Goal: Task Accomplishment & Management: Manage account settings

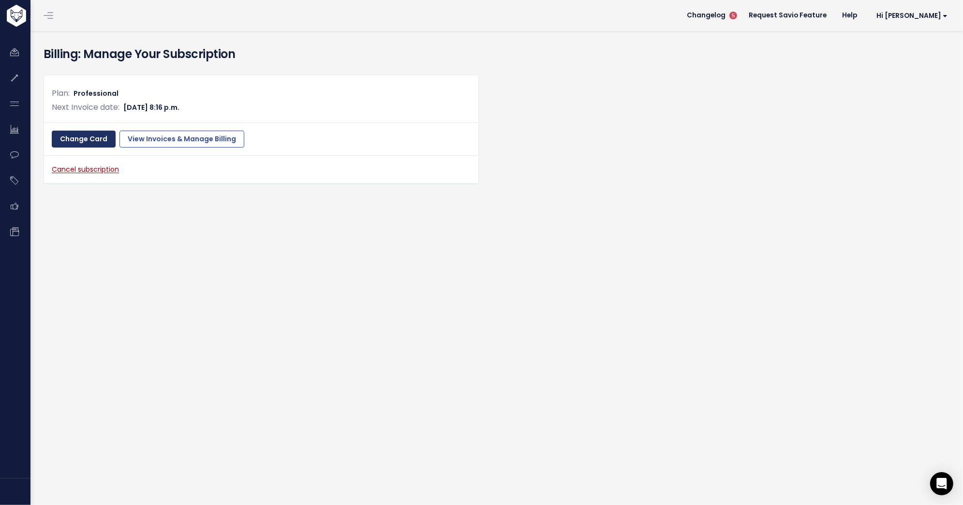
click at [93, 137] on link "Change Card" at bounding box center [84, 139] width 64 height 17
click at [167, 136] on link "View Invoices & Manage Billing" at bounding box center [181, 139] width 125 height 17
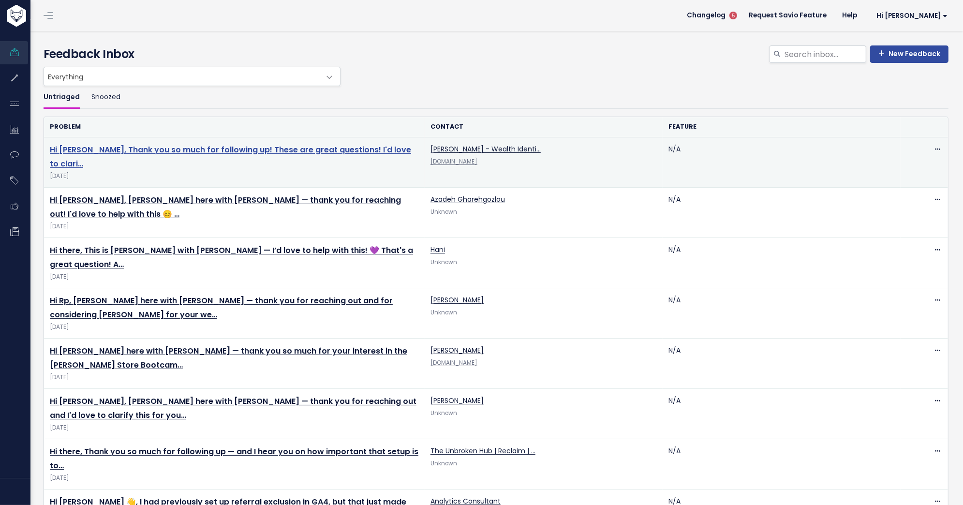
click at [359, 149] on link "Hi [PERSON_NAME], Thank you so much for following up! These are great questions…" at bounding box center [230, 156] width 361 height 25
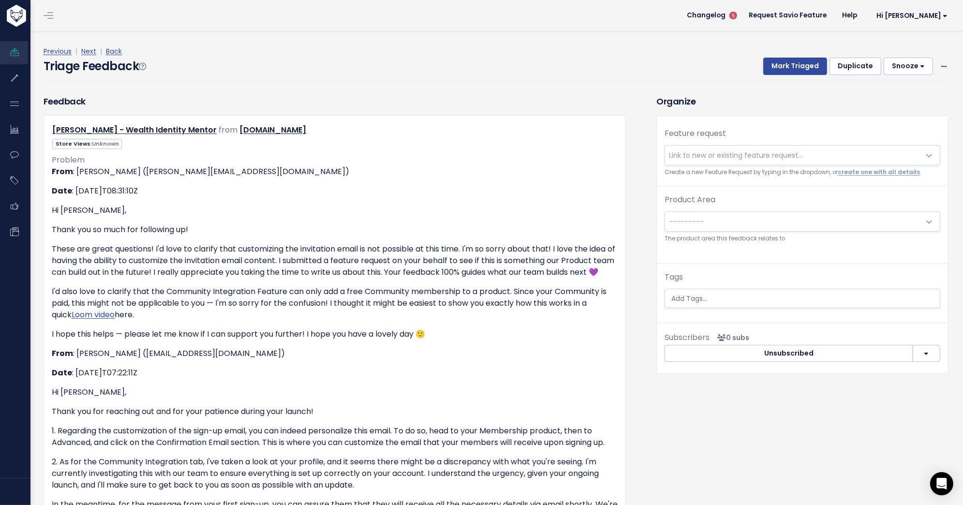
click at [745, 158] on span "Link to new or existing feature request..." at bounding box center [735, 155] width 133 height 10
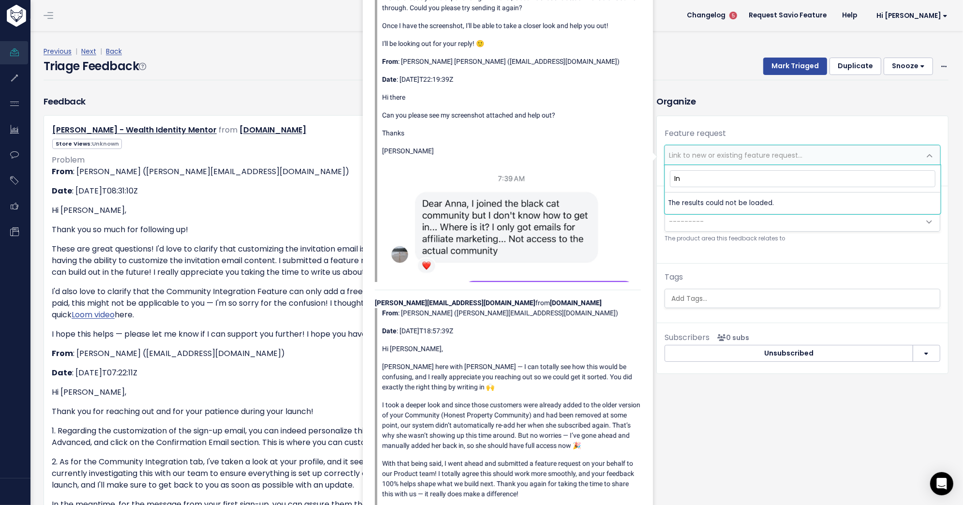
type input "I"
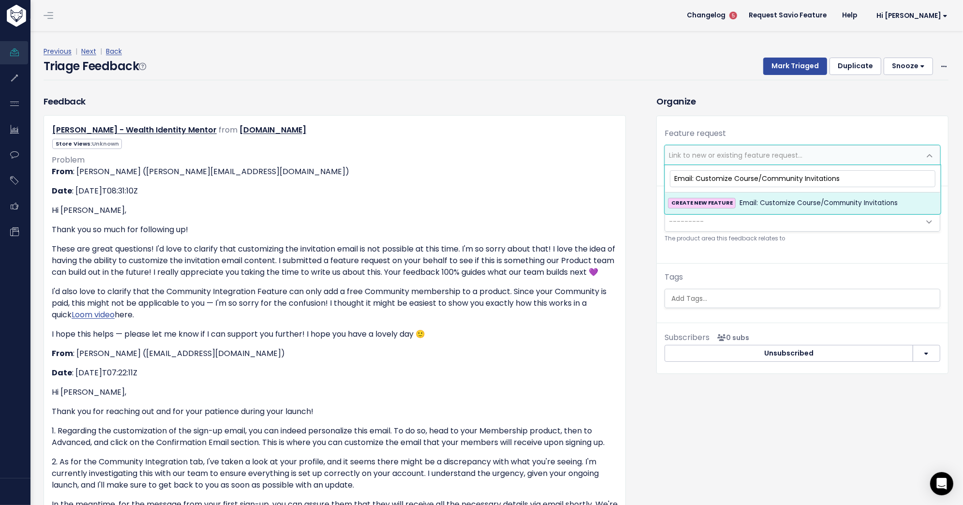
type input "Email: Customize Course/Community Invitations"
click at [816, 198] on span "Email: Customize Course/Community Invitations" at bounding box center [818, 203] width 158 height 12
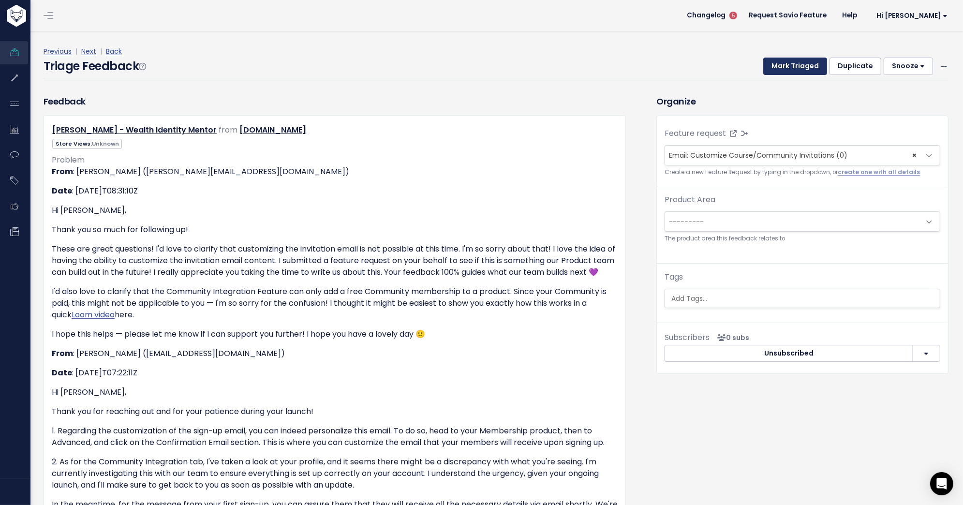
click at [797, 66] on button "Mark Triaged" at bounding box center [795, 66] width 64 height 17
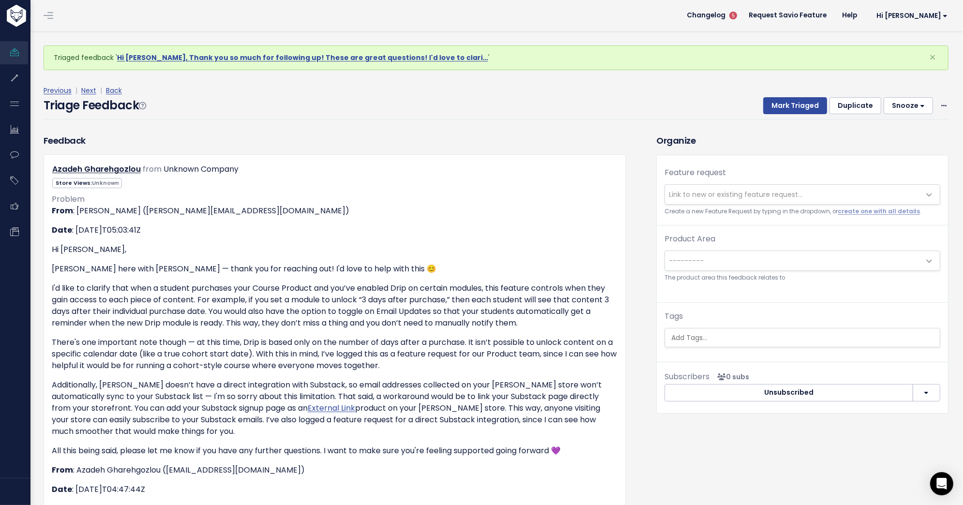
click at [764, 190] on span "Link to new or existing feature request..." at bounding box center [735, 195] width 133 height 10
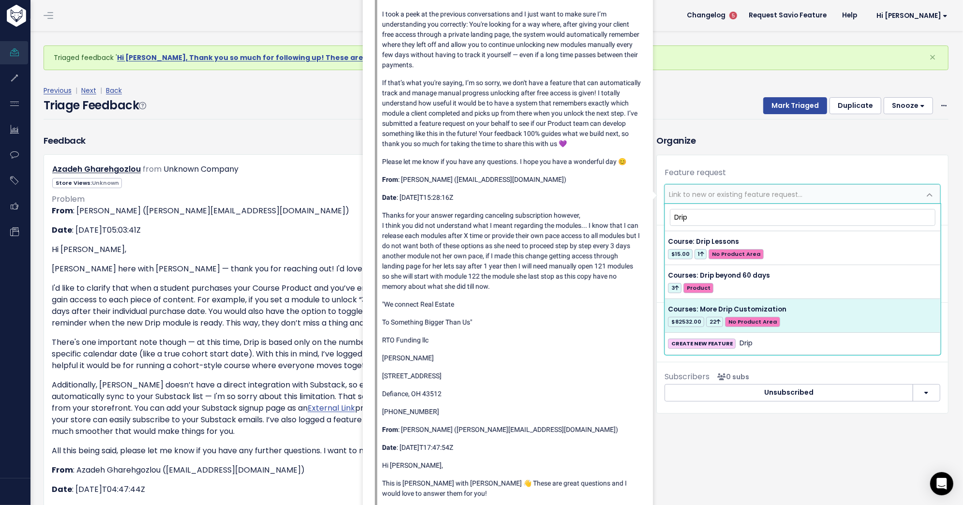
type input "Drip"
select select "28823"
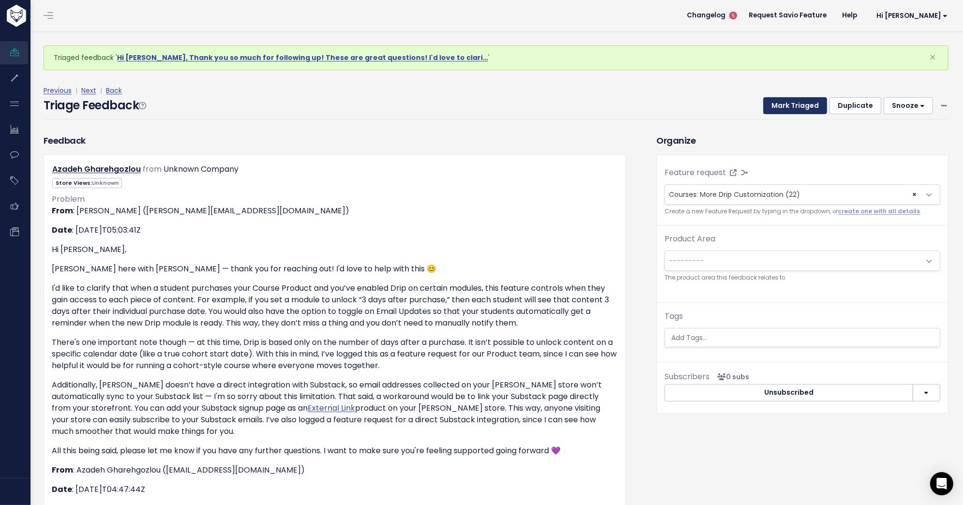
click at [794, 106] on button "Mark Triaged" at bounding box center [795, 105] width 64 height 17
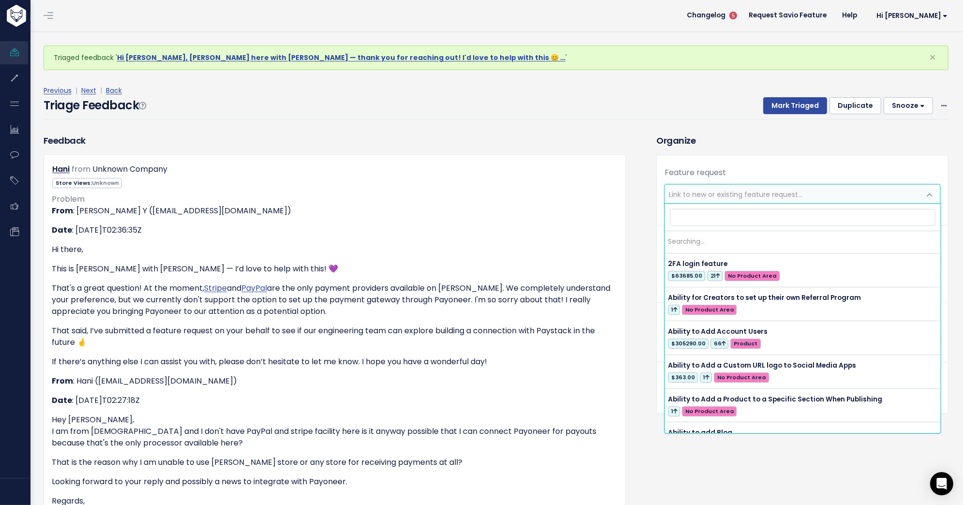
click at [777, 192] on span "Link to new or existing feature request..." at bounding box center [735, 195] width 133 height 10
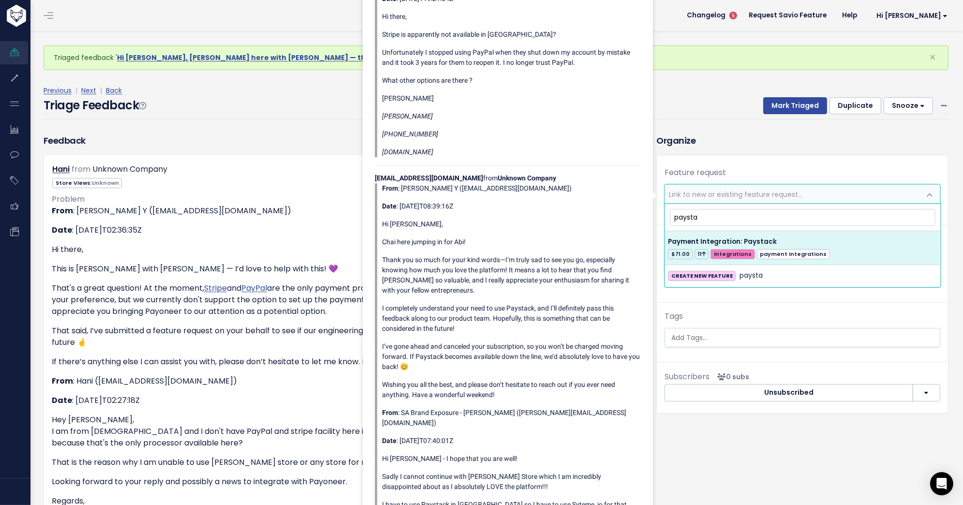
type input "paysta"
select select "34110"
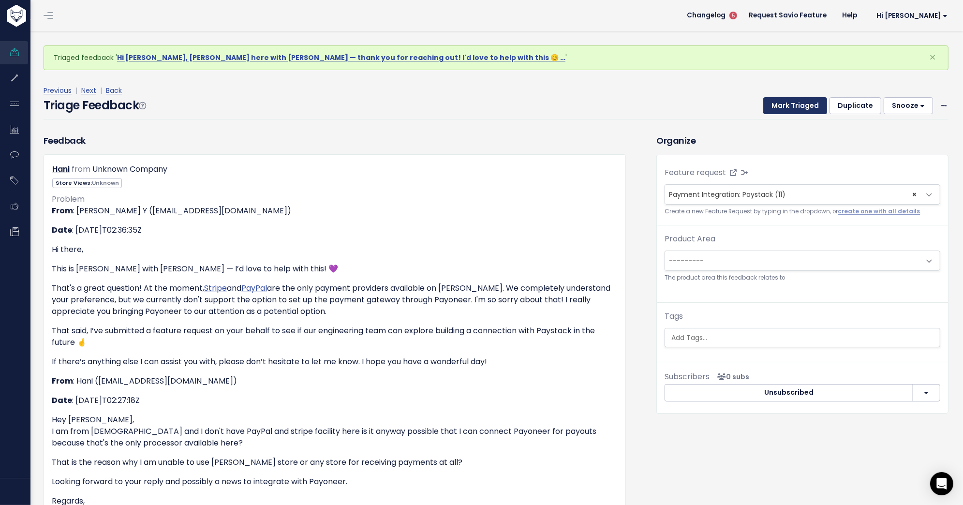
click at [803, 106] on button "Mark Triaged" at bounding box center [795, 105] width 64 height 17
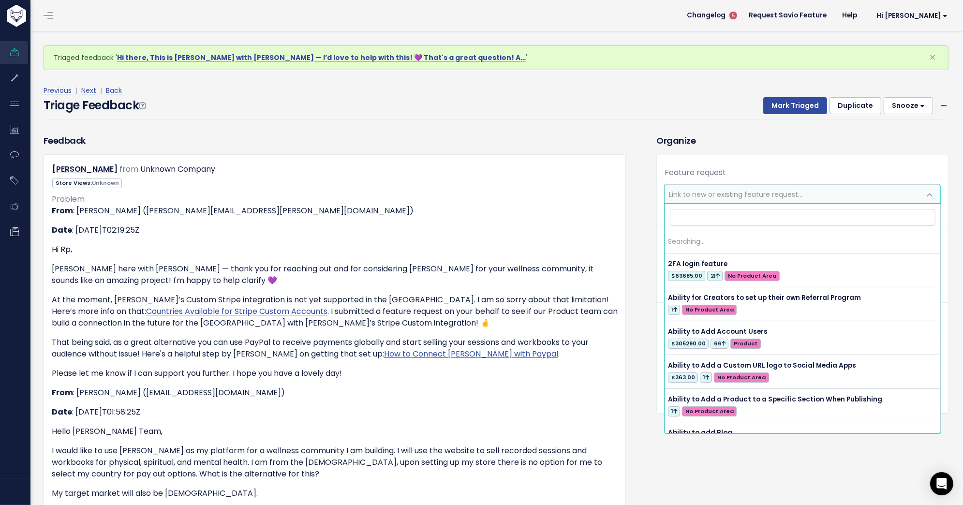
click at [784, 191] on span "Link to new or existing feature request..." at bounding box center [735, 195] width 133 height 10
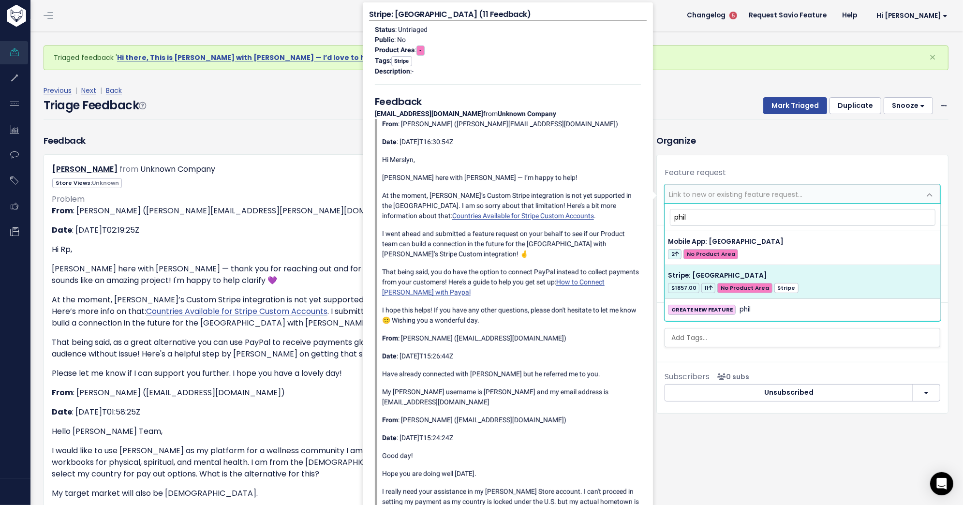
type input "phil"
select select "34053"
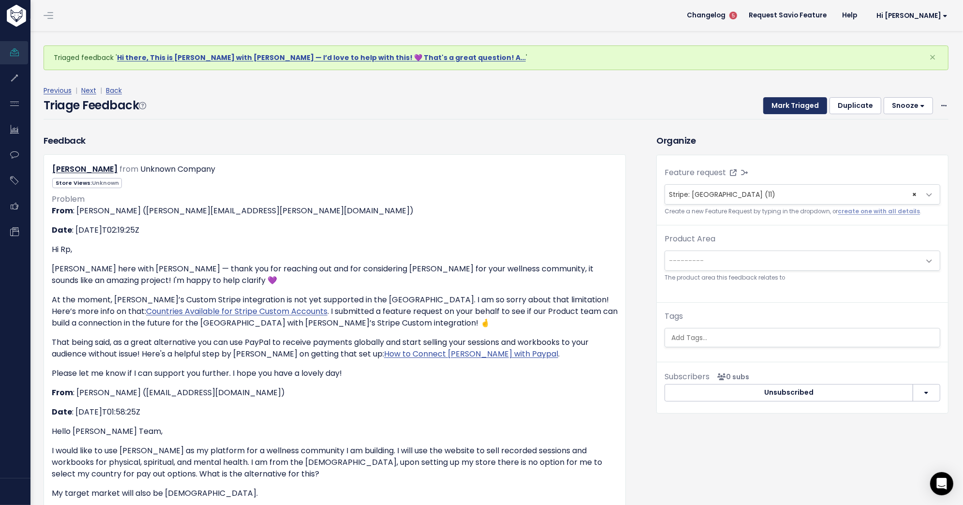
click at [795, 102] on button "Mark Triaged" at bounding box center [795, 105] width 64 height 17
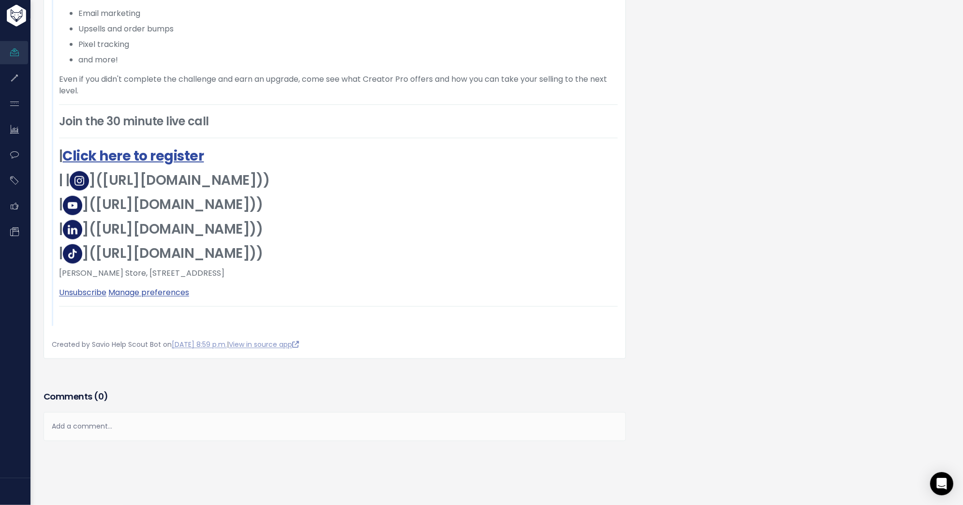
scroll to position [1690, 0]
click at [271, 349] on link "View in source app" at bounding box center [264, 344] width 70 height 10
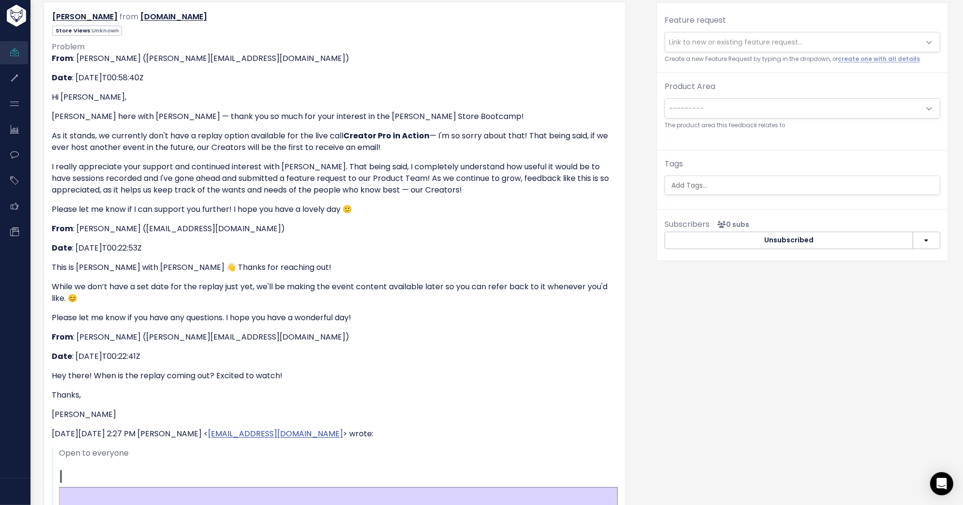
scroll to position [0, 0]
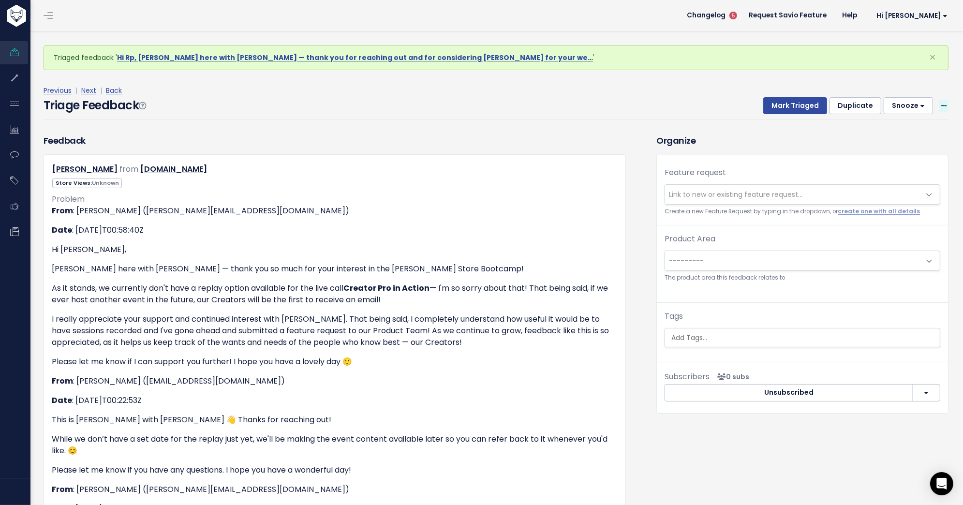
click at [941, 110] on span at bounding box center [943, 106] width 9 height 12
click at [922, 149] on link "Delete" at bounding box center [905, 151] width 70 height 19
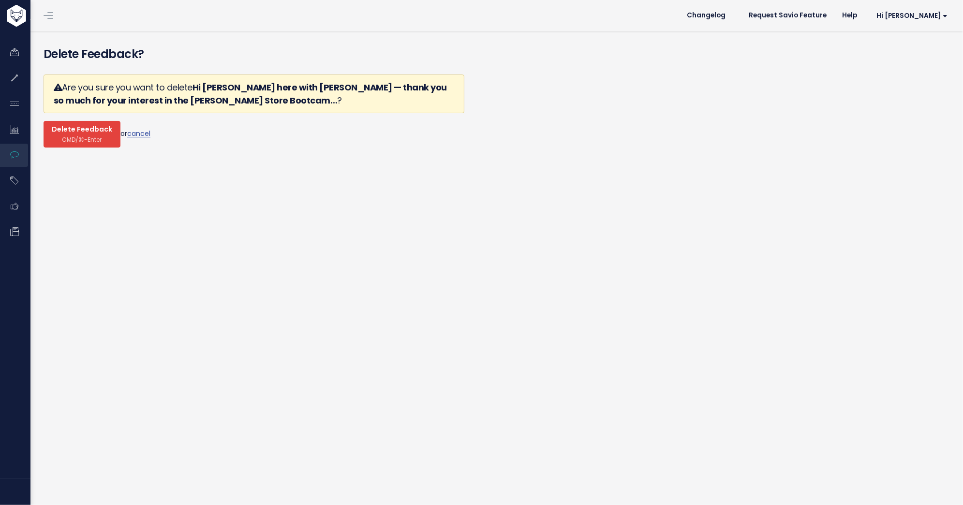
click at [68, 133] on span "Delete Feedback" at bounding box center [82, 129] width 60 height 9
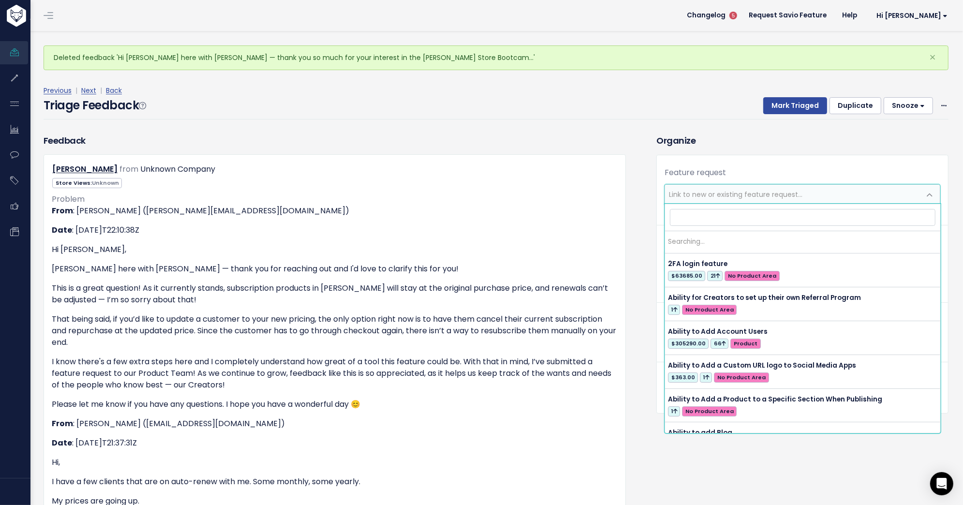
click at [737, 190] on span "Link to new or existing feature request..." at bounding box center [735, 195] width 133 height 10
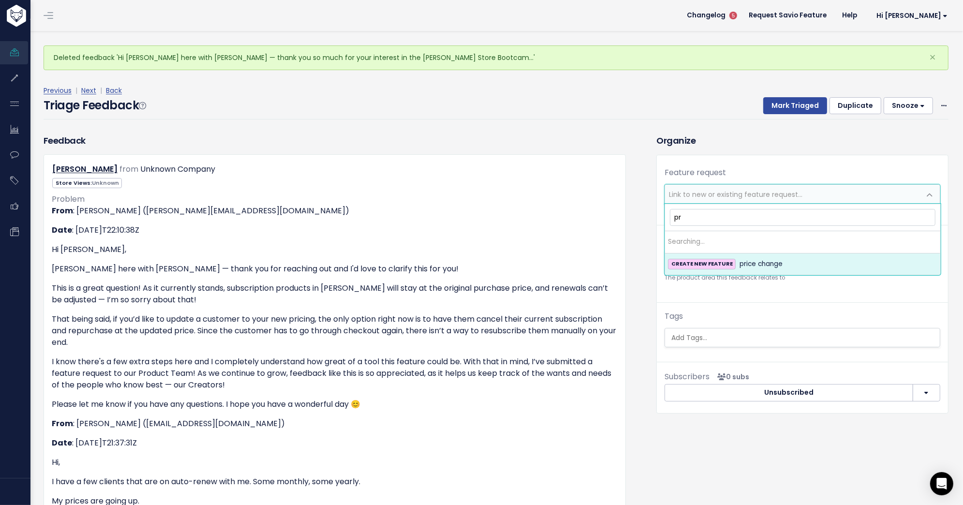
type input "p"
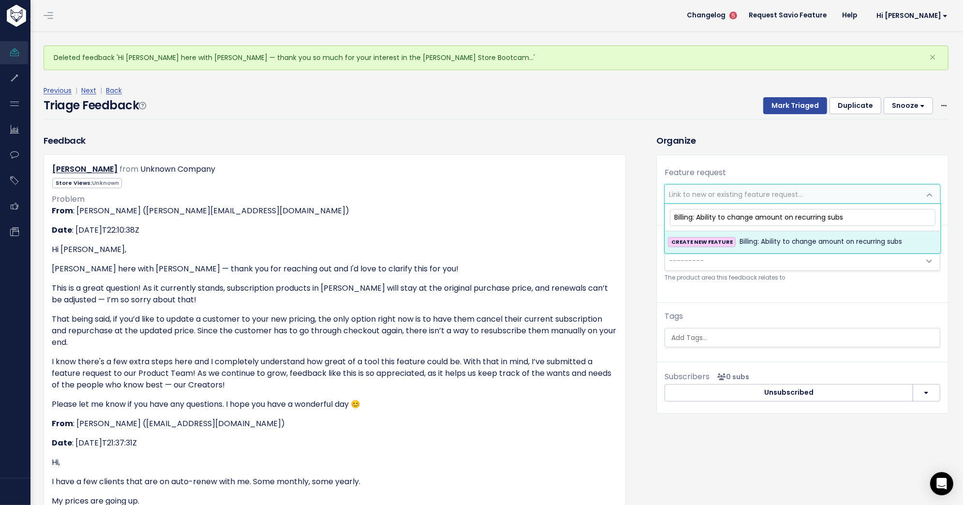
type input "Billing: Ability to change amount on recurring subs"
click at [748, 245] on span "Billing: Ability to change amount on recurring subs" at bounding box center [820, 242] width 162 height 12
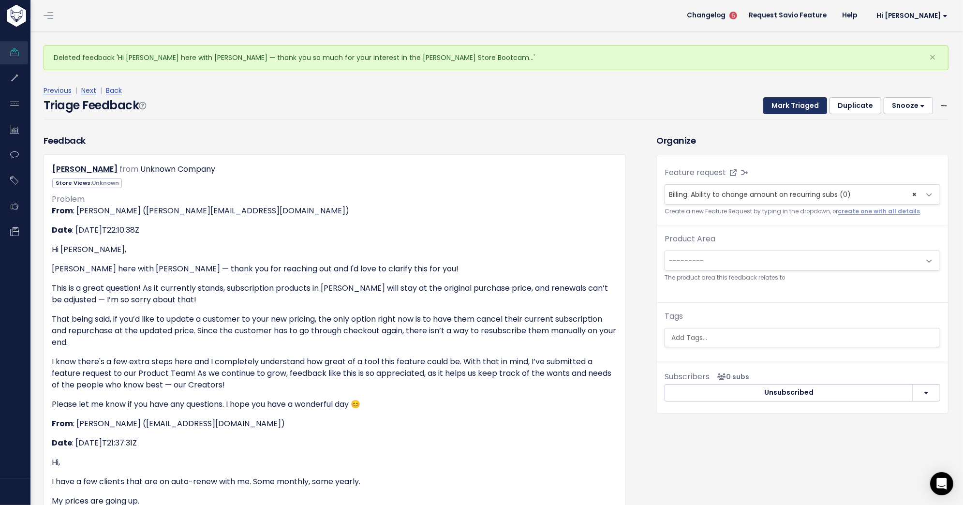
click at [794, 109] on button "Mark Triaged" at bounding box center [795, 105] width 64 height 17
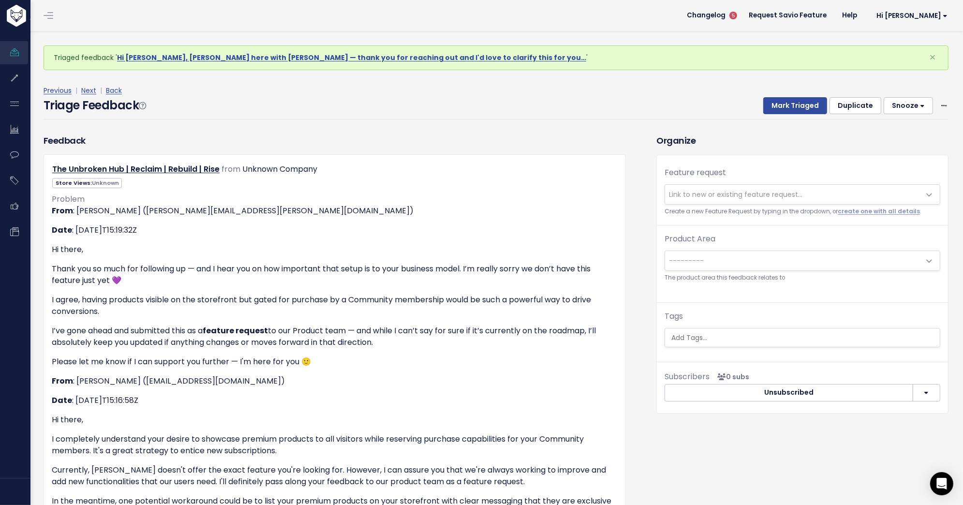
click at [691, 185] on span "Link to new or existing feature request..." at bounding box center [792, 194] width 255 height 19
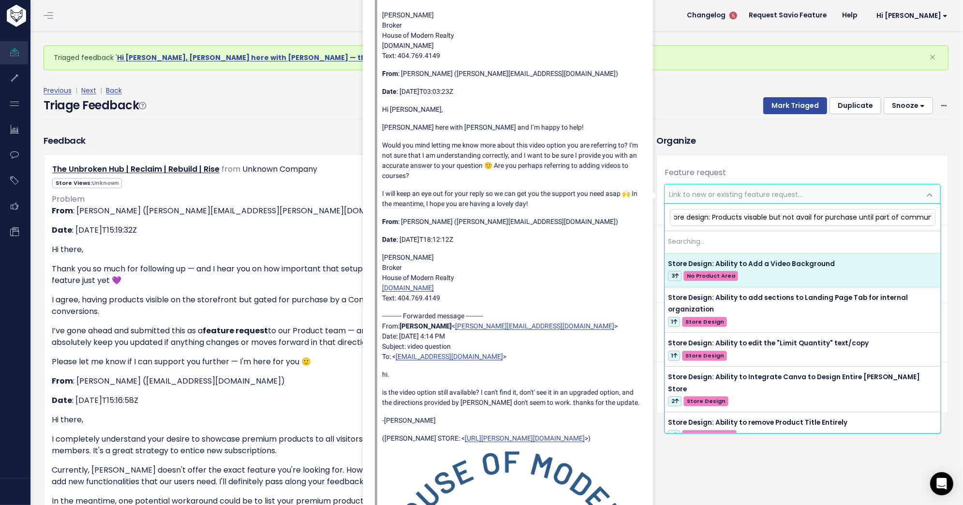
scroll to position [0, 14]
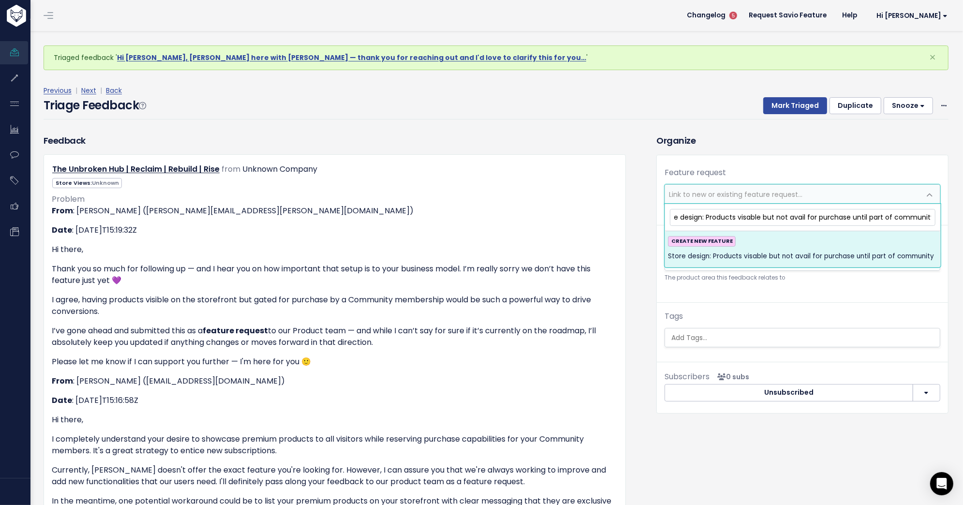
type input "Store design: Products visable but not avail for purchase until part of communi…"
click at [715, 241] on strong "CREATE NEW FEATURE" at bounding box center [701, 241] width 61 height 8
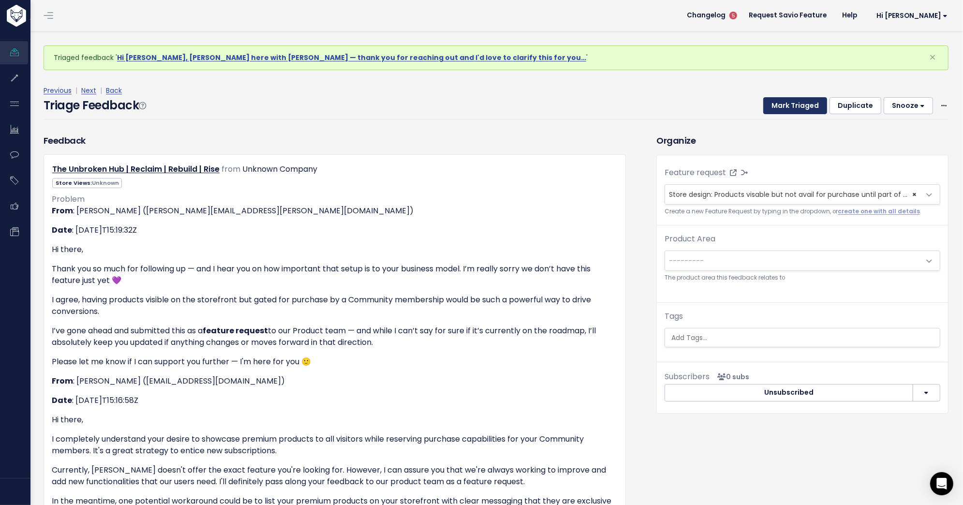
click at [796, 103] on button "Mark Triaged" at bounding box center [795, 105] width 64 height 17
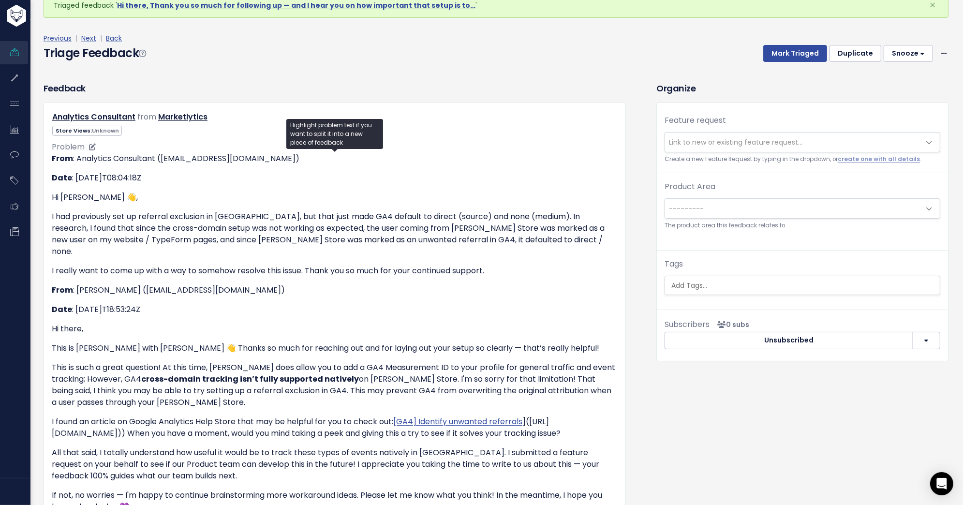
scroll to position [51, 0]
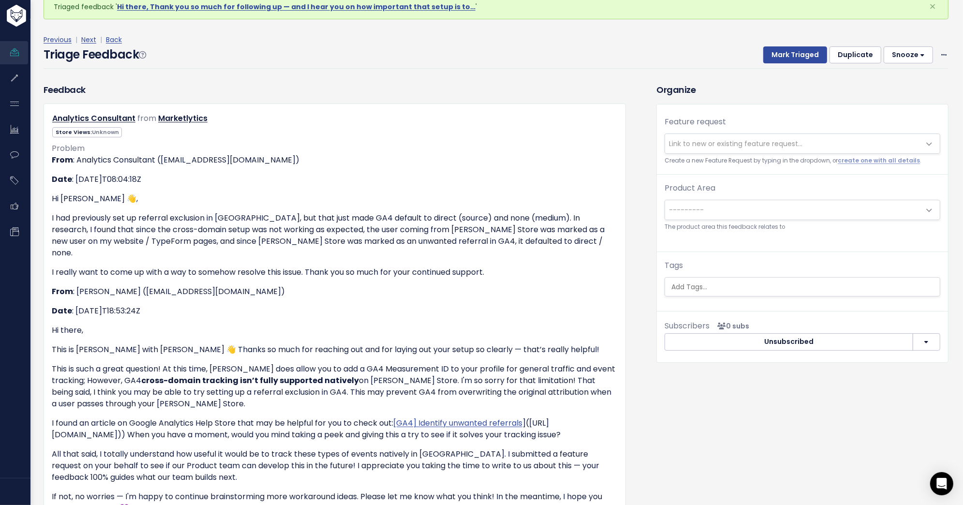
click at [774, 148] on span "Link to new or existing feature request..." at bounding box center [792, 143] width 255 height 19
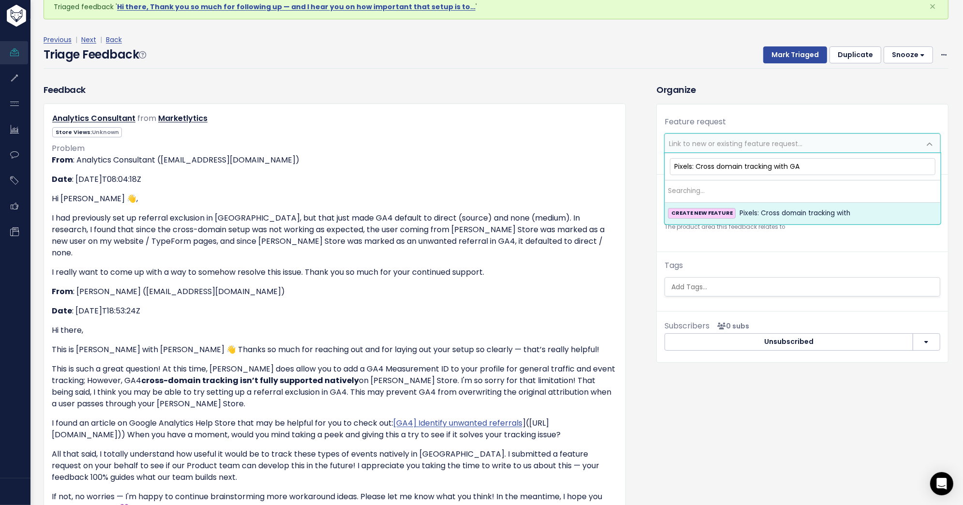
type input "Pixels: Cross domain tracking with GA4"
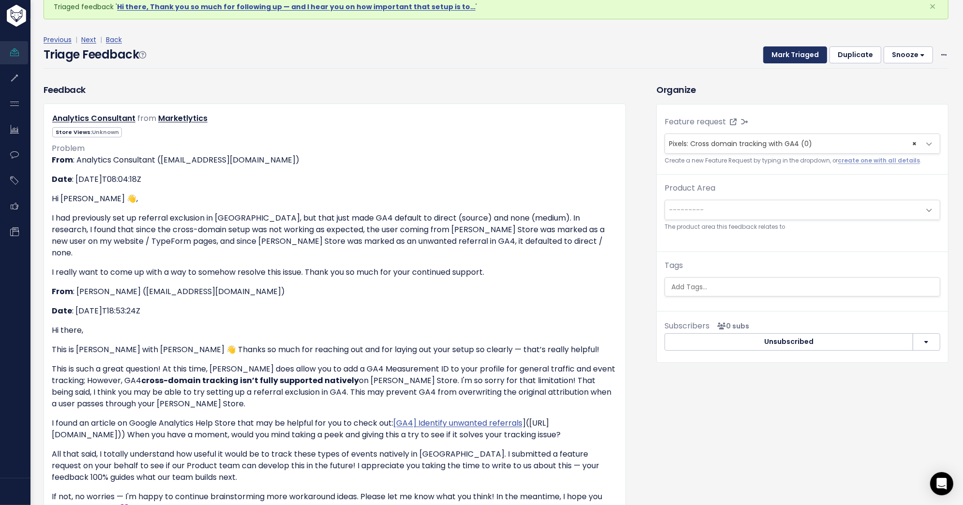
click at [780, 52] on button "Mark Triaged" at bounding box center [795, 54] width 64 height 17
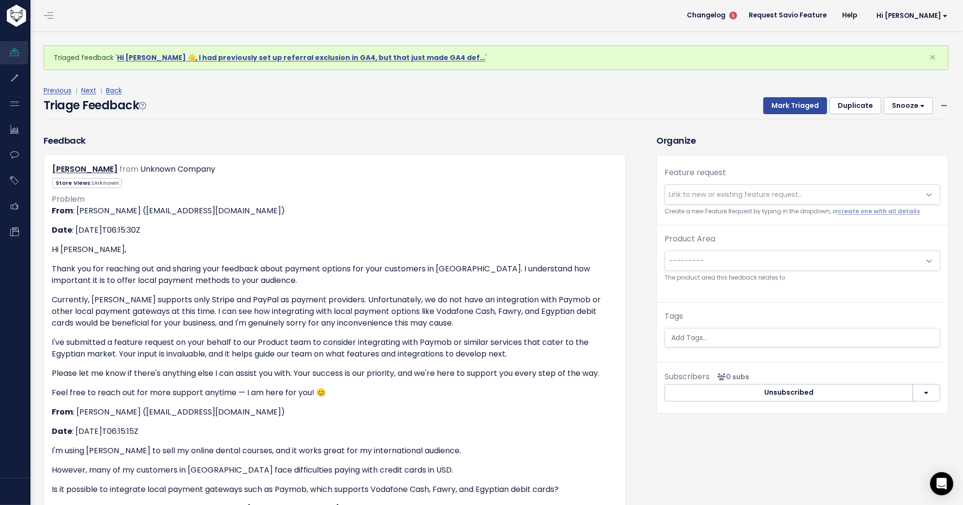
click at [725, 182] on div "Feature request --------- Link to new or existing feature request... Create a n…" at bounding box center [802, 196] width 291 height 58
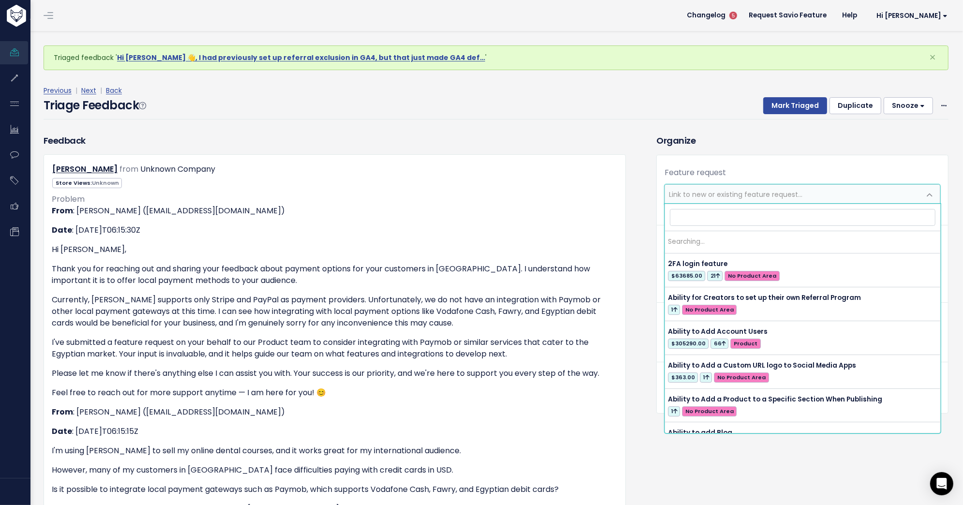
click at [726, 190] on span "Link to new or existing feature request..." at bounding box center [735, 195] width 133 height 10
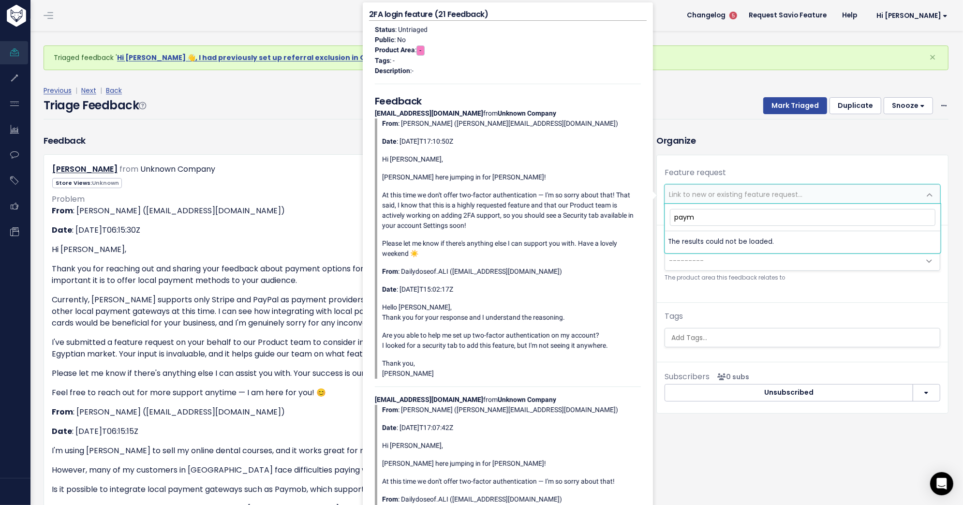
type input "paymo"
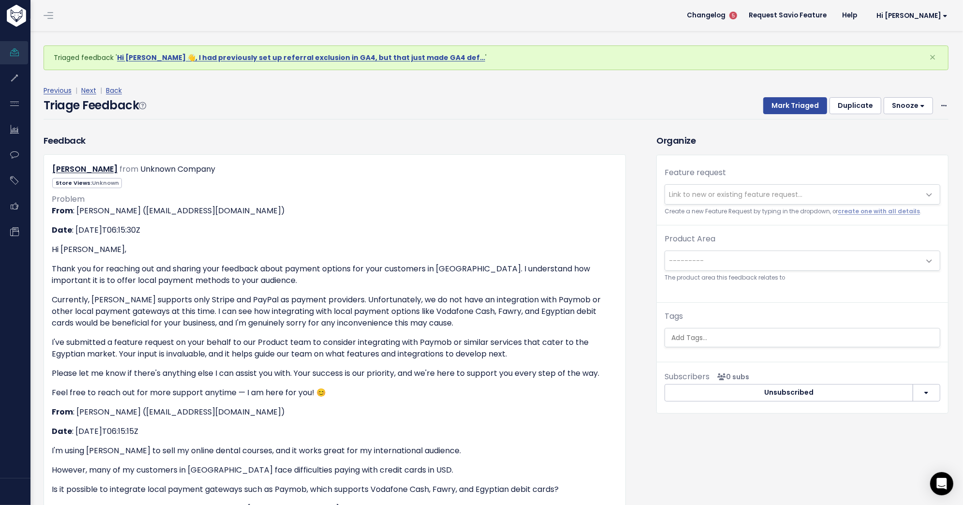
click at [720, 150] on div "Organize Feature request --------- Link to new or existing feature request... C…" at bounding box center [802, 414] width 307 height 560
click at [716, 192] on span "Link to new or existing feature request..." at bounding box center [735, 195] width 133 height 10
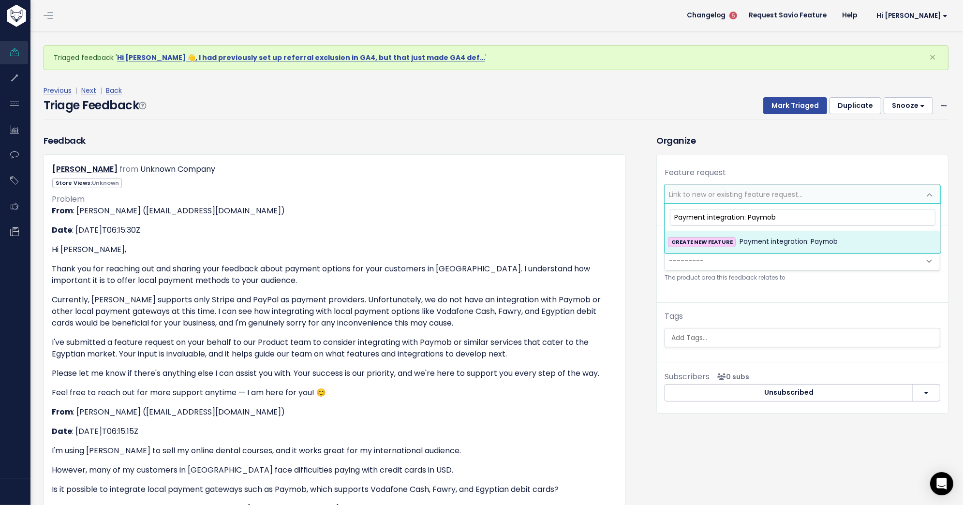
type input "Payment integration: Paymob"
click at [739, 240] on span "Payment integration: Paymob" at bounding box center [788, 242] width 98 height 12
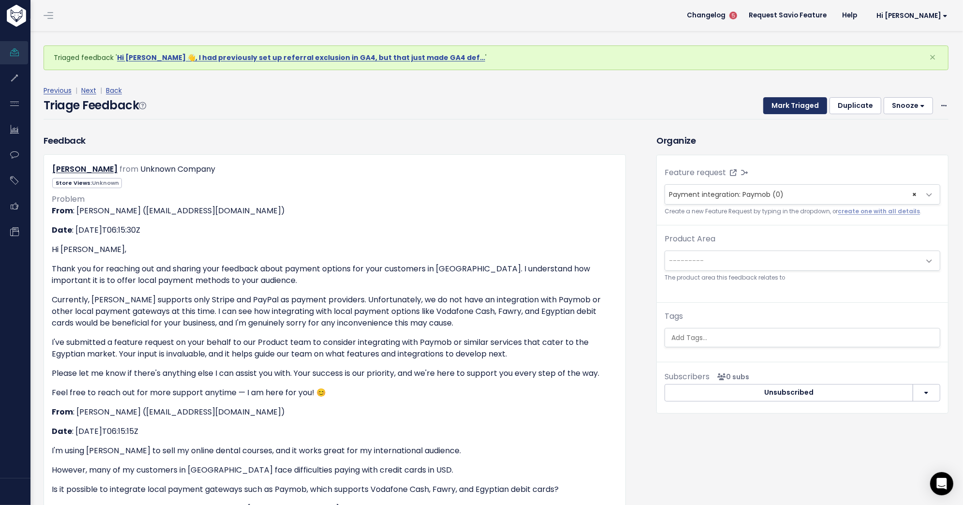
click at [796, 104] on button "Mark Triaged" at bounding box center [795, 105] width 64 height 17
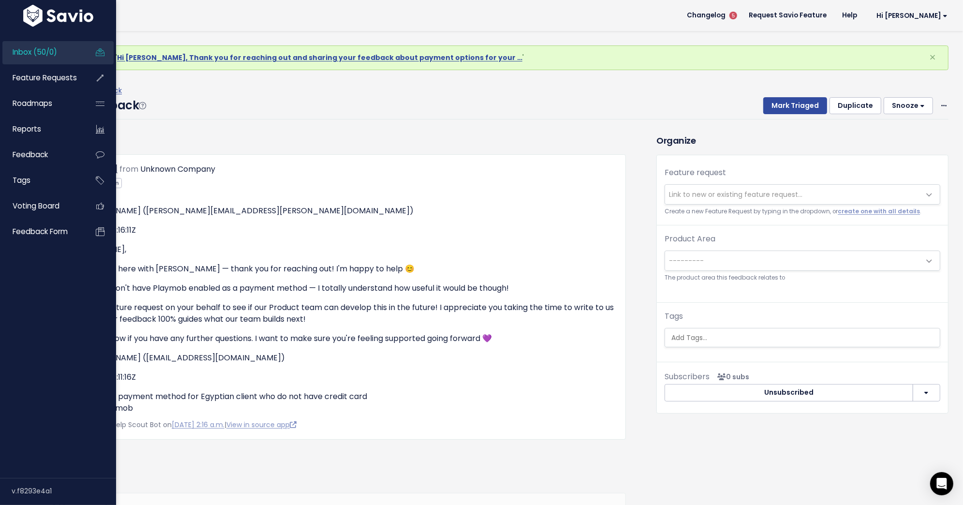
click at [22, 28] on link at bounding box center [58, 15] width 116 height 27
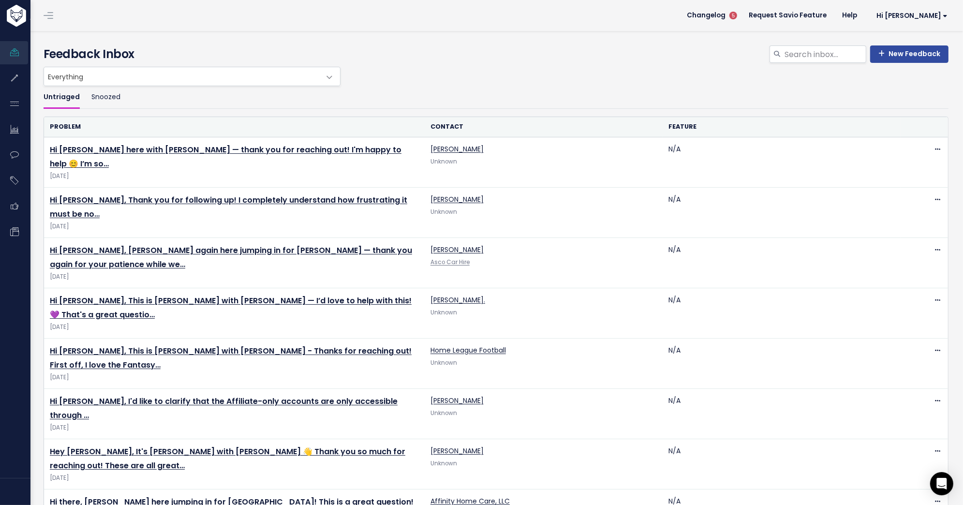
click at [54, 17] on link at bounding box center [48, 15] width 15 height 9
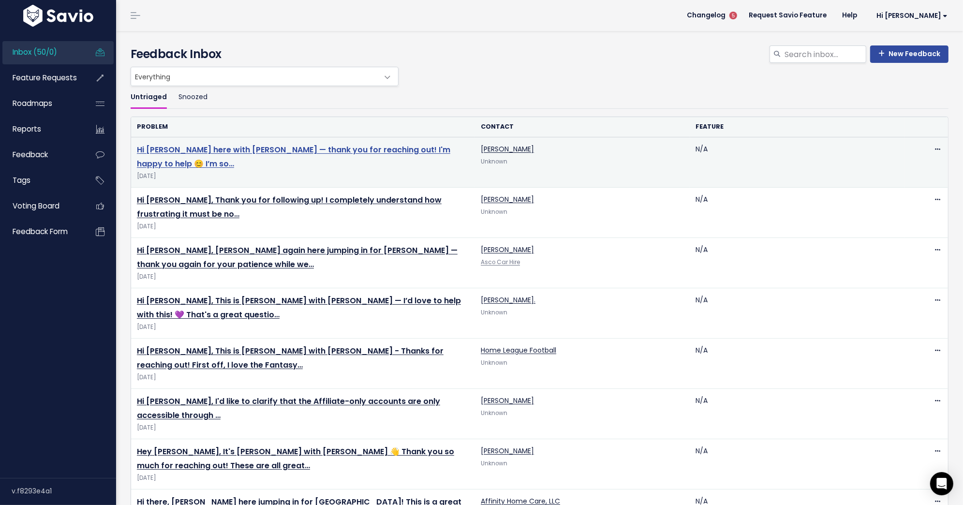
click at [418, 151] on link "Hi [PERSON_NAME] here with [PERSON_NAME] — thank you for reaching out! I'm happ…" at bounding box center [293, 156] width 313 height 25
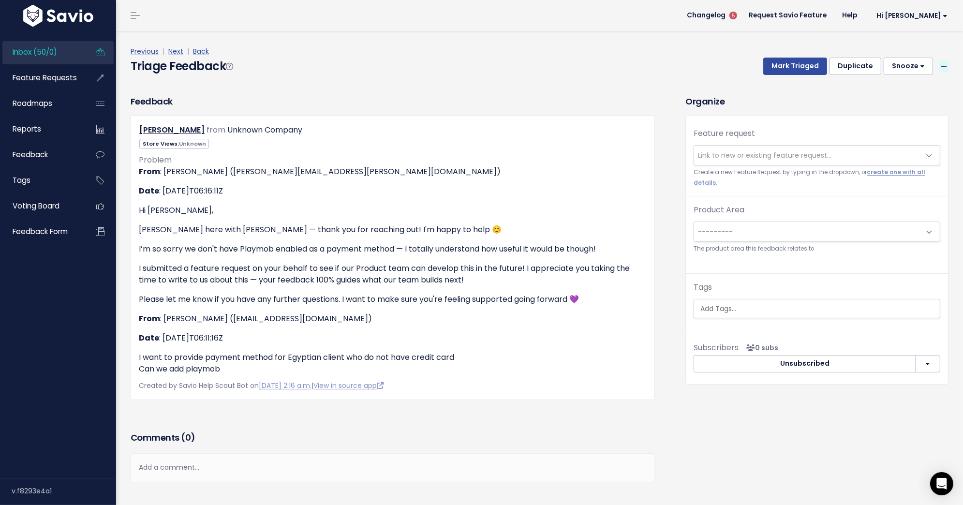
click at [942, 69] on icon at bounding box center [943, 67] width 5 height 6
click at [881, 116] on link "Delete" at bounding box center [905, 112] width 70 height 19
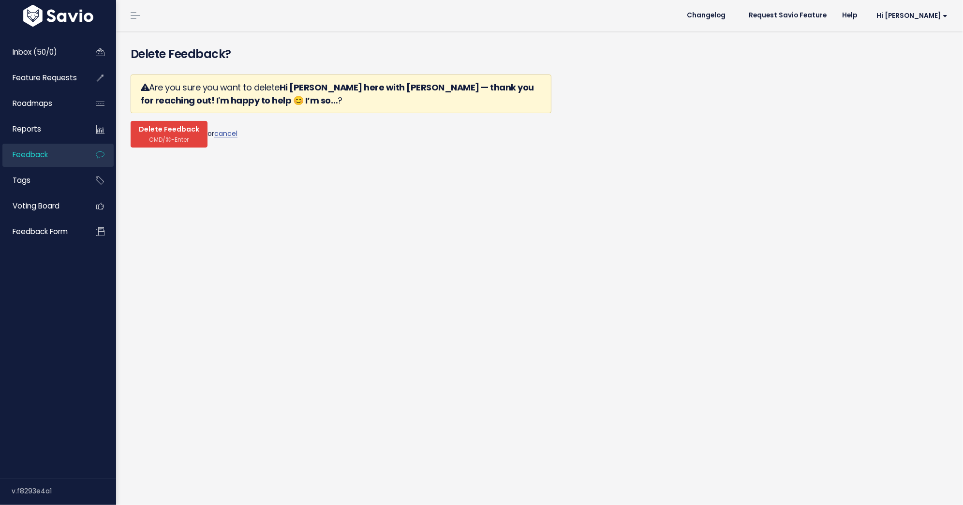
click at [169, 142] on span "CMD/⌘-Enter" at bounding box center [169, 139] width 40 height 7
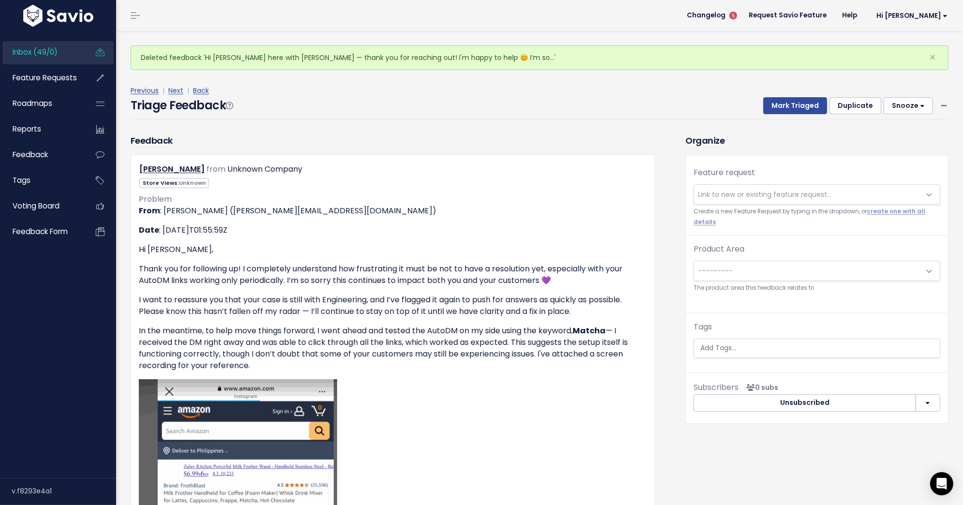
click at [720, 190] on span "Link to new or existing feature request..." at bounding box center [764, 195] width 133 height 10
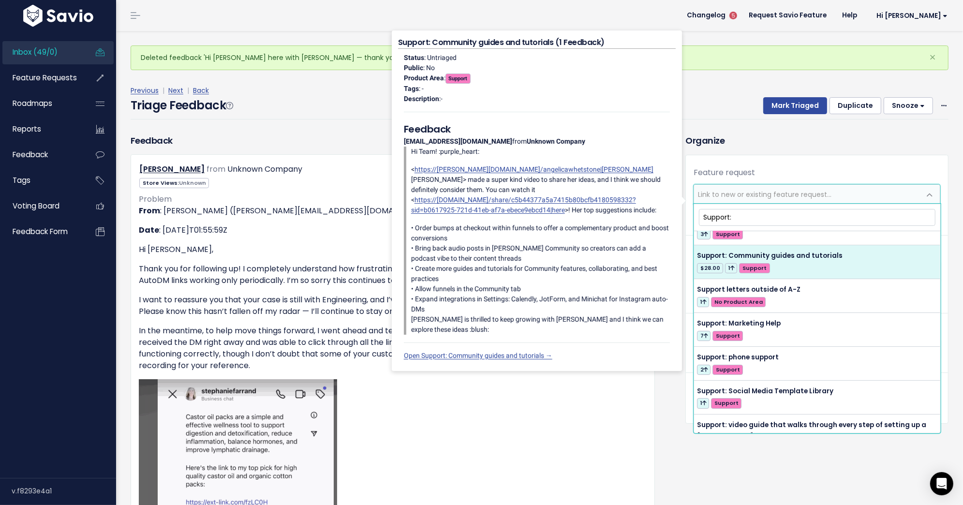
scroll to position [37, 0]
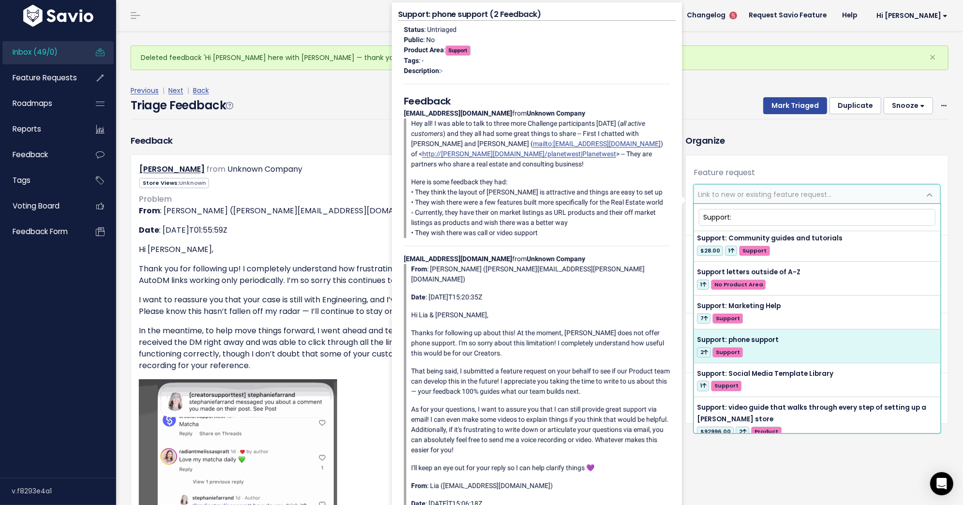
type input "Support:"
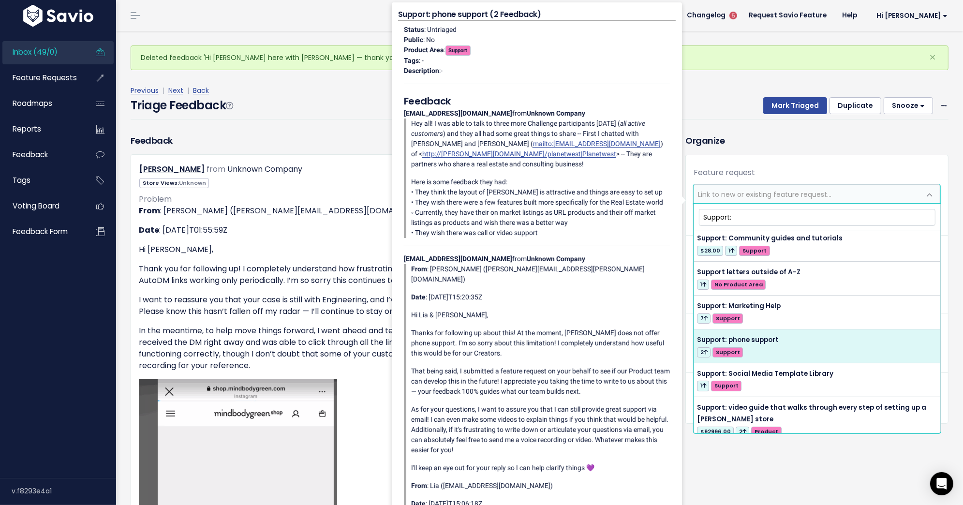
select select "62344"
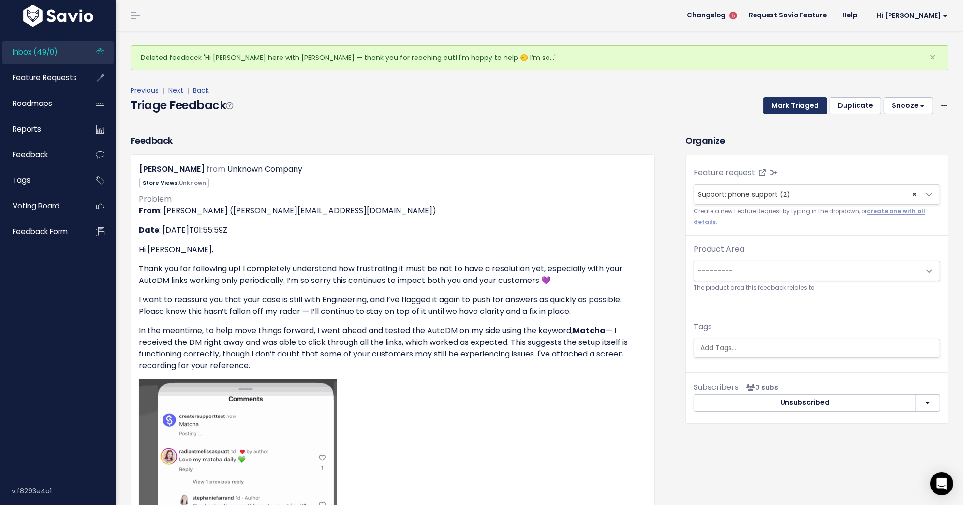
click at [805, 102] on button "Mark Triaged" at bounding box center [795, 105] width 64 height 17
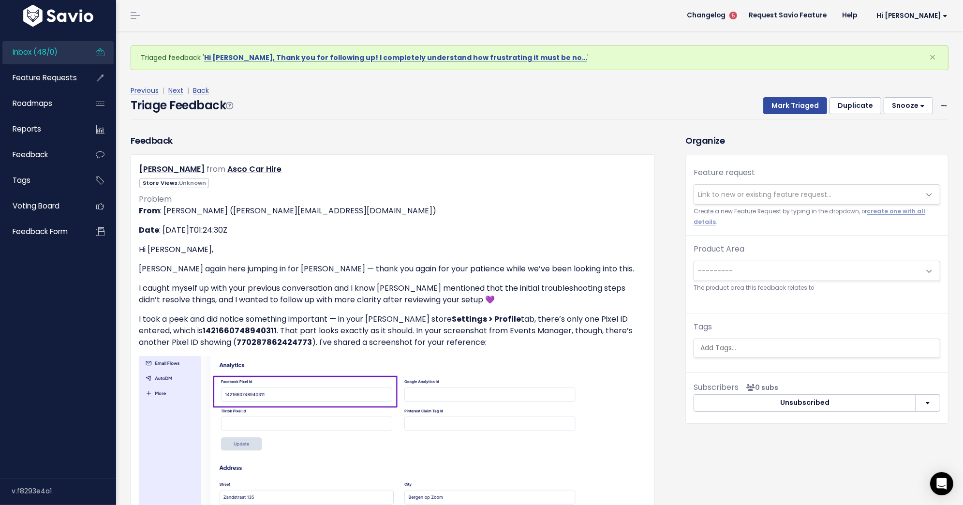
click at [719, 194] on span "Link to new or existing feature request..." at bounding box center [764, 195] width 133 height 10
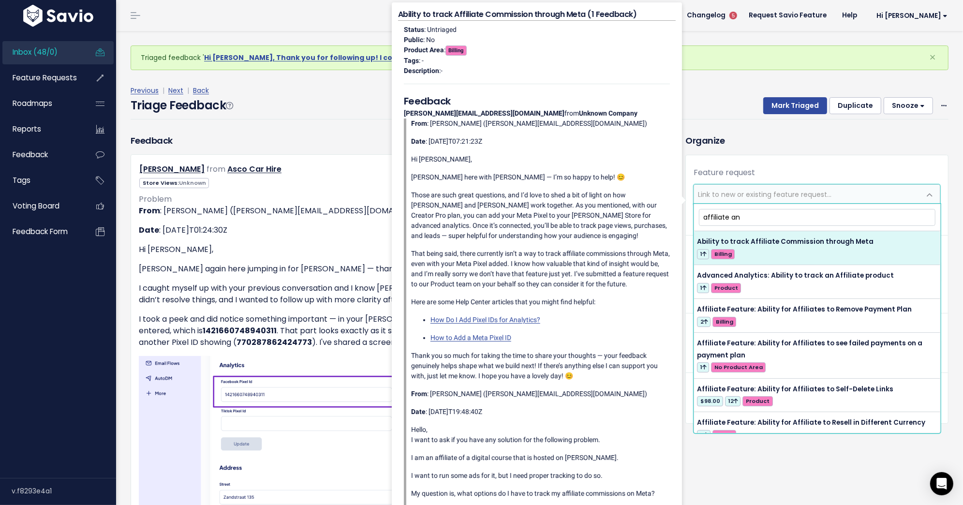
type input "affiliate an"
select select "62914"
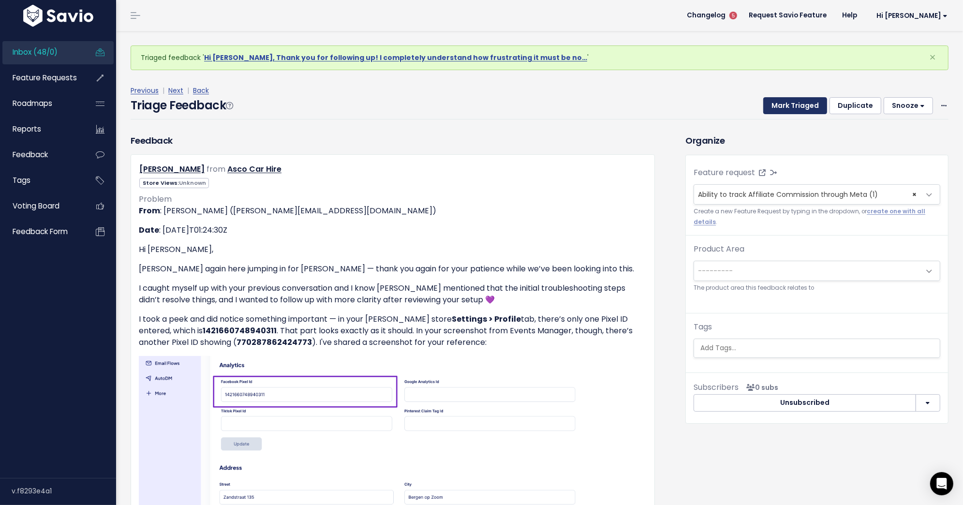
click at [797, 109] on button "Mark Triaged" at bounding box center [795, 105] width 64 height 17
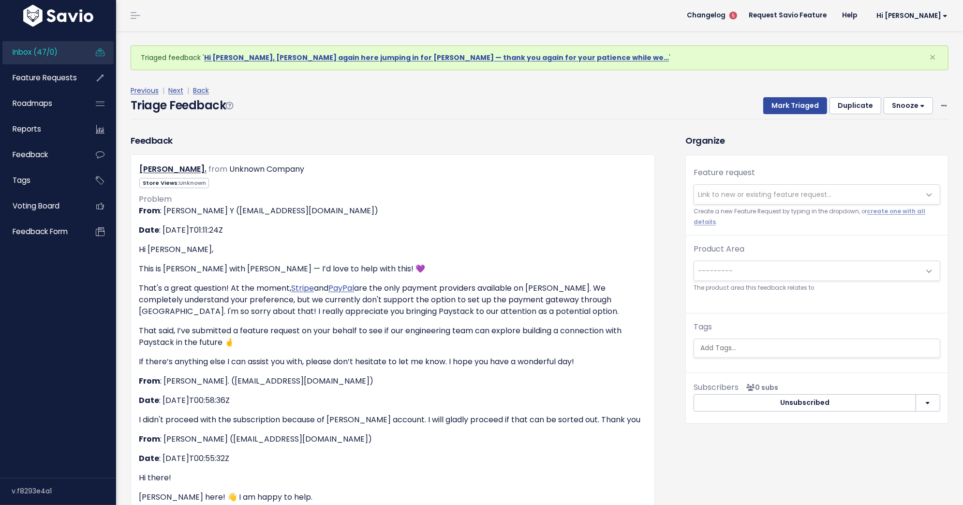
click at [718, 190] on span "Link to new or existing feature request..." at bounding box center [764, 195] width 133 height 10
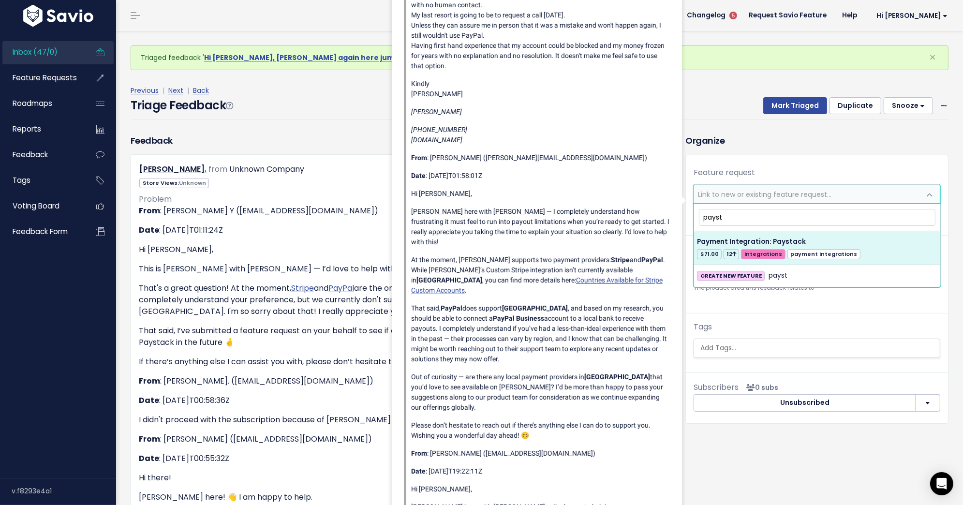
type input "payst"
select select "34110"
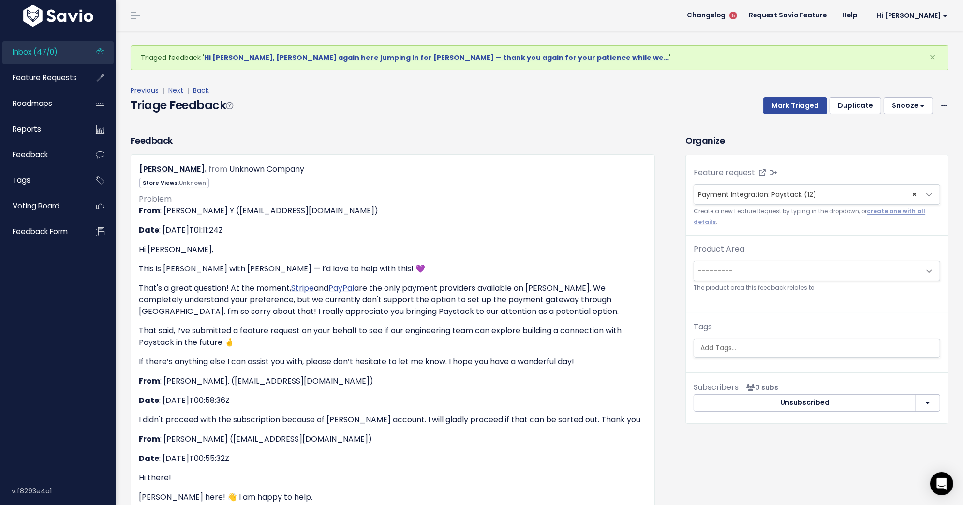
click at [786, 96] on div "Previous | Next | Back" at bounding box center [540, 91] width 818 height 12
click at [794, 106] on button "Mark Triaged" at bounding box center [795, 105] width 64 height 17
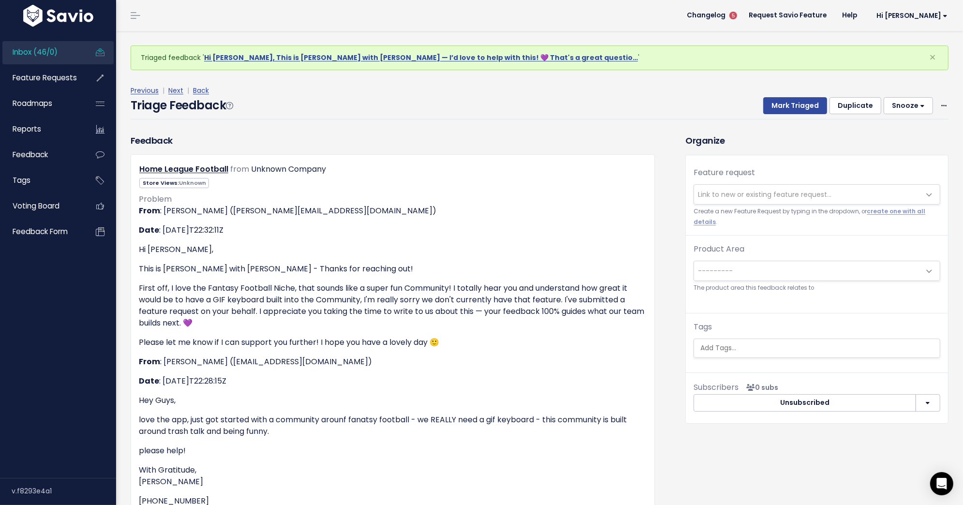
click at [760, 192] on span "Link to new or existing feature request..." at bounding box center [764, 195] width 133 height 10
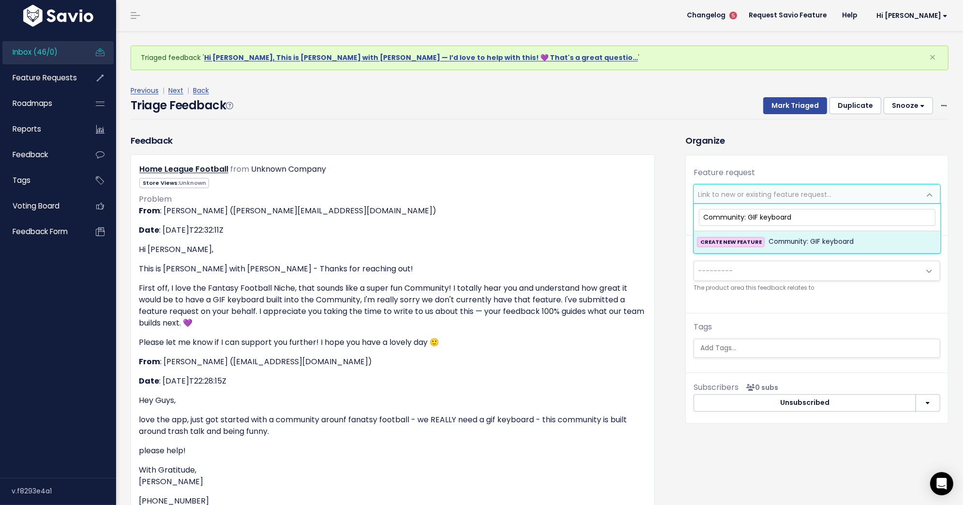
type input "Community: GIF keyboard"
click at [826, 240] on span "Community: GIF keyboard" at bounding box center [810, 242] width 85 height 12
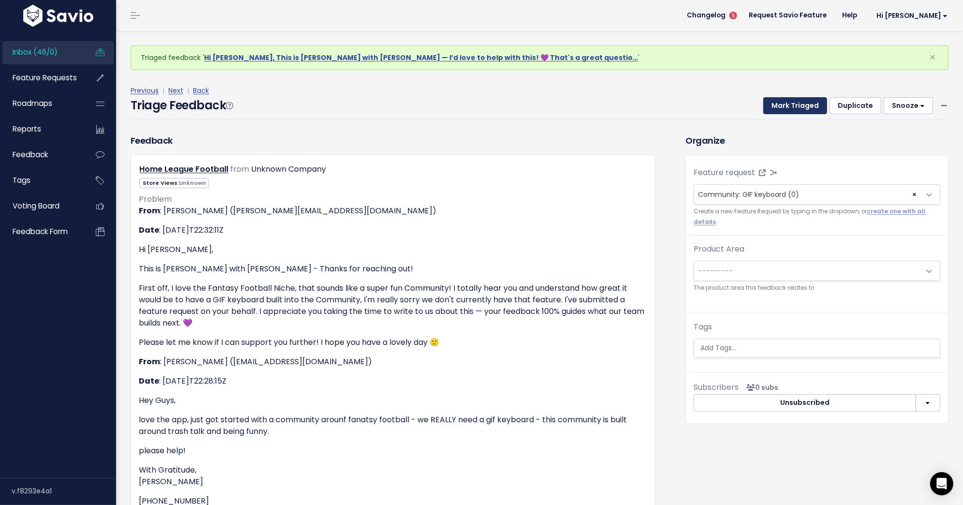
click at [804, 105] on button "Mark Triaged" at bounding box center [795, 105] width 64 height 17
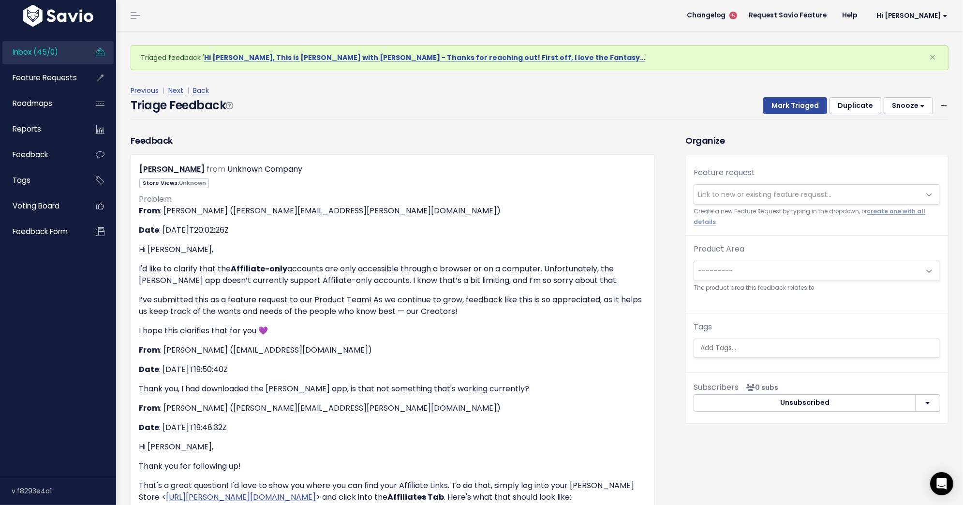
click at [775, 191] on span "Link to new or existing feature request..." at bounding box center [764, 195] width 133 height 10
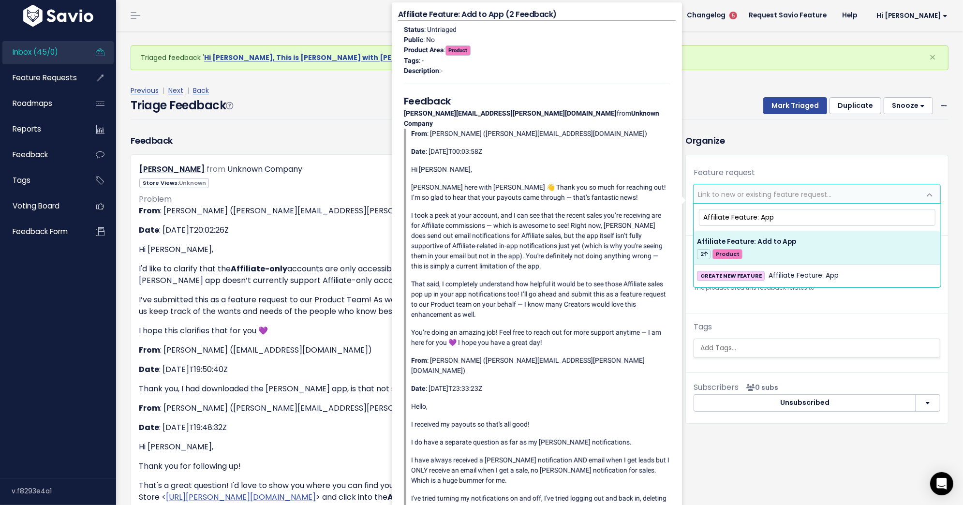
type input "Affiliate Feature: App"
select select "56655"
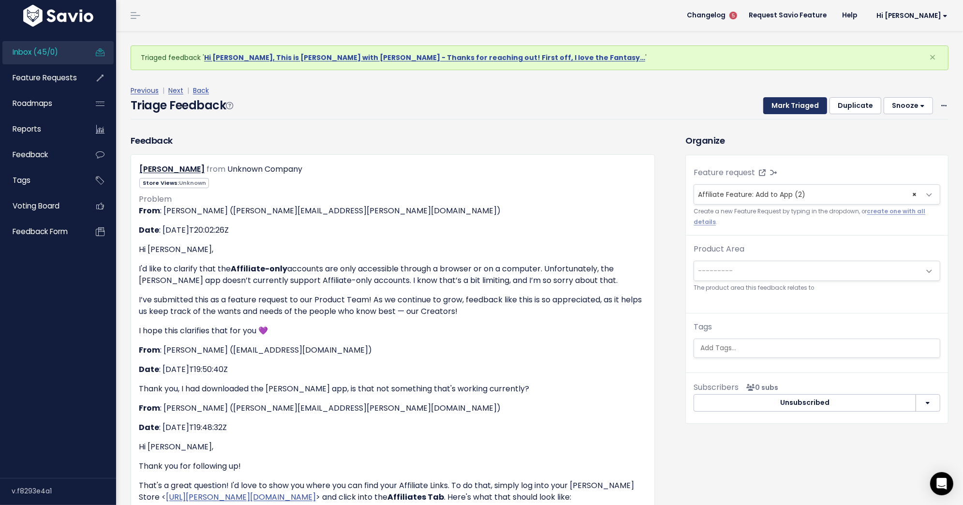
click at [792, 108] on button "Mark Triaged" at bounding box center [795, 105] width 64 height 17
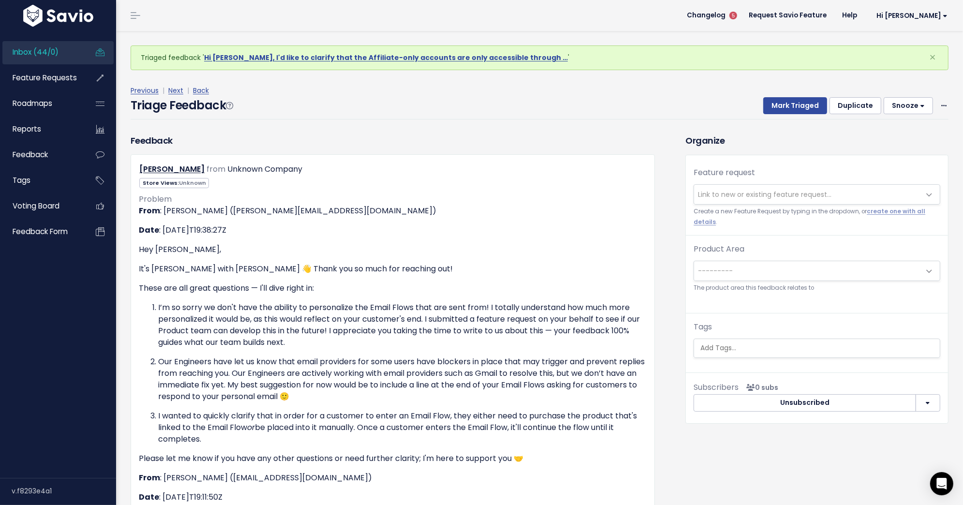
click at [763, 194] on span "Link to new or existing feature request..." at bounding box center [764, 195] width 133 height 10
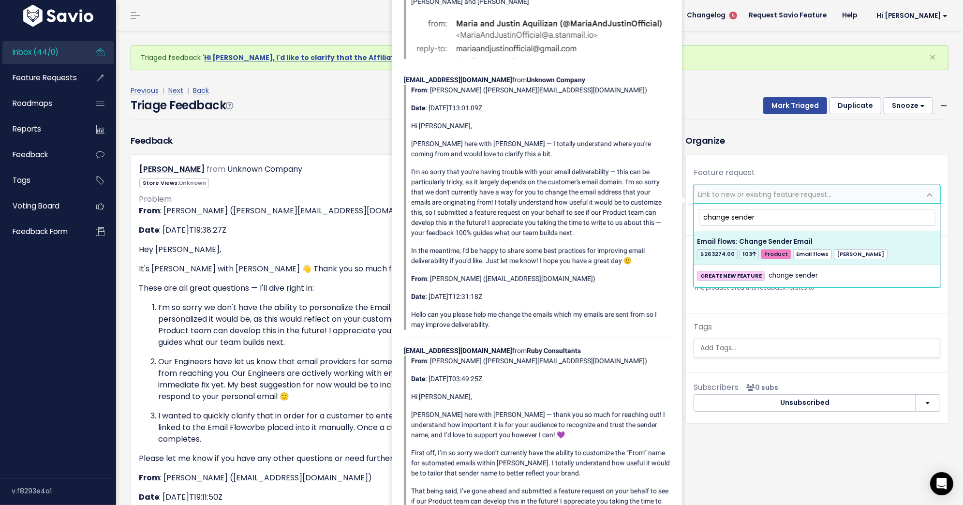
type input "change sender"
select select "36029"
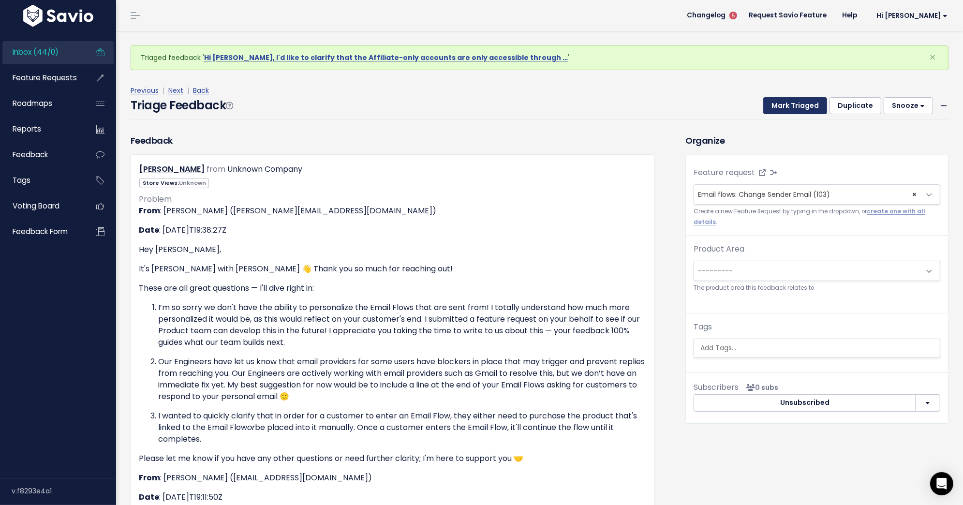
click at [807, 107] on button "Mark Triaged" at bounding box center [795, 105] width 64 height 17
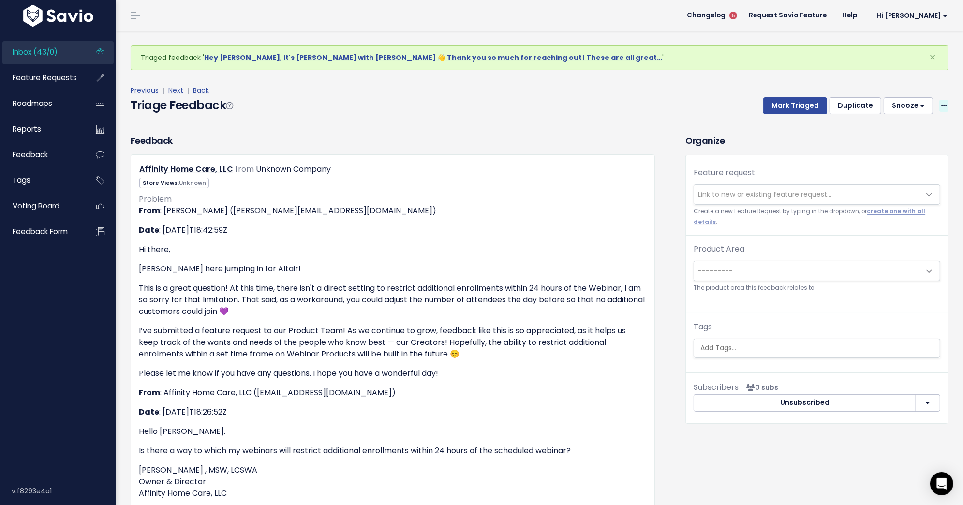
click at [940, 106] on span at bounding box center [943, 106] width 9 height 12
click at [902, 152] on link "Delete" at bounding box center [905, 151] width 70 height 19
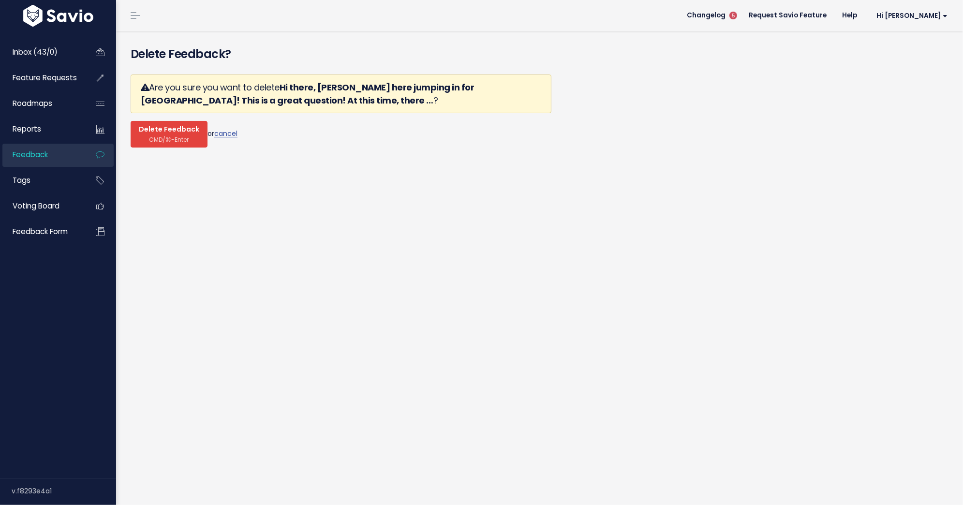
click at [172, 132] on span "Delete Feedback" at bounding box center [169, 129] width 60 height 9
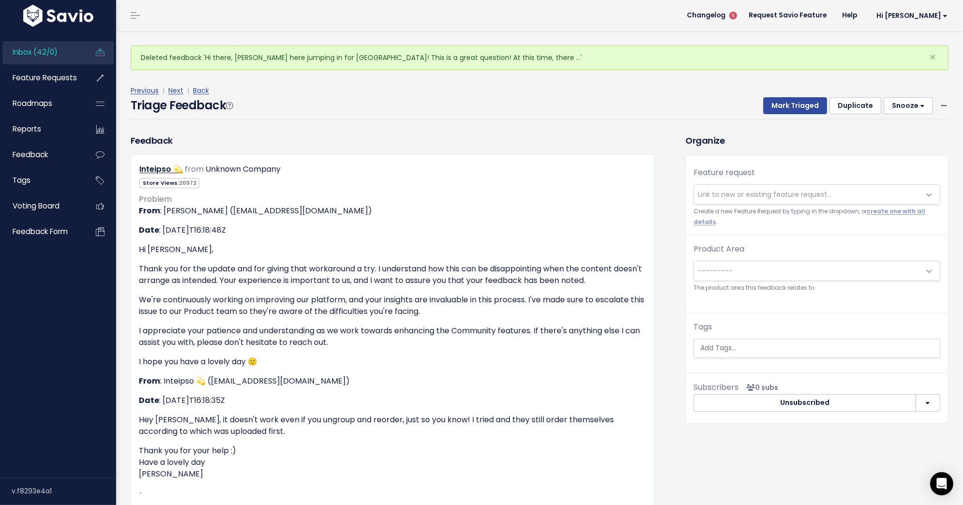
click at [719, 200] on span "Link to new or existing feature request..." at bounding box center [807, 194] width 226 height 19
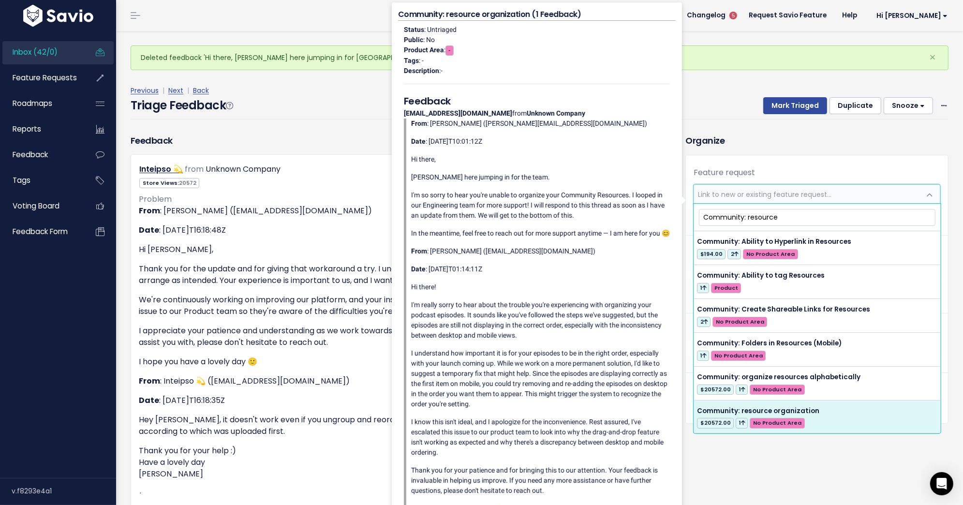
type input "Community: resource"
select select "64000"
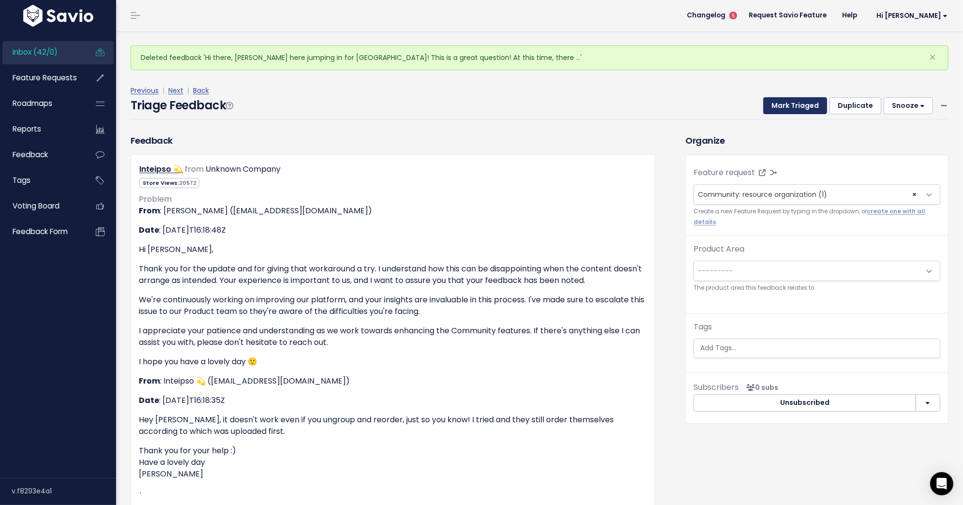
click at [798, 105] on button "Mark Triaged" at bounding box center [795, 105] width 64 height 17
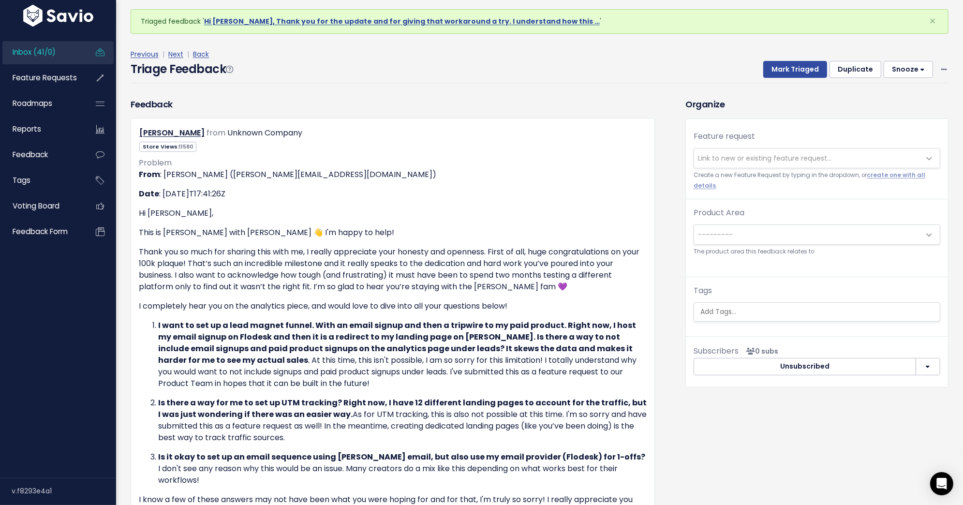
scroll to position [41, 0]
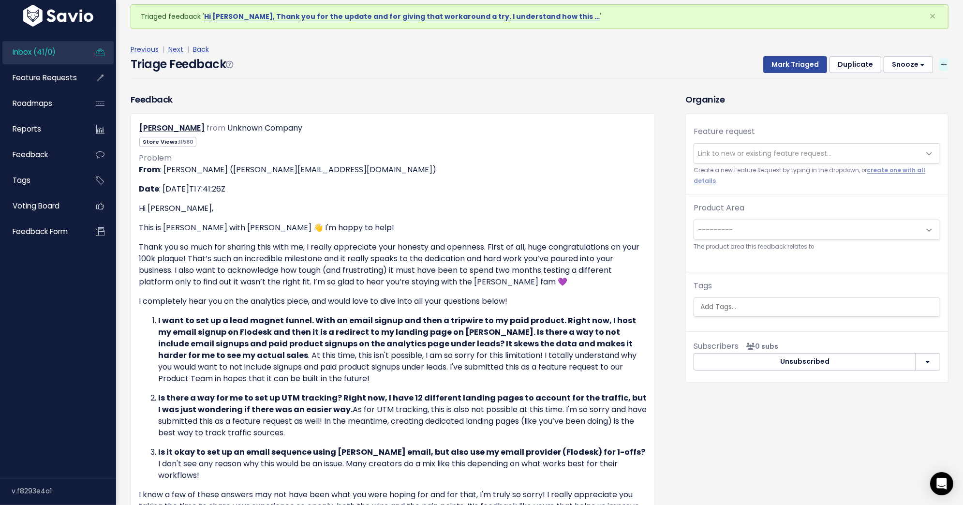
click at [941, 63] on icon at bounding box center [943, 65] width 5 height 6
click at [897, 114] on link "Delete" at bounding box center [905, 110] width 70 height 19
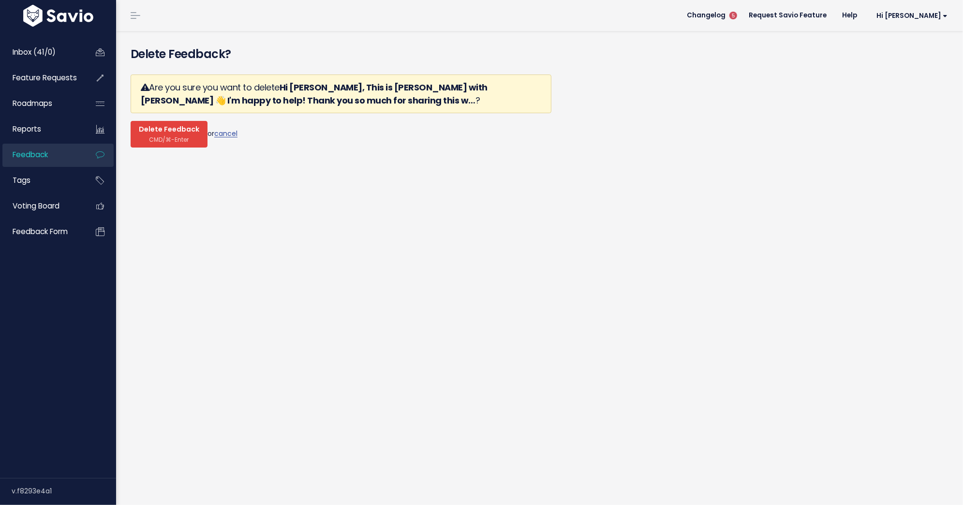
click at [174, 138] on span "CMD/⌘-Enter" at bounding box center [169, 139] width 40 height 7
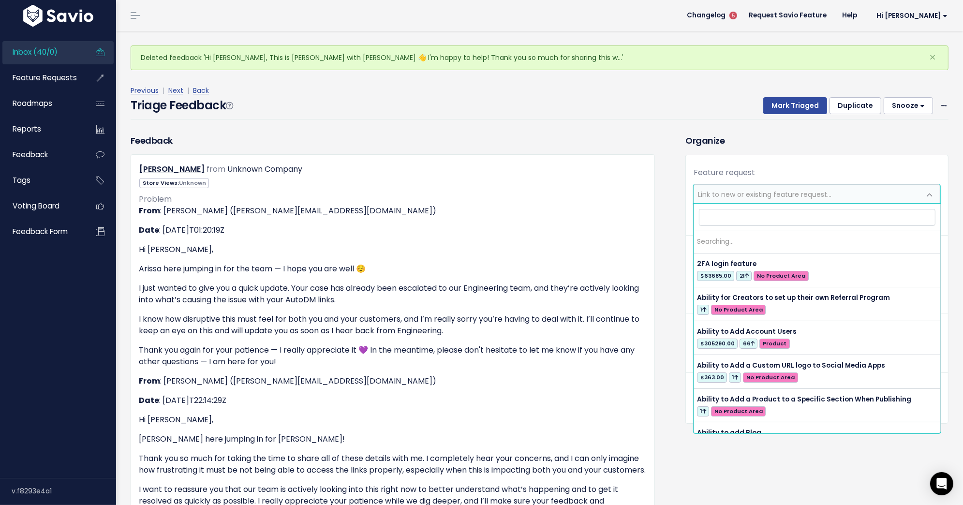
click at [740, 190] on span "Link to new or existing feature request..." at bounding box center [764, 195] width 133 height 10
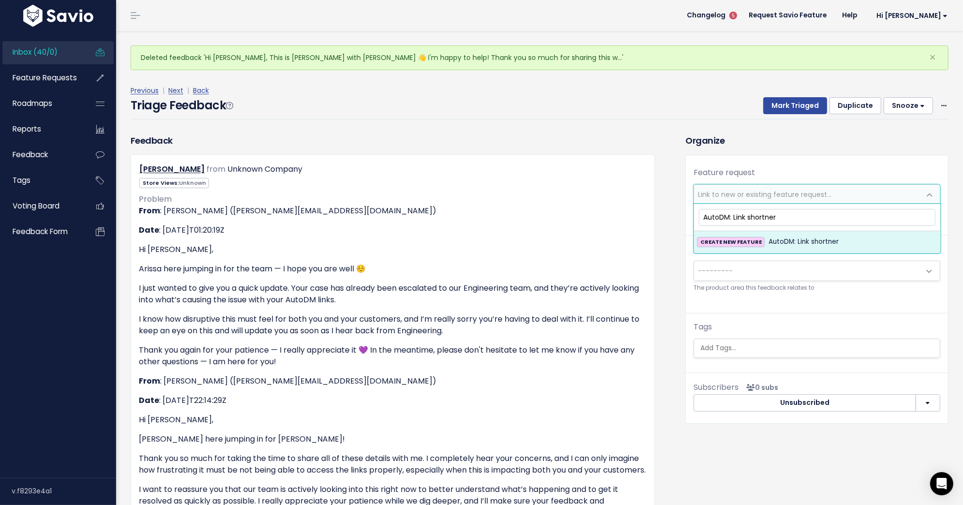
type input "AutoDM: Link shortner"
click at [786, 245] on span "AutoDM: Link shortner" at bounding box center [803, 242] width 70 height 12
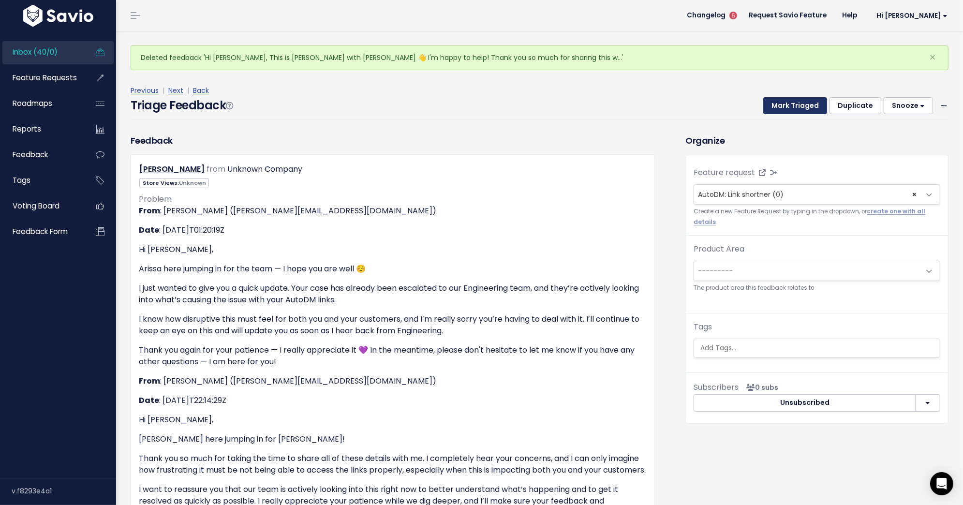
click at [798, 99] on button "Mark Triaged" at bounding box center [795, 105] width 64 height 17
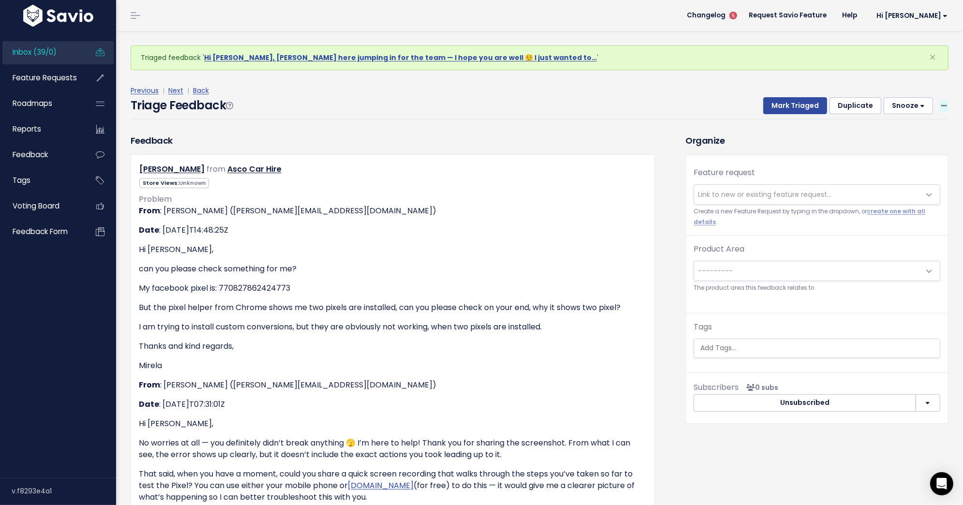
click at [942, 105] on icon at bounding box center [943, 106] width 5 height 6
click at [888, 156] on link "Delete" at bounding box center [905, 151] width 70 height 19
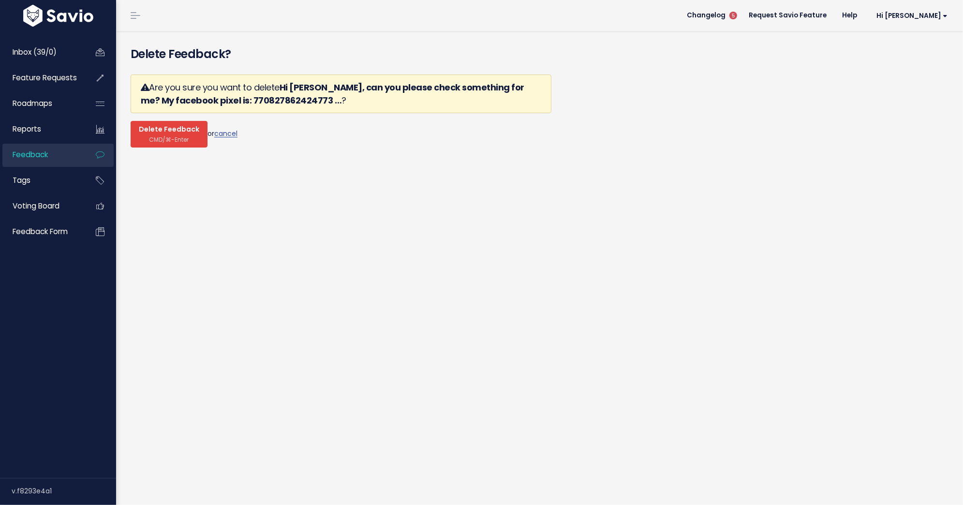
click at [161, 136] on span "CMD/⌘-Enter" at bounding box center [169, 139] width 40 height 7
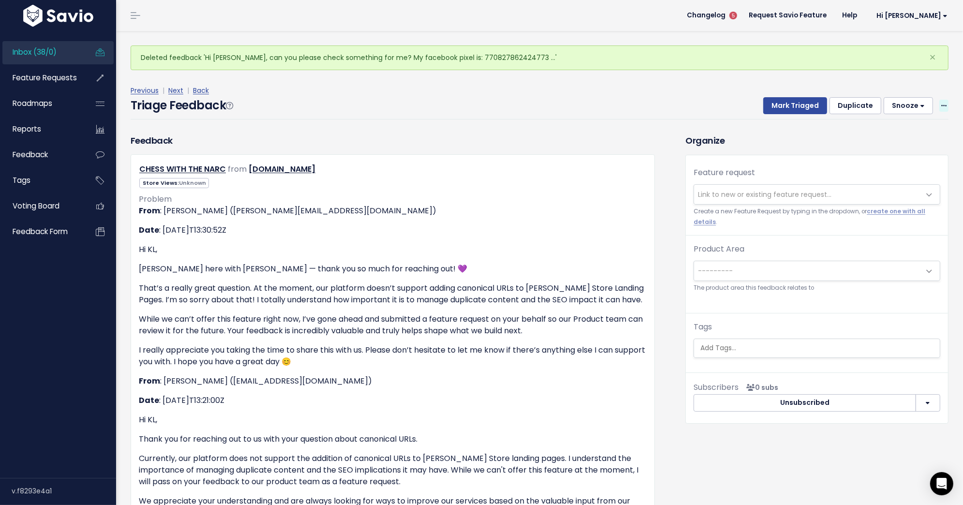
click at [943, 104] on icon at bounding box center [943, 106] width 5 height 6
click at [897, 157] on link "Delete" at bounding box center [905, 151] width 70 height 19
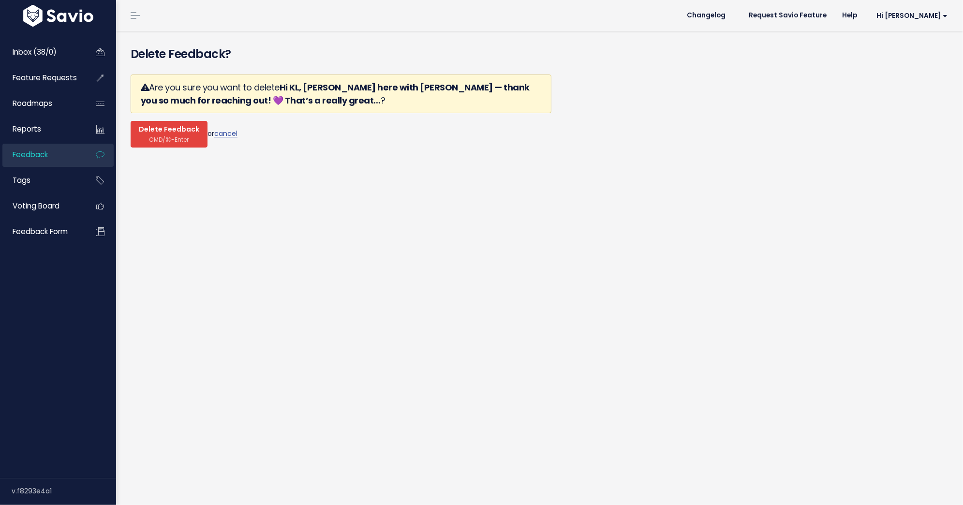
click at [187, 134] on button "Delete Feedback CMD/⌘-Enter" at bounding box center [169, 134] width 77 height 27
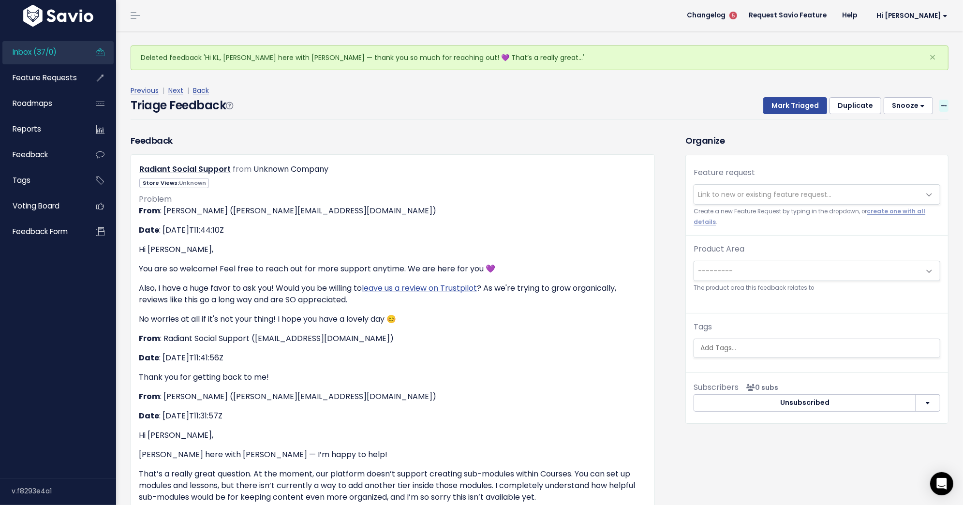
click at [940, 103] on span at bounding box center [943, 106] width 9 height 12
click at [883, 153] on link "Delete" at bounding box center [905, 151] width 70 height 19
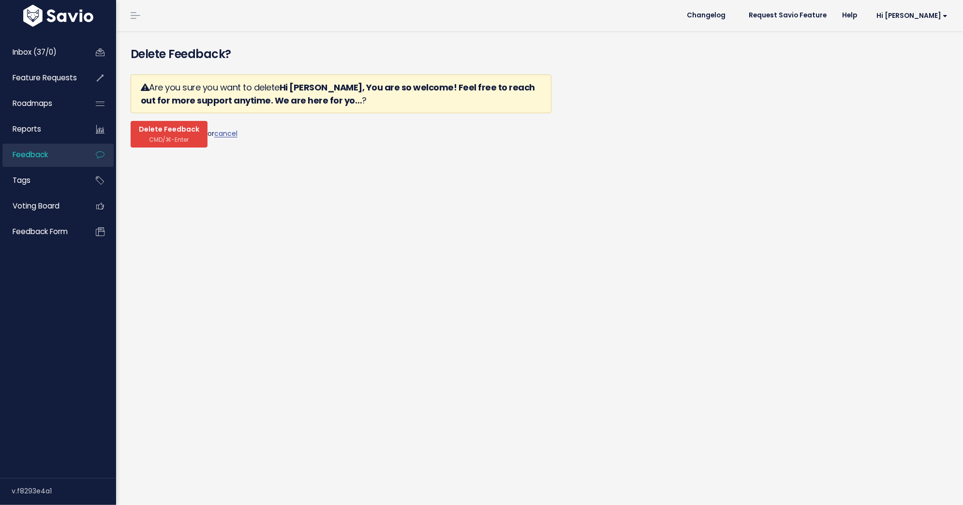
click at [149, 142] on span "CMD/⌘-Enter" at bounding box center [169, 139] width 40 height 7
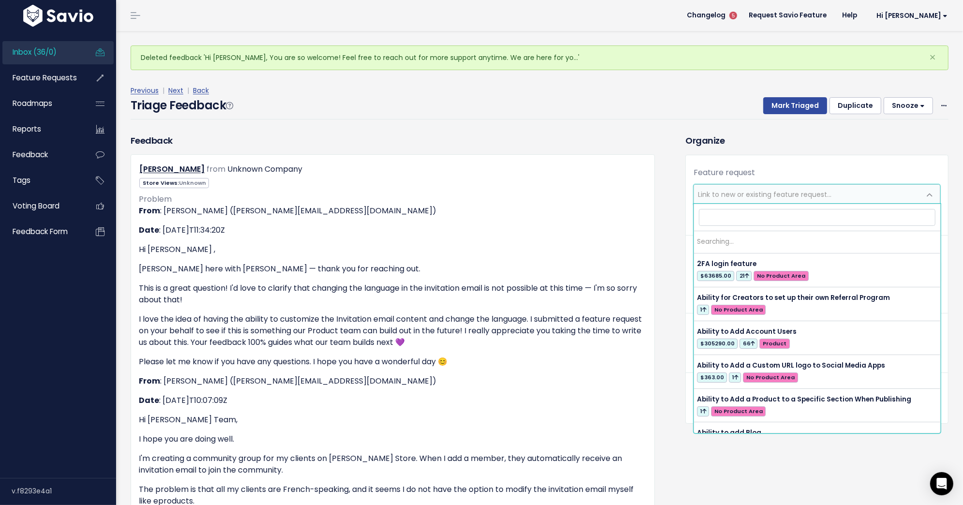
click at [773, 192] on span "Link to new or existing feature request..." at bounding box center [764, 195] width 133 height 10
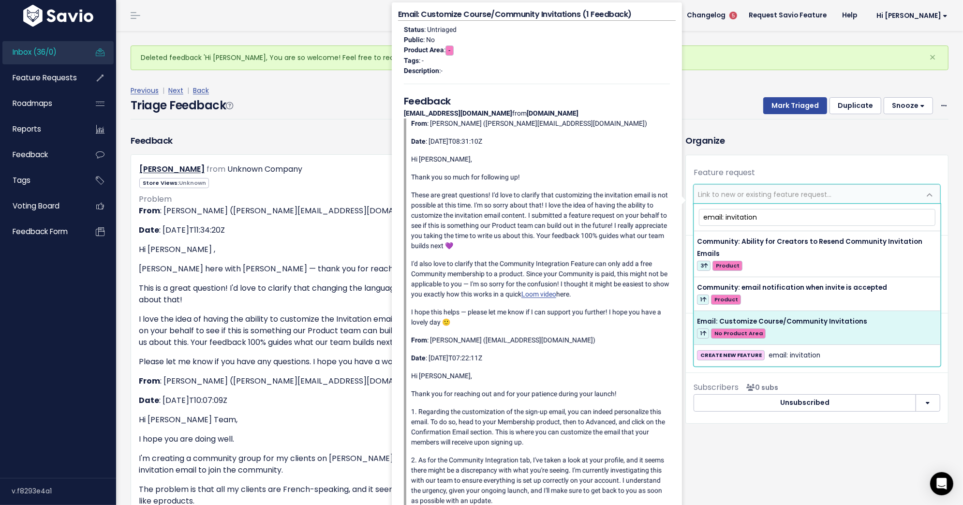
type input "email: invitation"
select select "64160"
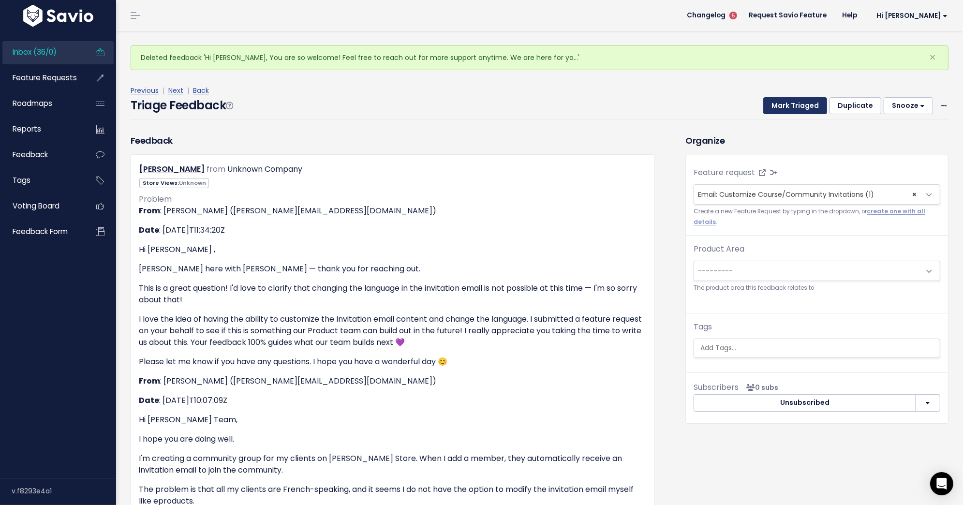
click at [803, 106] on button "Mark Triaged" at bounding box center [795, 105] width 64 height 17
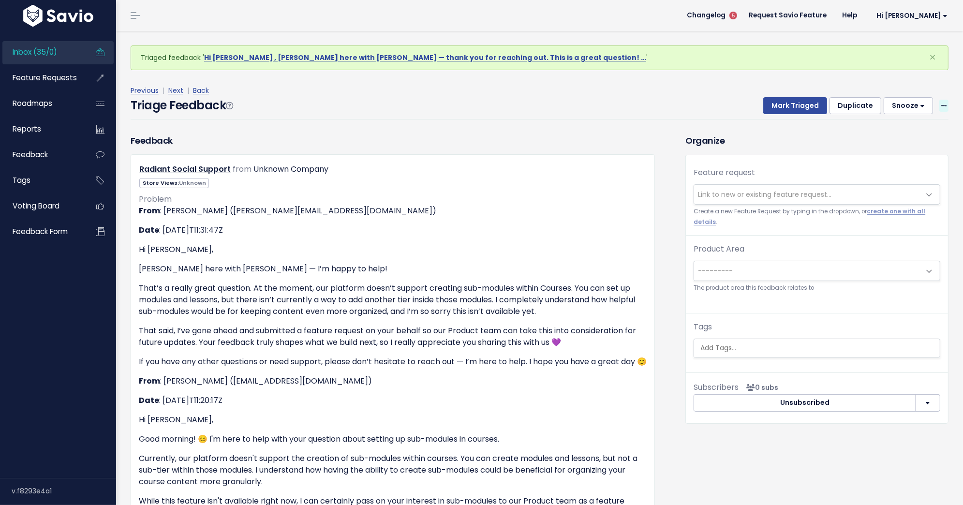
click at [940, 104] on span at bounding box center [943, 106] width 9 height 12
click at [896, 150] on link "Delete" at bounding box center [905, 151] width 70 height 19
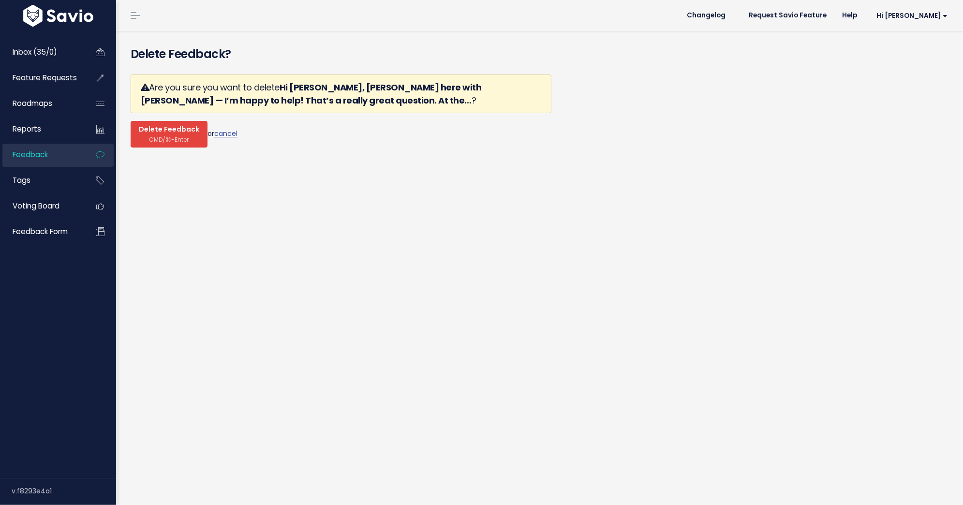
click at [164, 131] on span "Delete Feedback" at bounding box center [169, 129] width 60 height 9
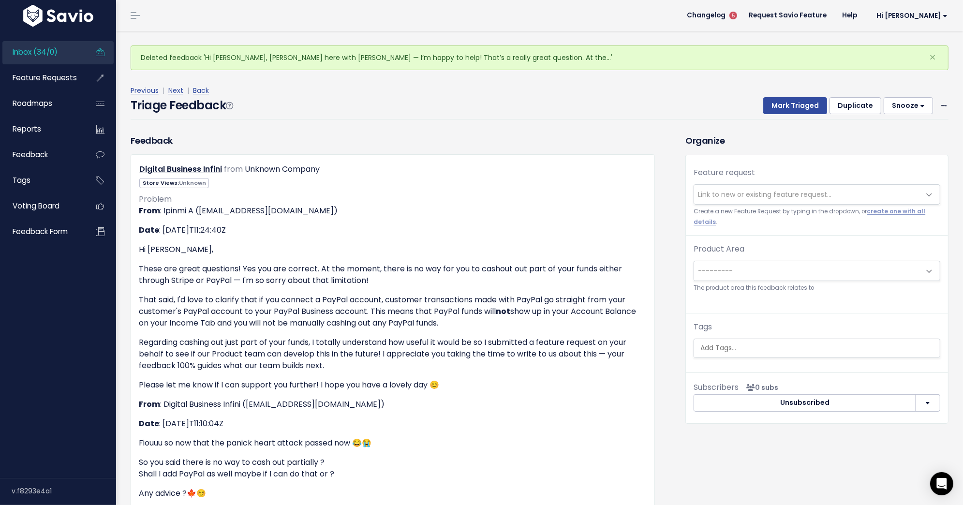
click at [767, 197] on span "Link to new or existing feature request..." at bounding box center [764, 195] width 133 height 10
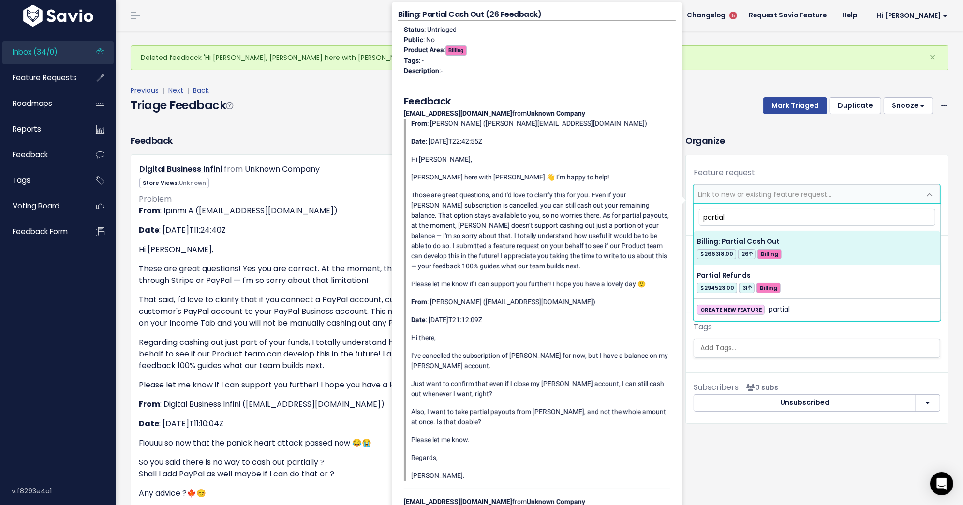
type input "partial"
select select "31780"
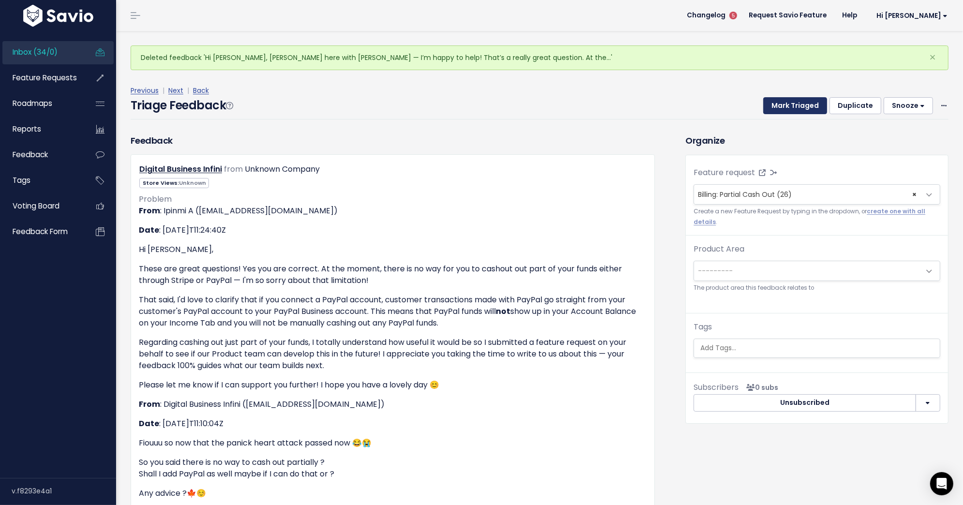
click at [792, 108] on button "Mark Triaged" at bounding box center [795, 105] width 64 height 17
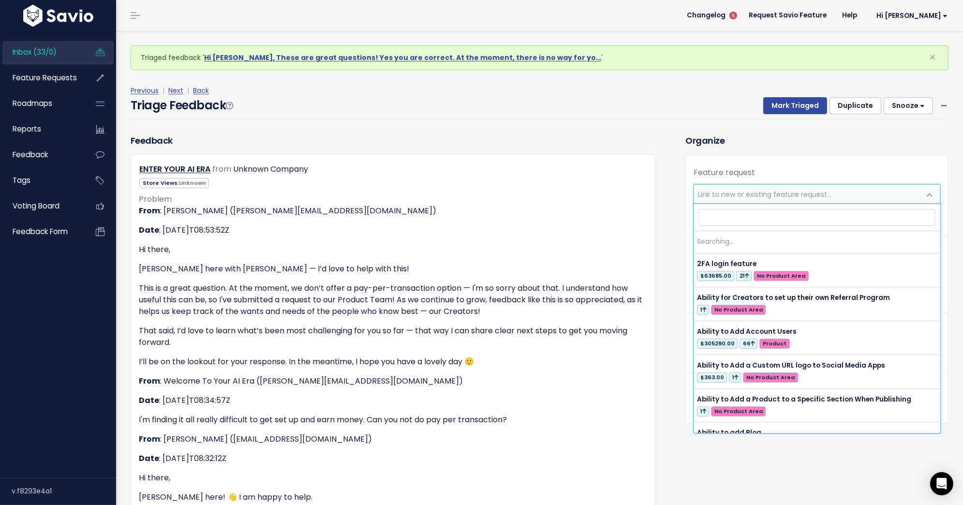
click at [750, 190] on span "Link to new or existing feature request..." at bounding box center [764, 195] width 133 height 10
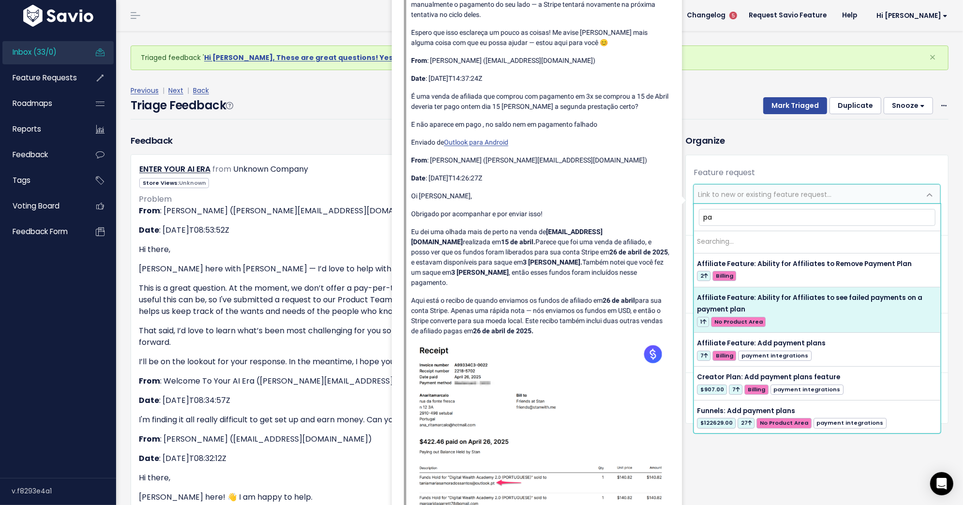
type input "p"
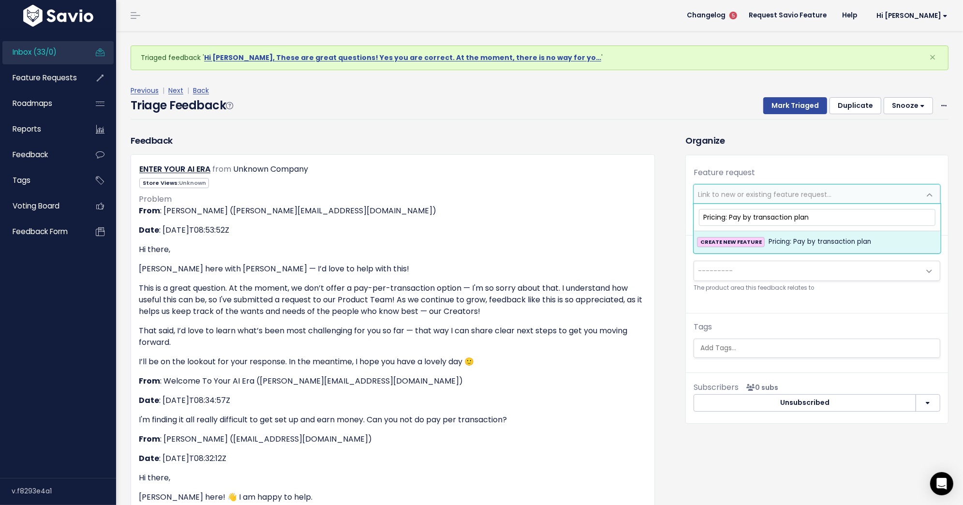
type input "Pricing: Pay by transaction plan"
click at [815, 241] on span "Pricing: Pay by transaction plan" at bounding box center [819, 242] width 103 height 12
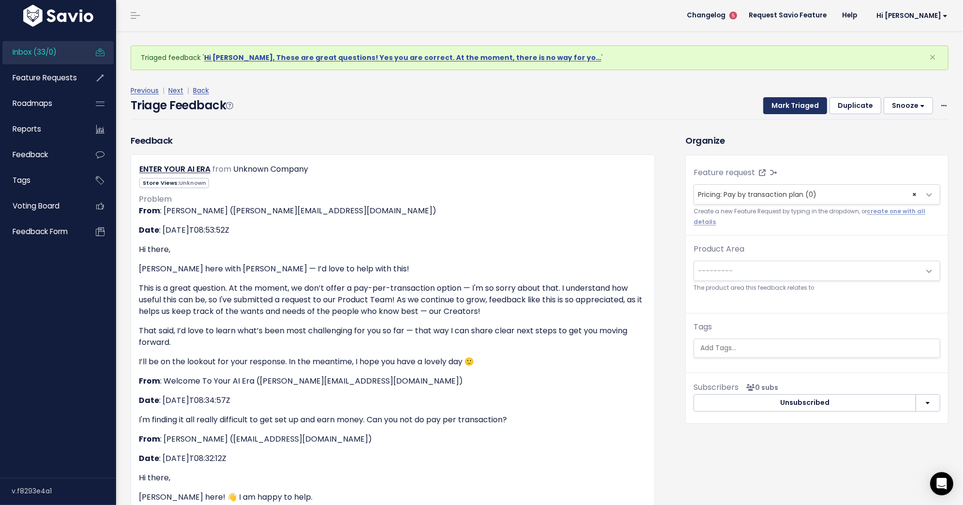
click at [807, 101] on button "Mark Triaged" at bounding box center [795, 105] width 64 height 17
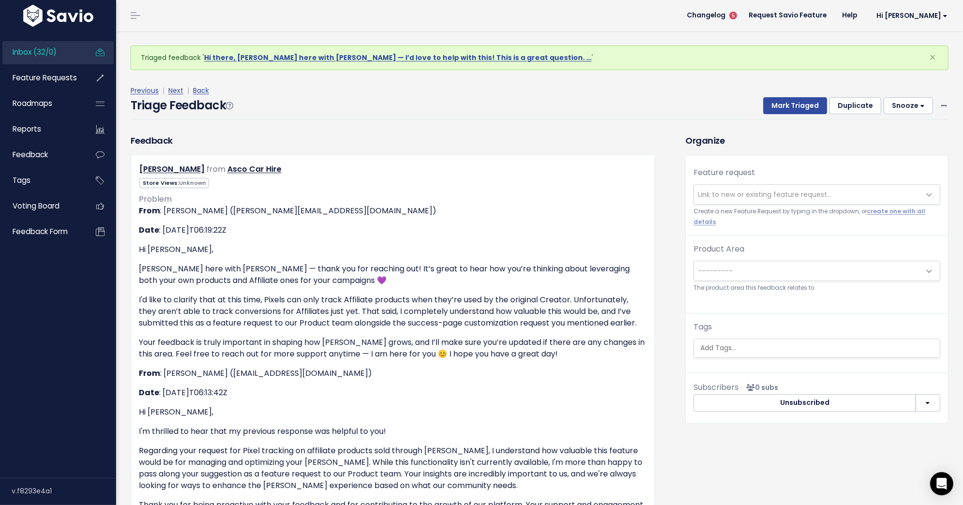
click at [780, 187] on span "Link to new or existing feature request..." at bounding box center [807, 194] width 226 height 19
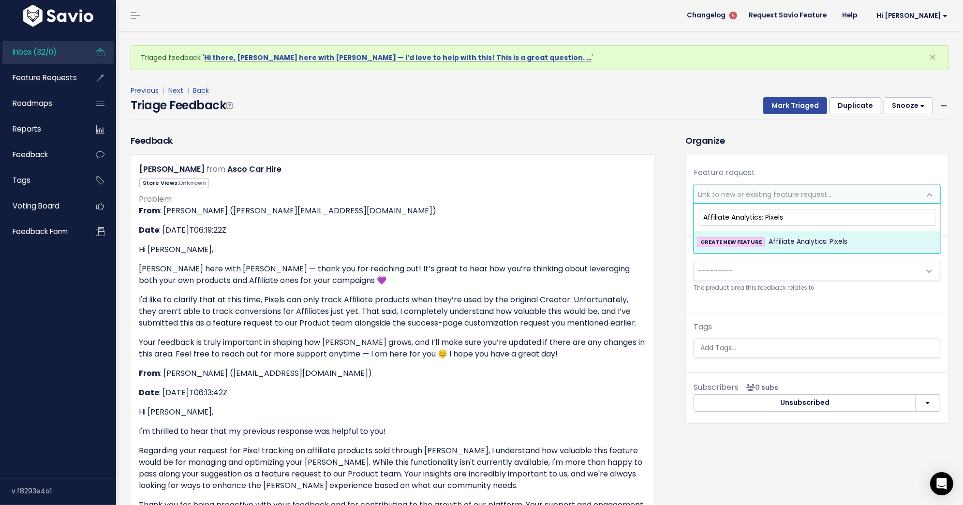
type input "Affiliate Analytics: Pixels"
click at [808, 237] on span "Affiliate Analytics: Pixels" at bounding box center [807, 242] width 79 height 12
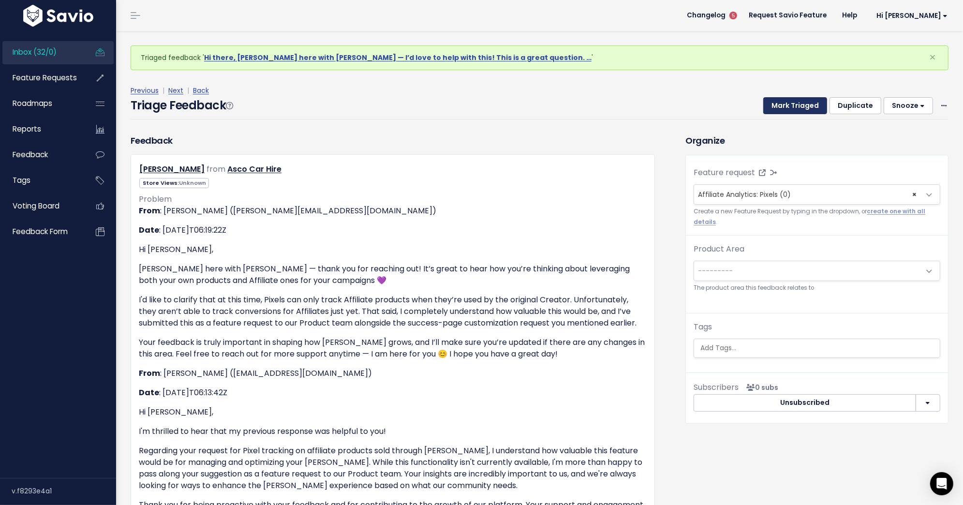
click at [793, 109] on button "Mark Triaged" at bounding box center [795, 105] width 64 height 17
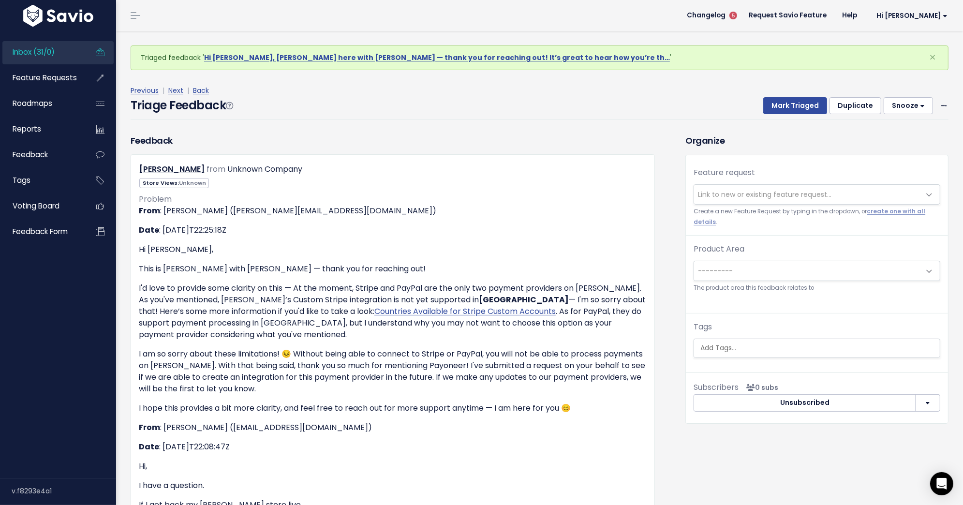
click at [789, 193] on span "Link to new or existing feature request..." at bounding box center [764, 195] width 133 height 10
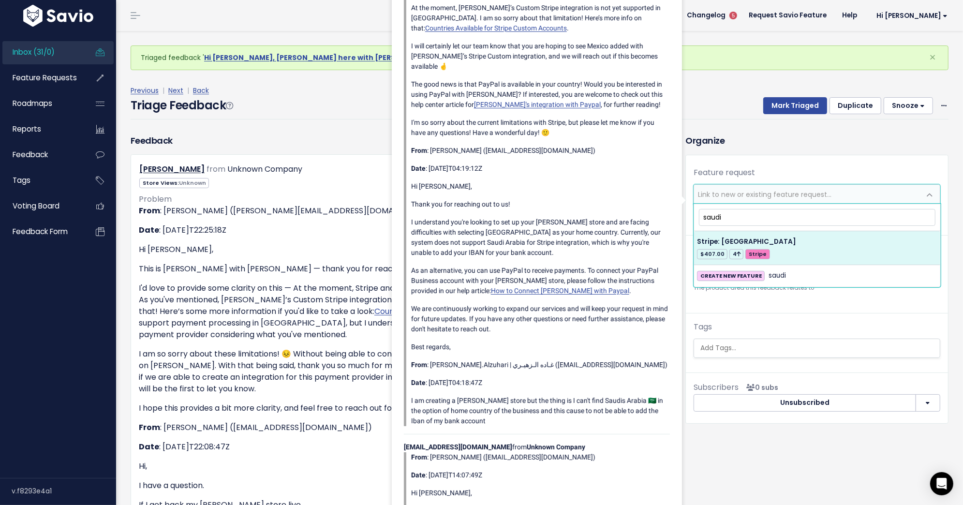
type input "saudi"
select select "42488"
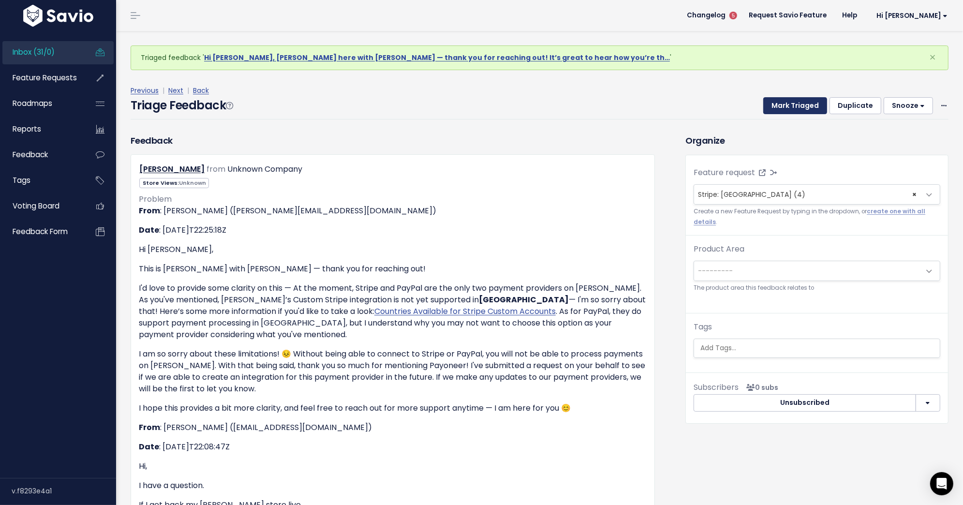
click at [793, 106] on button "Mark Triaged" at bounding box center [795, 105] width 64 height 17
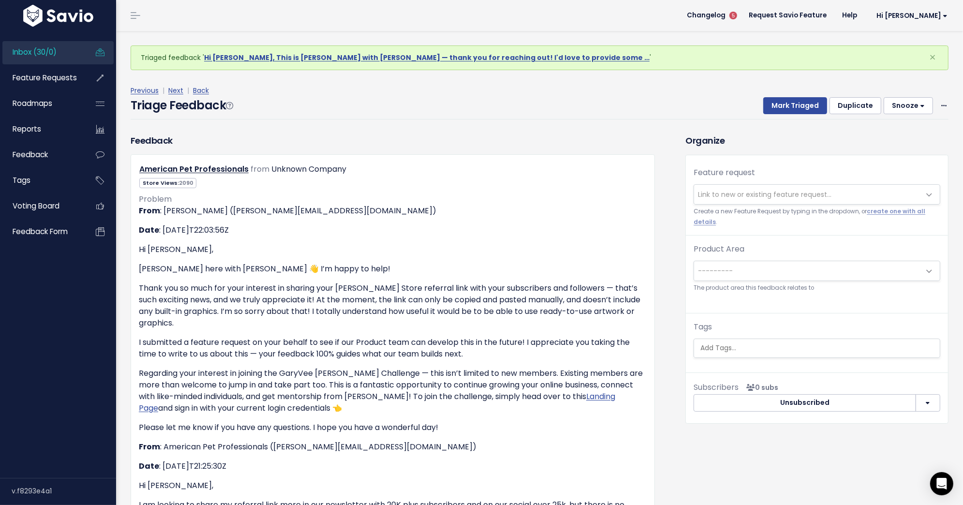
click at [819, 192] on span "Link to new or existing feature request..." at bounding box center [764, 195] width 133 height 10
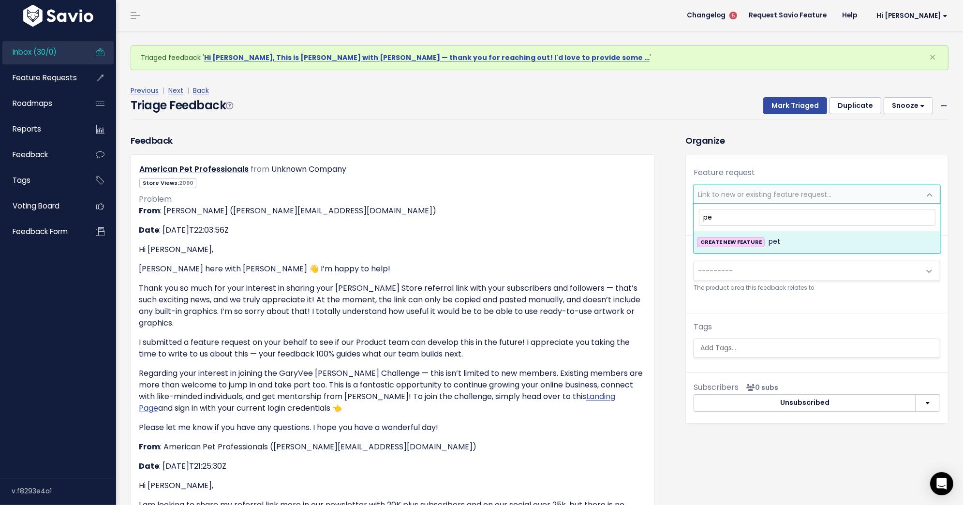
type input "p"
type input "Stan URL: Images"
click at [859, 249] on li "CREATE NEW FEATURE Stan URL: Images" at bounding box center [817, 241] width 246 height 21
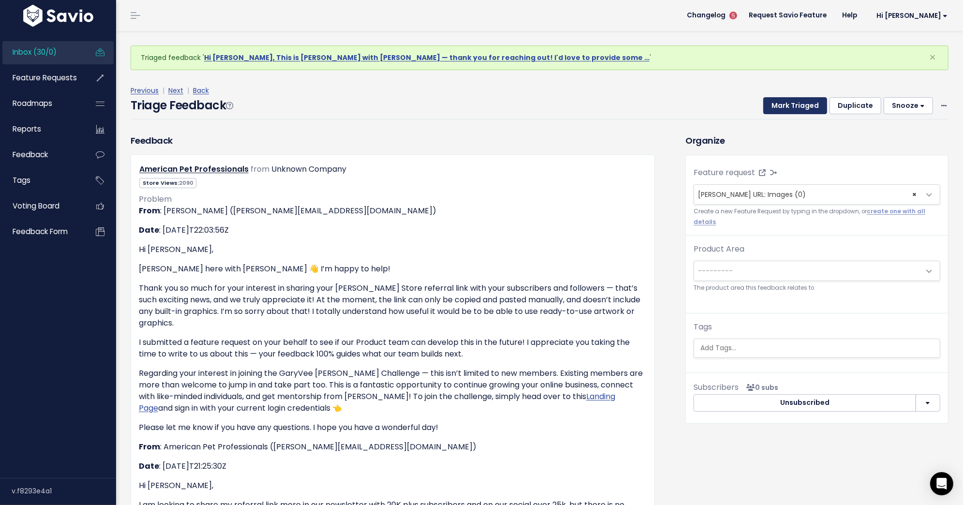
click at [795, 104] on button "Mark Triaged" at bounding box center [795, 105] width 64 height 17
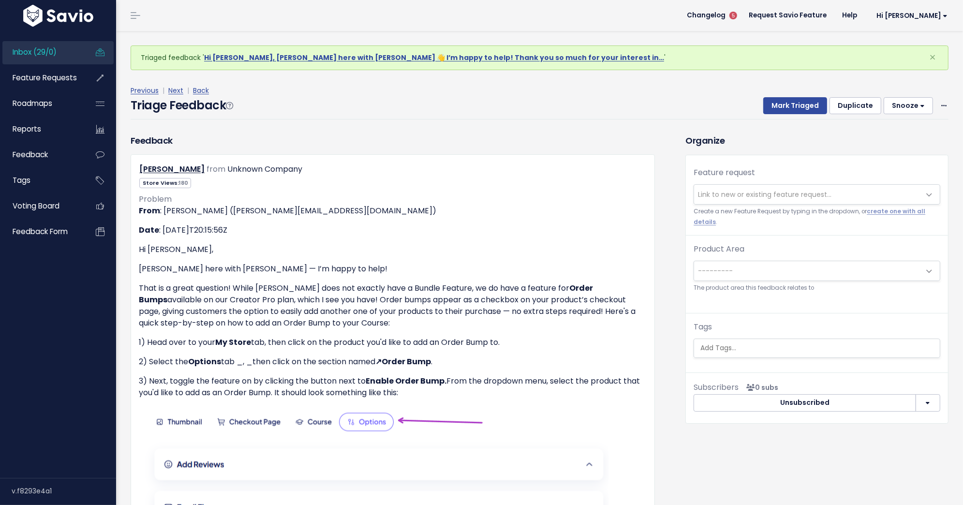
click at [772, 190] on span "Link to new or existing feature request..." at bounding box center [764, 195] width 133 height 10
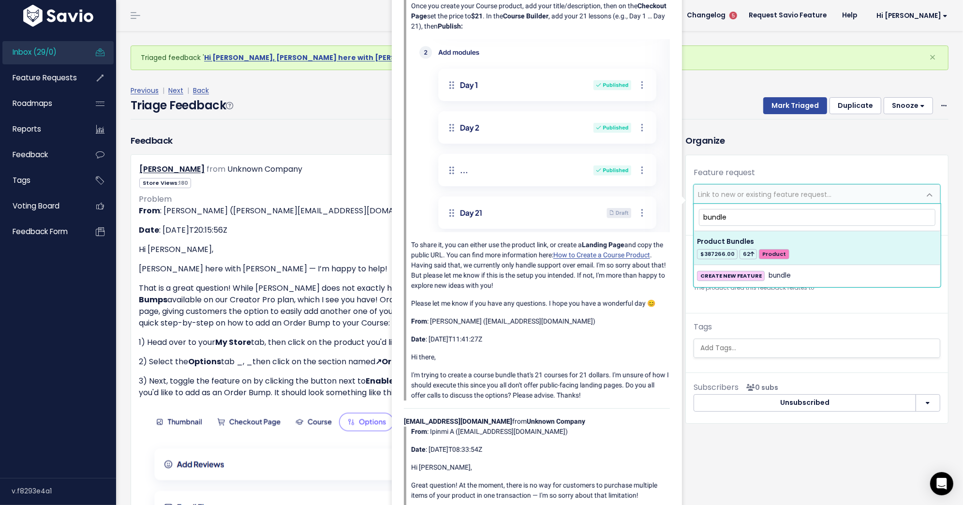
type input "bundle"
select select "28817"
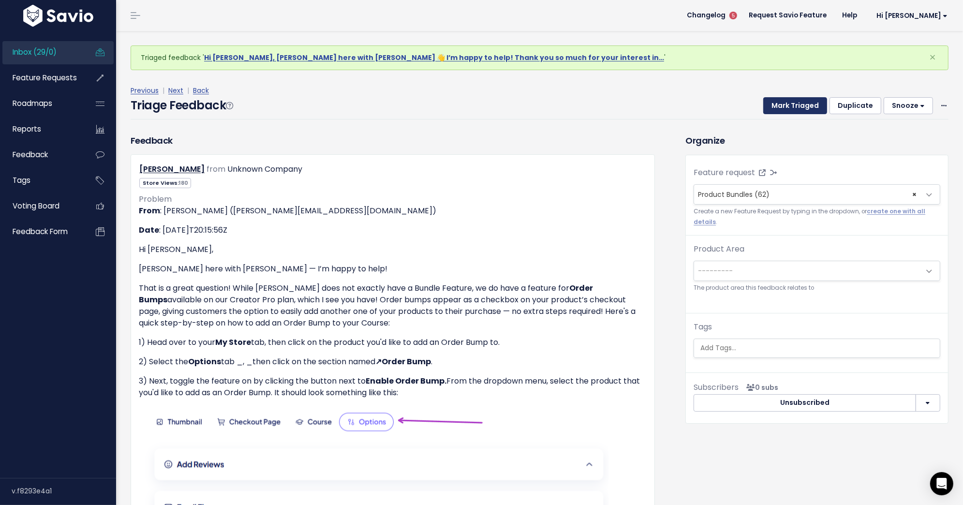
click at [800, 107] on button "Mark Triaged" at bounding box center [795, 105] width 64 height 17
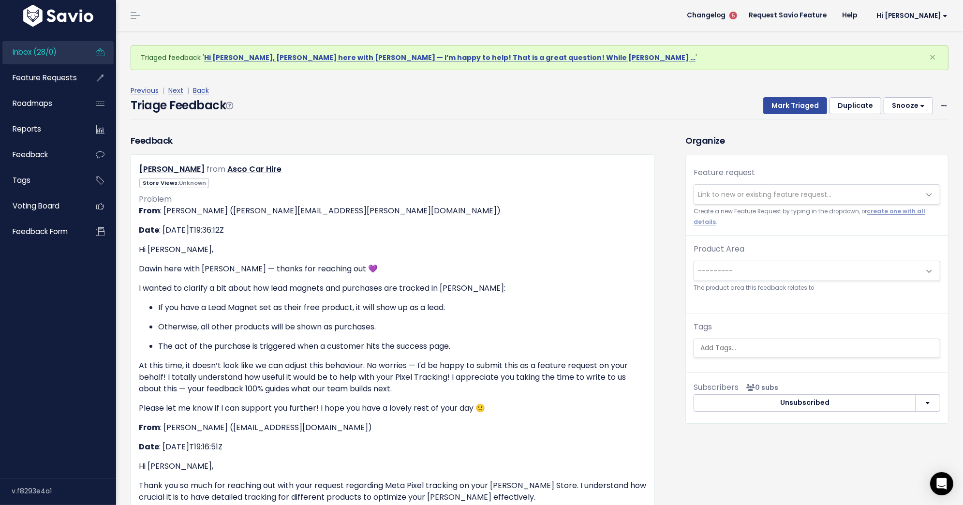
click at [753, 195] on span "Link to new or existing feature request..." at bounding box center [764, 195] width 133 height 10
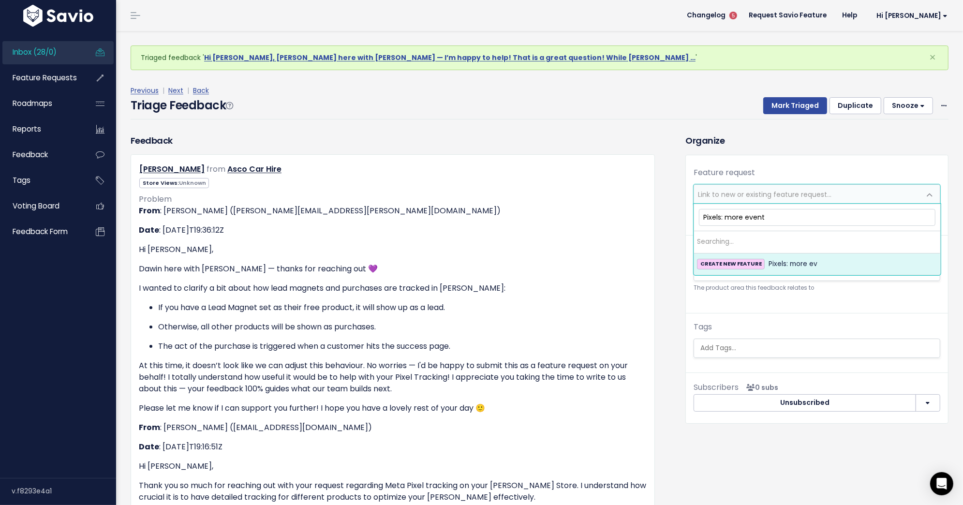
type input "Pixels: more events"
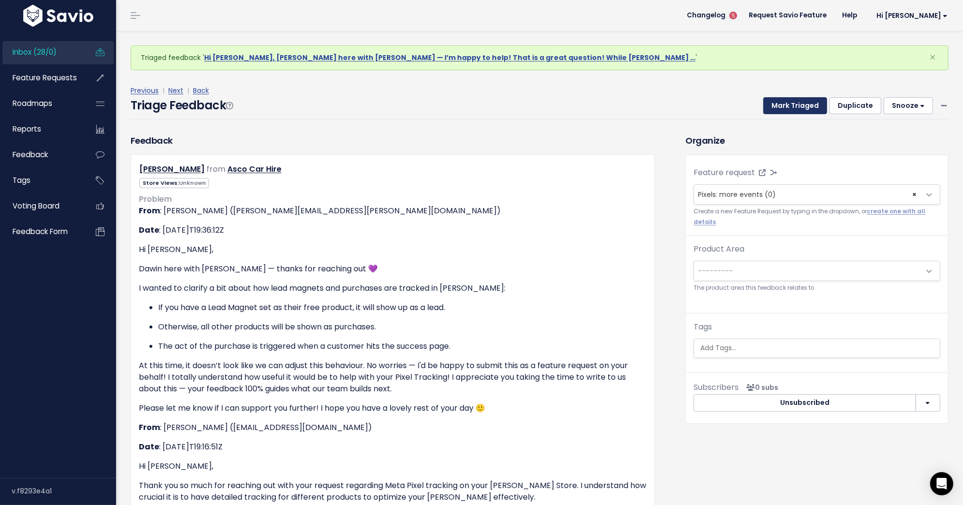
click at [786, 110] on button "Mark Triaged" at bounding box center [795, 105] width 64 height 17
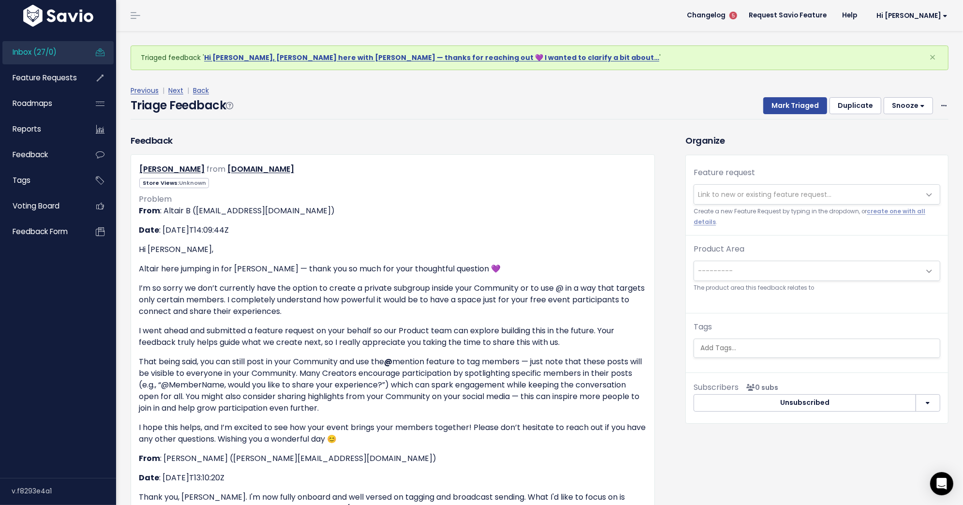
click at [779, 196] on span "Link to new or existing feature request..." at bounding box center [764, 195] width 133 height 10
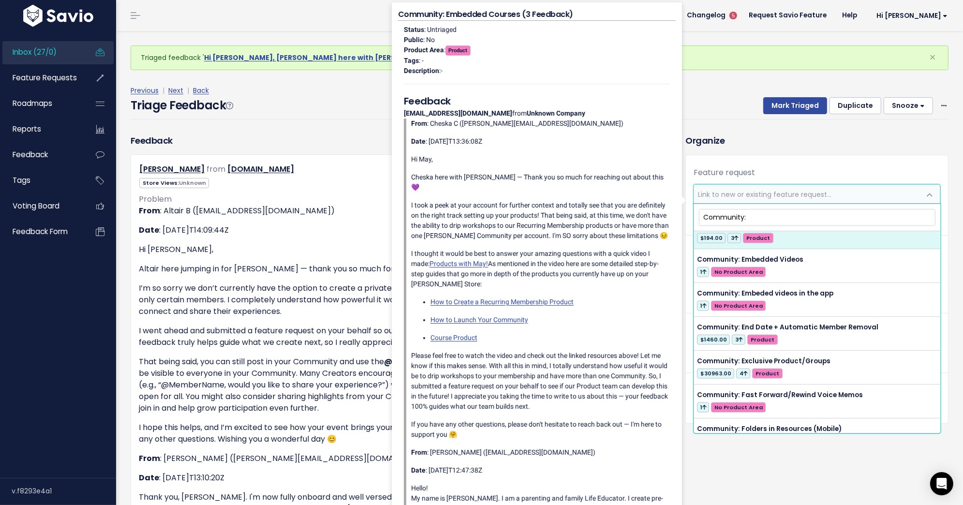
scroll to position [1509, 0]
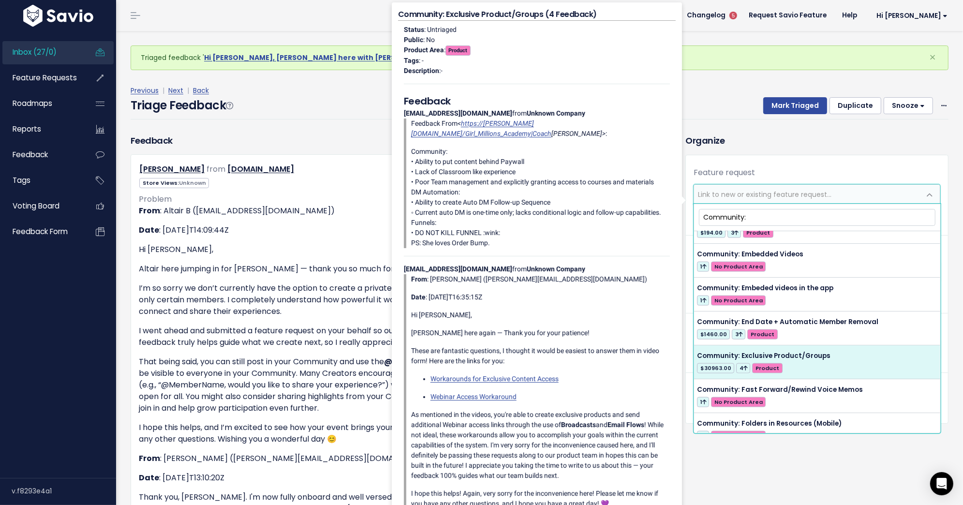
type input "Community:"
select select "57275"
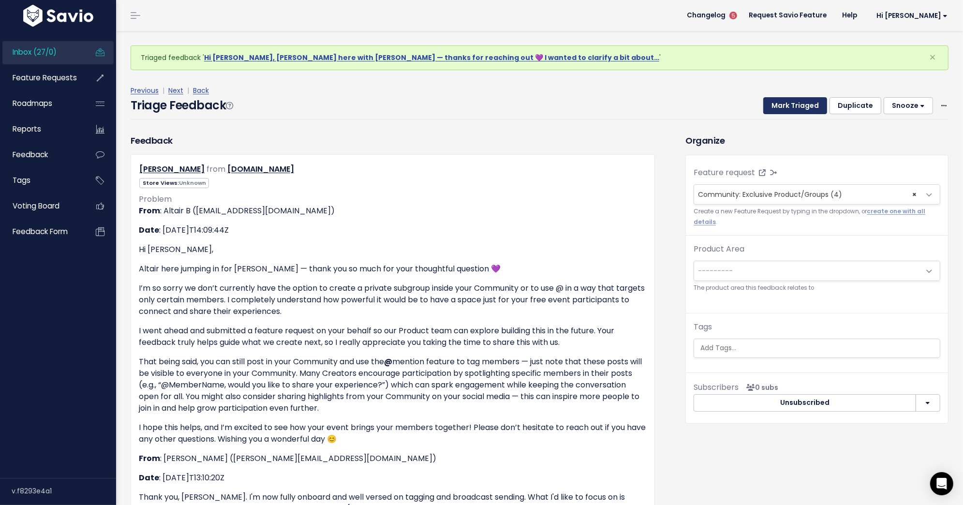
click at [802, 105] on button "Mark Triaged" at bounding box center [795, 105] width 64 height 17
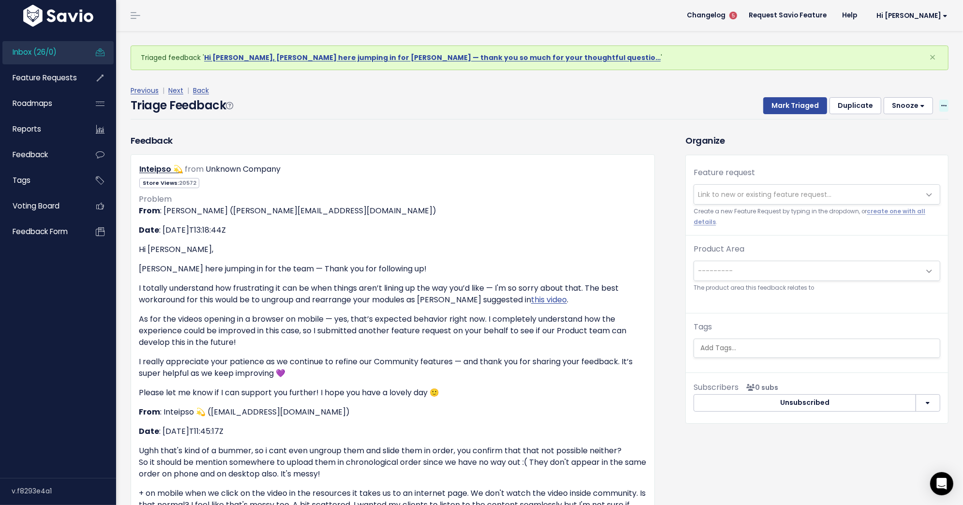
click at [941, 104] on icon at bounding box center [943, 106] width 5 height 6
click at [877, 151] on link "Delete" at bounding box center [905, 151] width 70 height 19
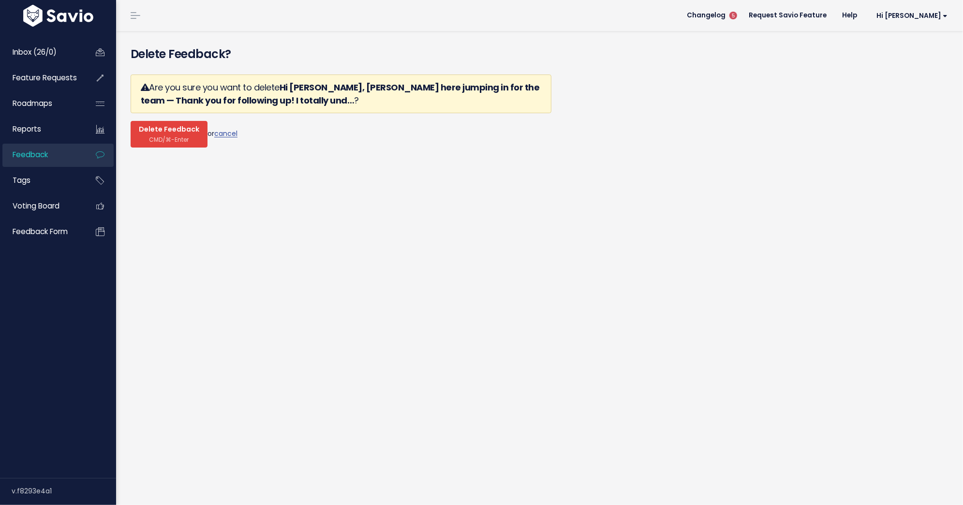
click at [149, 139] on span "CMD/⌘-Enter" at bounding box center [169, 139] width 40 height 7
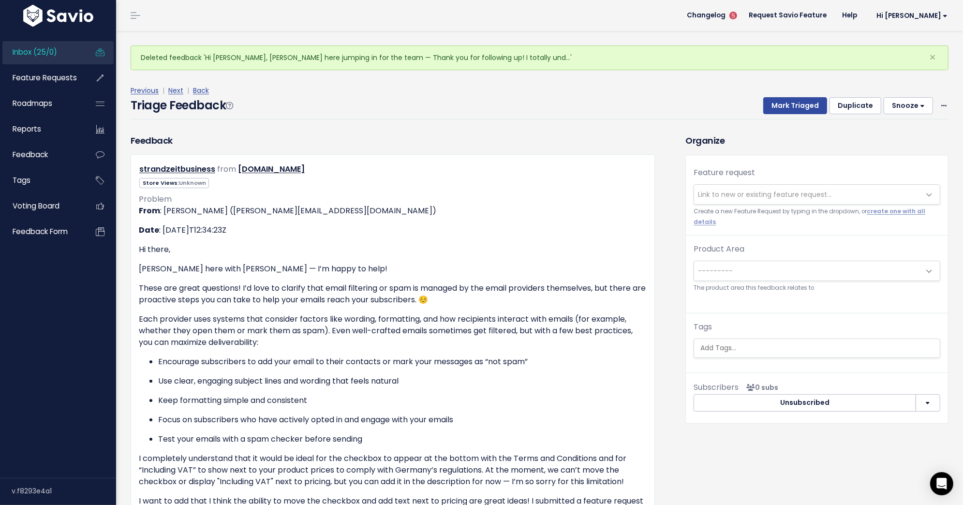
click at [757, 196] on span "Link to new or existing feature request..." at bounding box center [764, 195] width 133 height 10
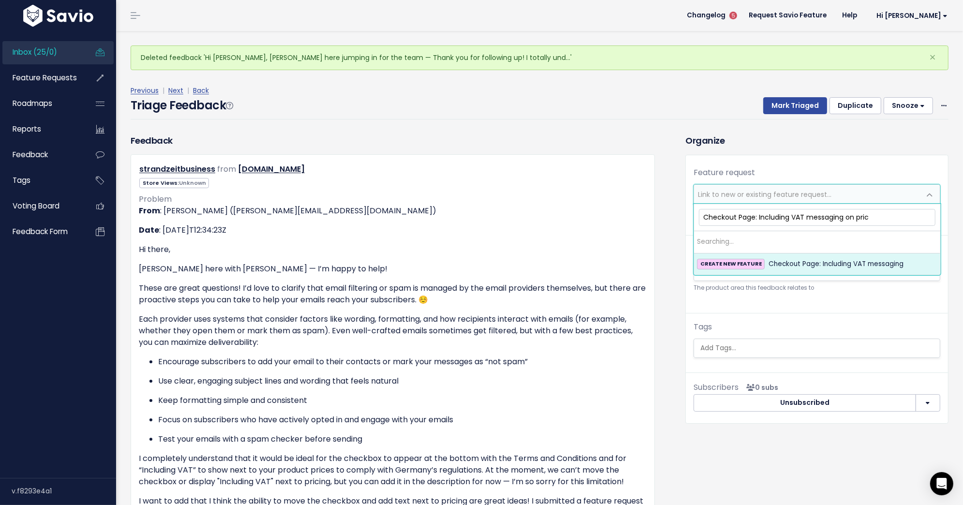
type input "Checkout Page: Including VAT messaging on price"
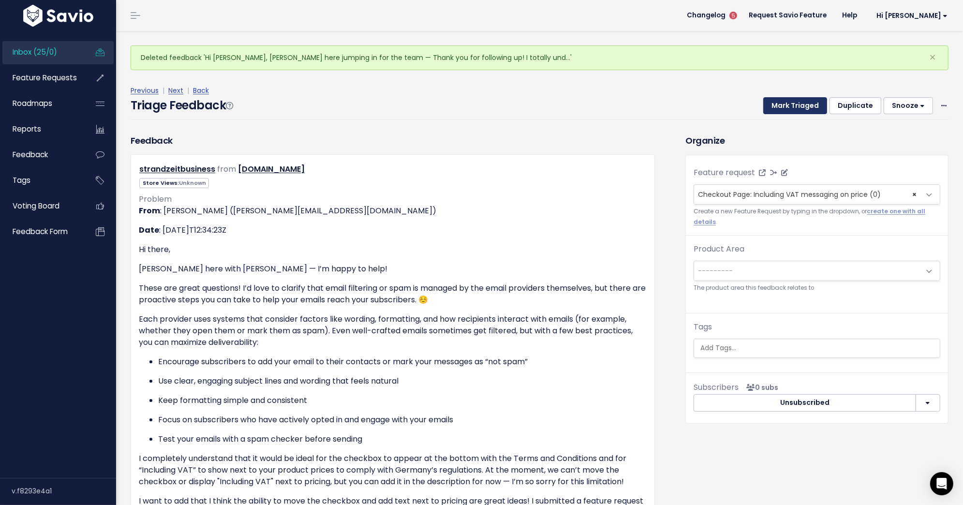
click at [792, 113] on button "Mark Triaged" at bounding box center [795, 105] width 64 height 17
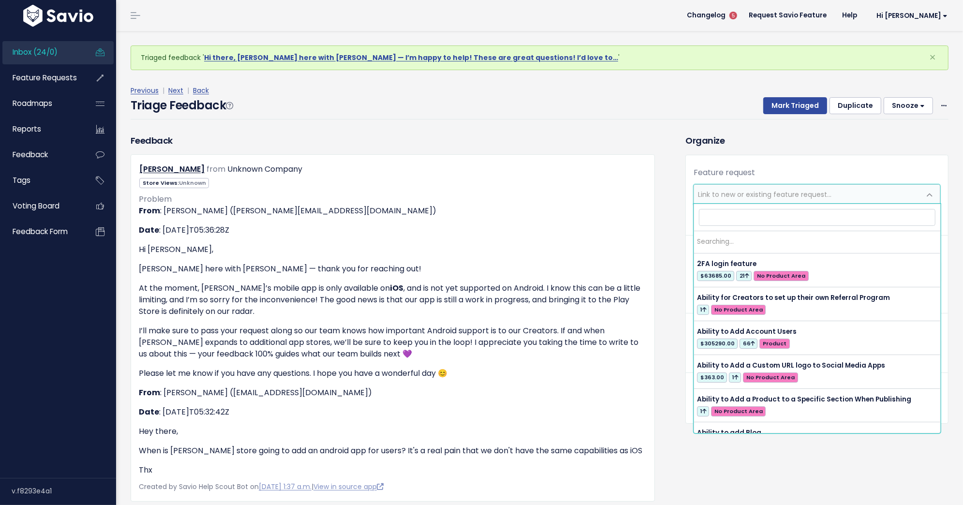
click at [777, 190] on span "Link to new or existing feature request..." at bounding box center [764, 195] width 133 height 10
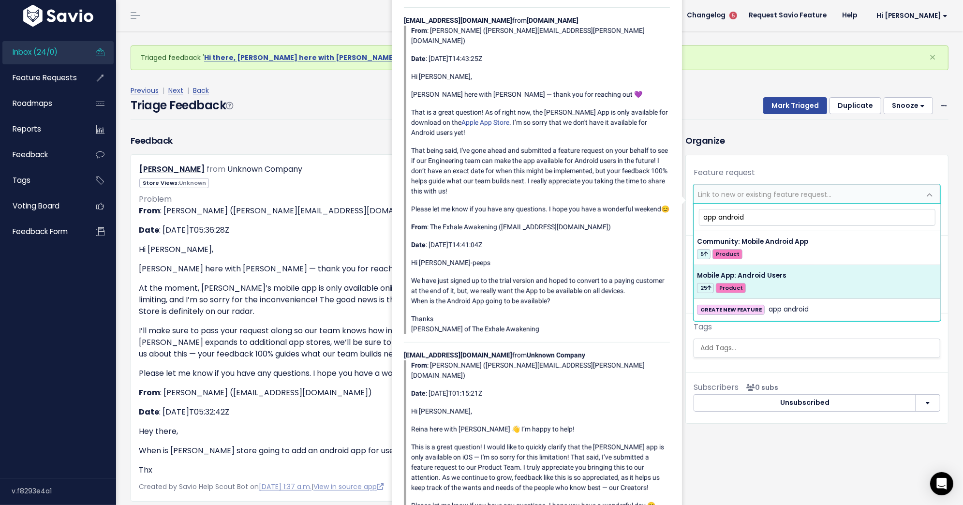
type input "app android"
select select "55523"
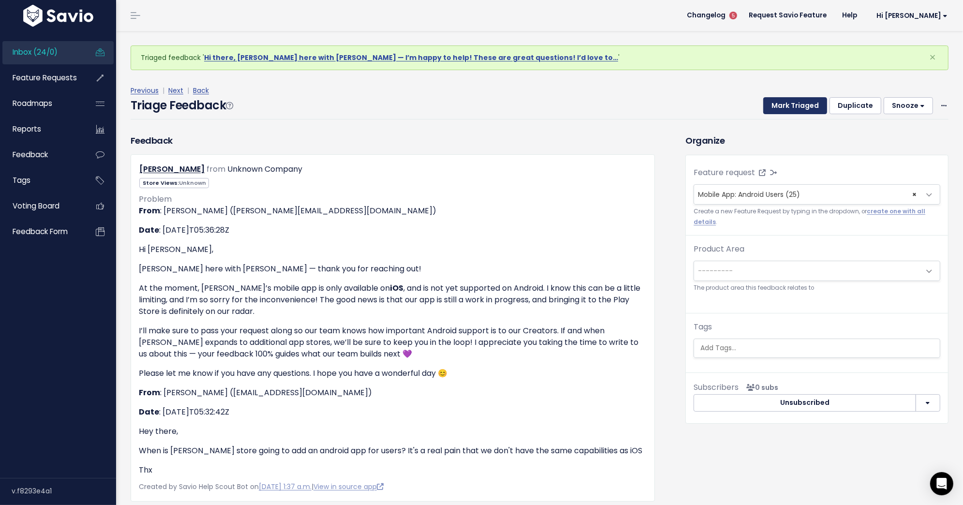
click at [797, 108] on button "Mark Triaged" at bounding box center [795, 105] width 64 height 17
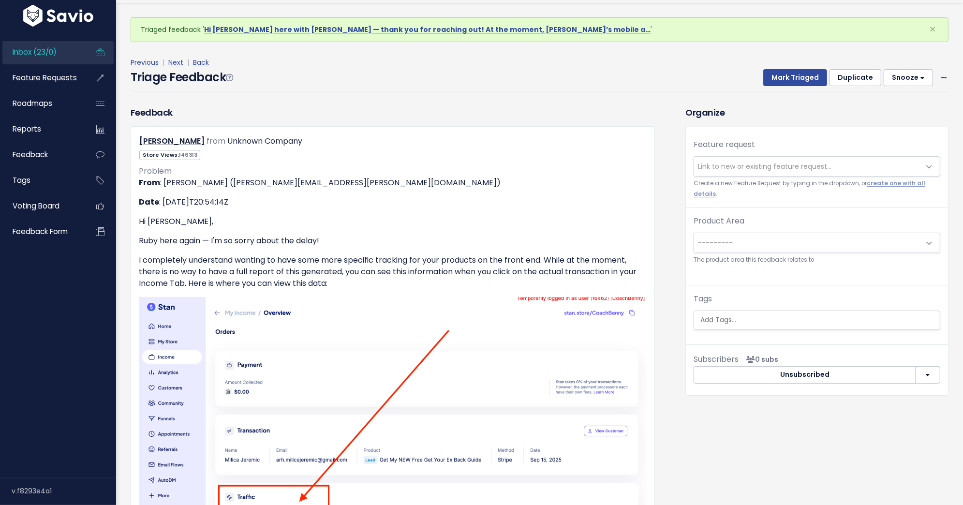
scroll to position [33, 0]
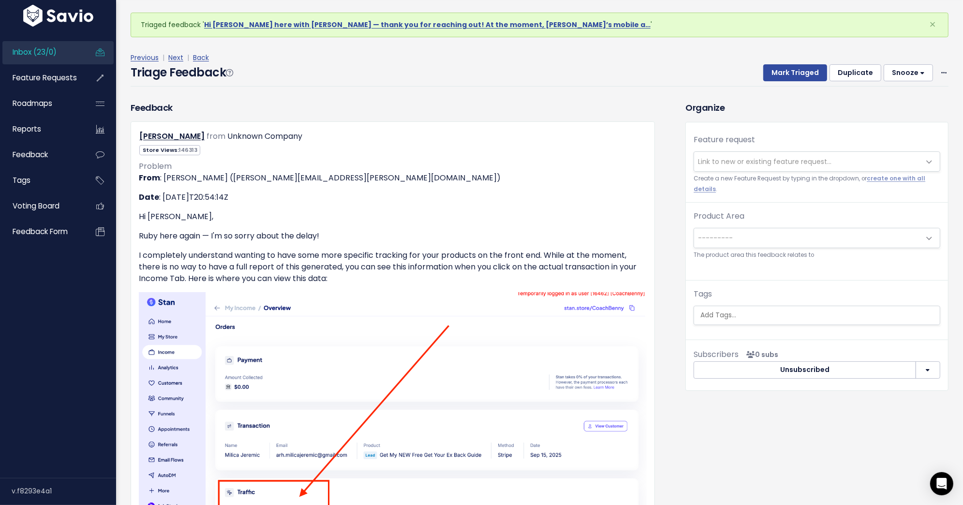
click at [715, 166] on span "Link to new or existing feature request..." at bounding box center [807, 161] width 226 height 19
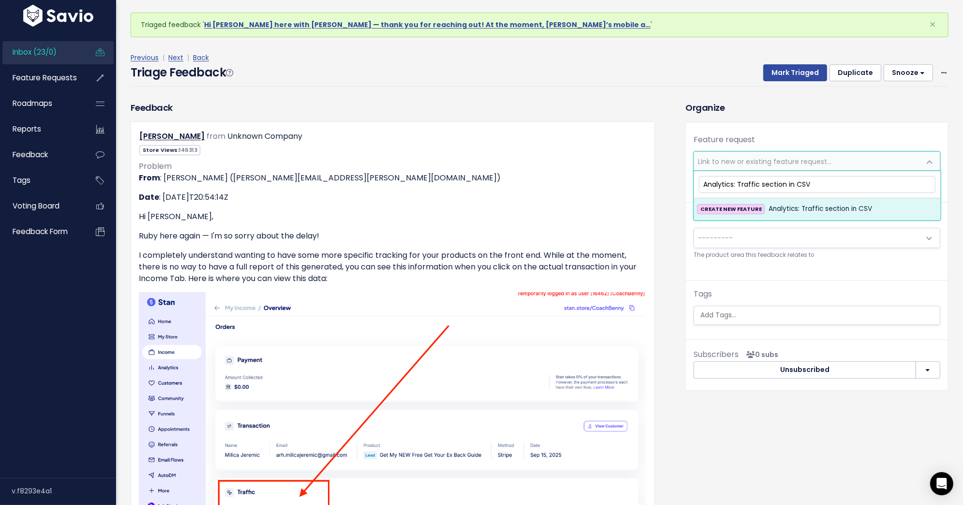
type input "Analytics: Traffic section in CSV"
click at [772, 208] on span "Analytics: Traffic section in CSV" at bounding box center [819, 209] width 103 height 12
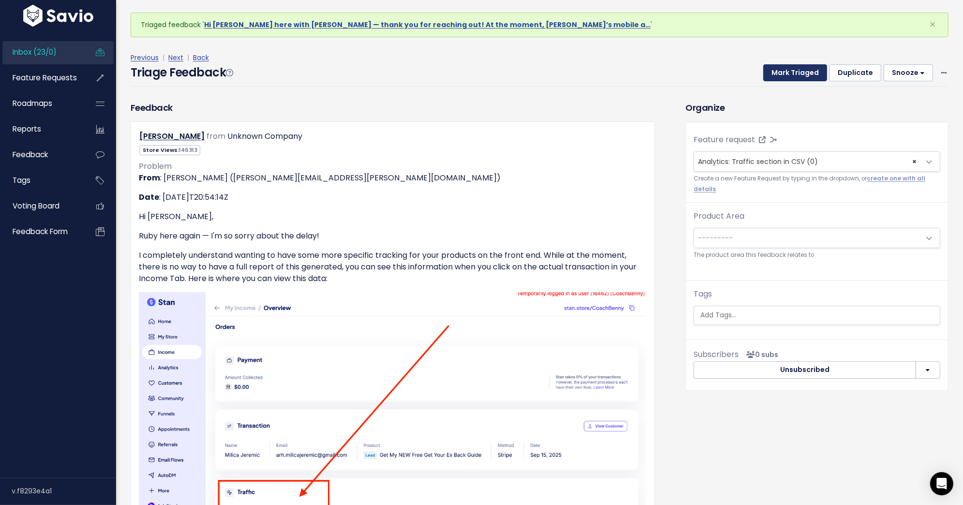
click at [805, 76] on button "Mark Triaged" at bounding box center [795, 72] width 64 height 17
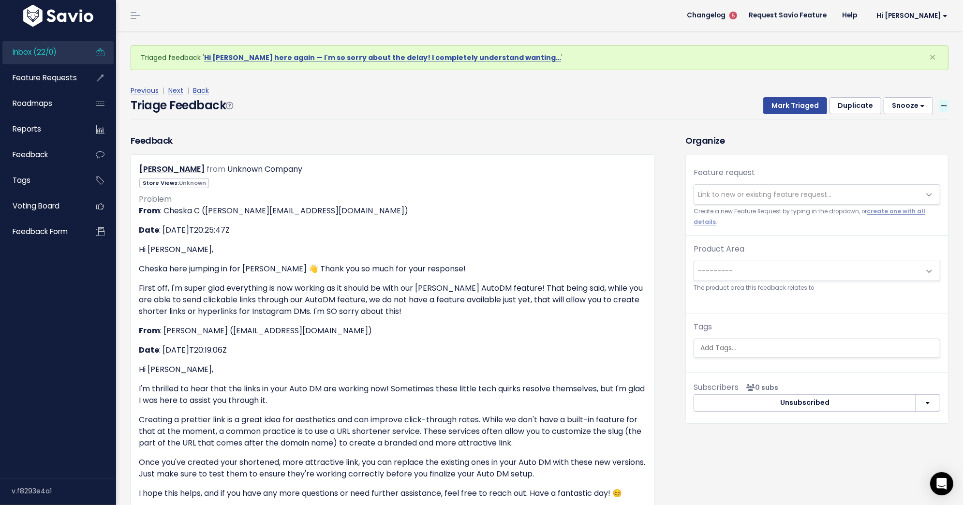
click at [943, 103] on icon at bounding box center [943, 106] width 5 height 6
click at [893, 153] on link "Delete" at bounding box center [905, 151] width 70 height 19
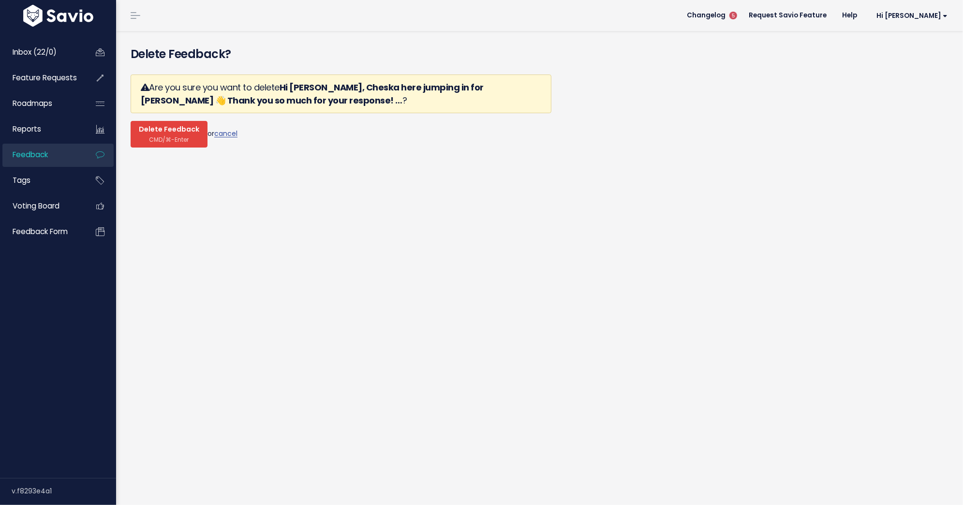
click at [162, 136] on span "CMD/⌘-Enter" at bounding box center [169, 139] width 40 height 7
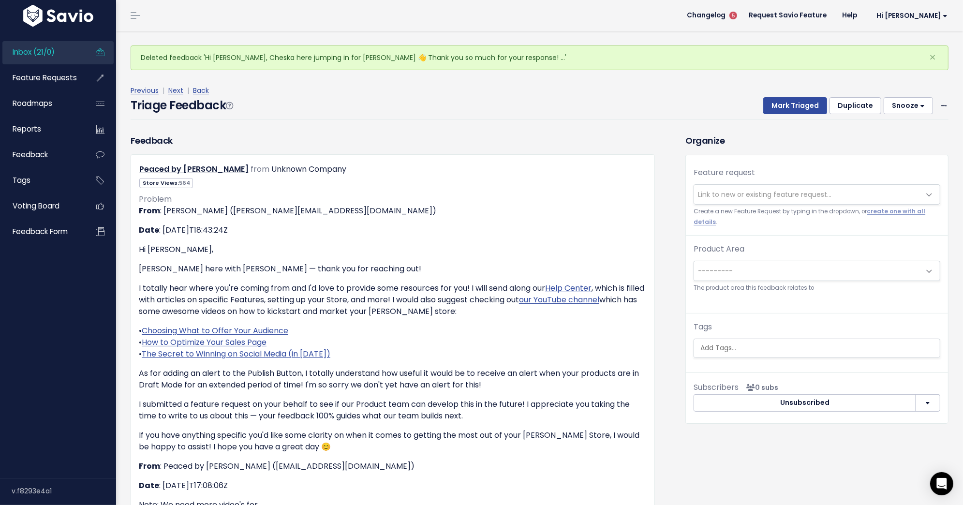
click at [718, 194] on span "Link to new or existing feature request..." at bounding box center [764, 195] width 133 height 10
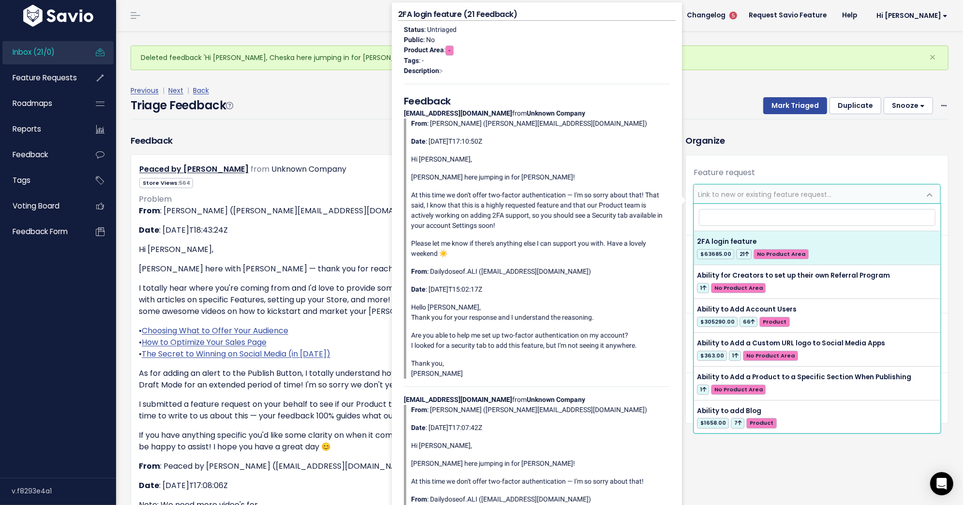
type input "S"
click at [944, 103] on icon at bounding box center [943, 106] width 5 height 6
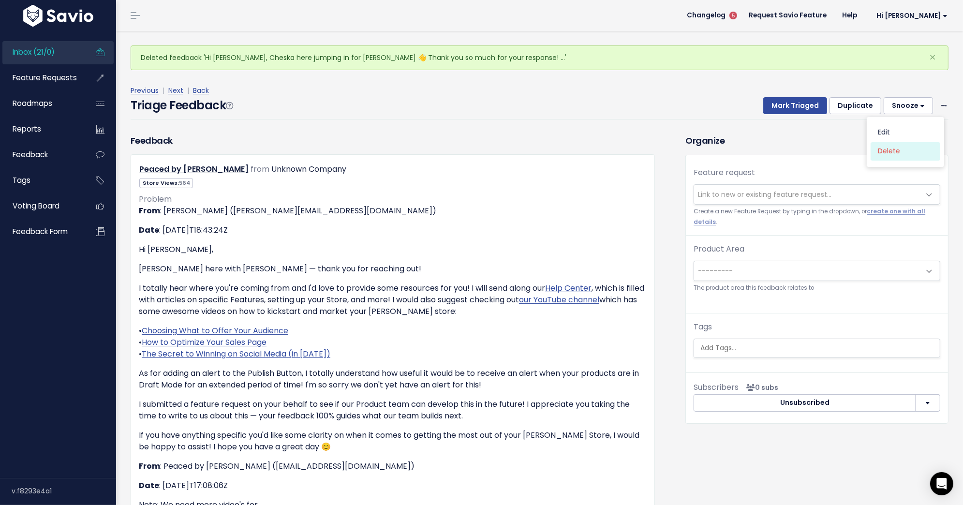
click at [892, 157] on link "Delete" at bounding box center [905, 151] width 70 height 19
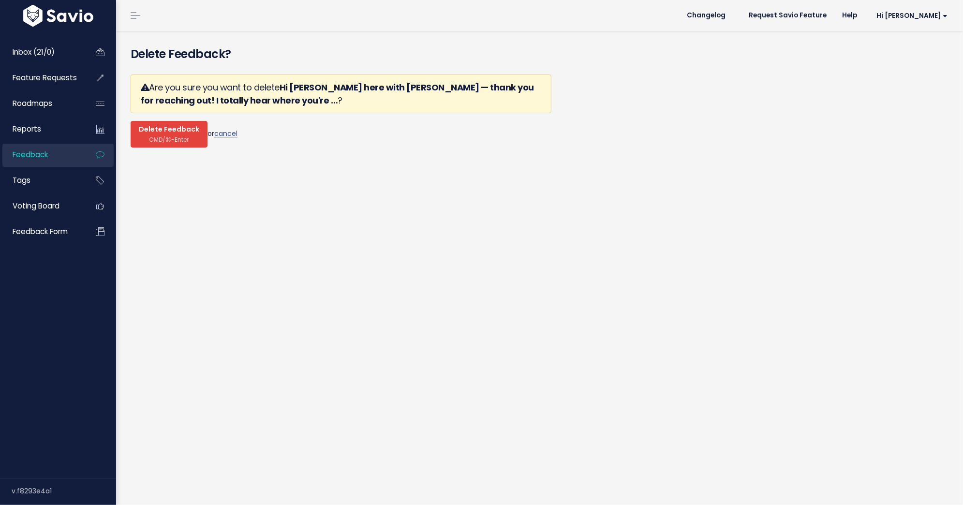
click at [164, 138] on span "CMD/⌘-Enter" at bounding box center [169, 139] width 40 height 7
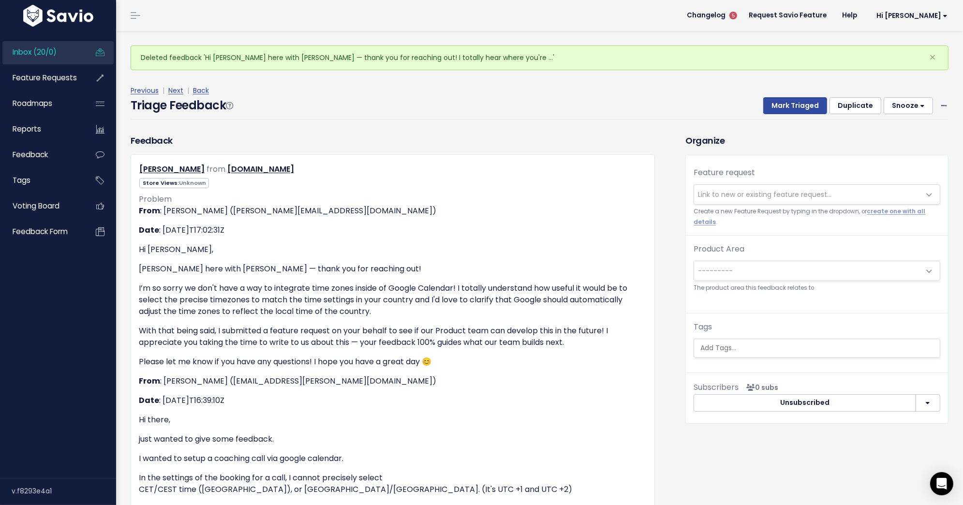
click at [774, 185] on span "Link to new or existing feature request..." at bounding box center [807, 194] width 226 height 19
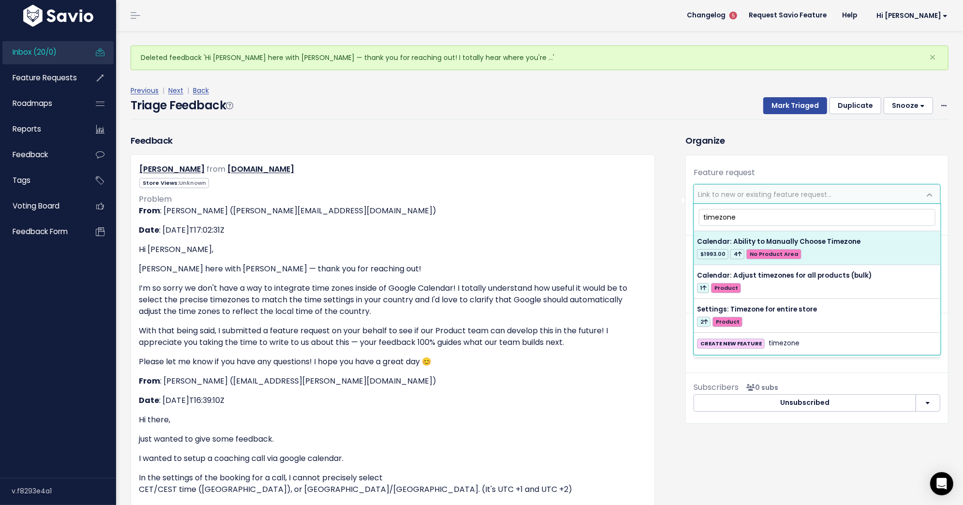
type input "timezone"
select select "48597"
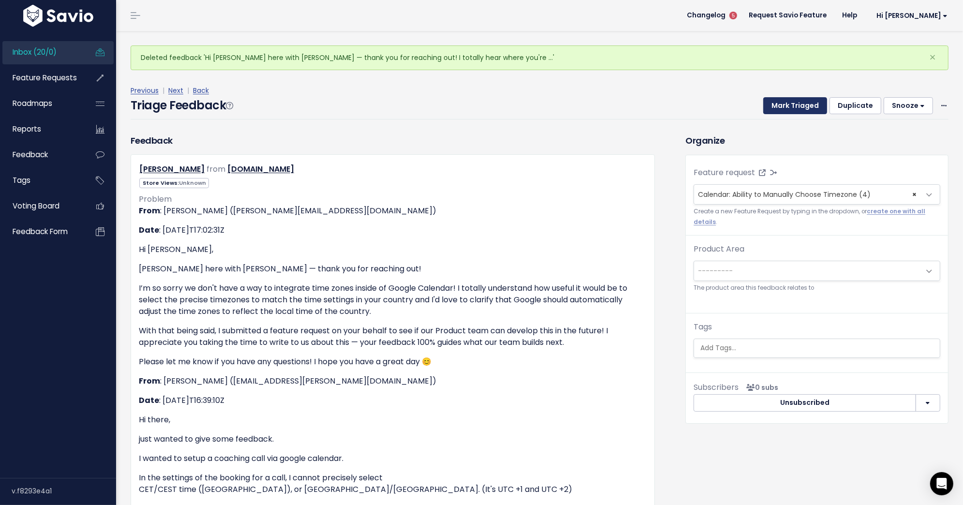
click at [798, 108] on button "Mark Triaged" at bounding box center [795, 105] width 64 height 17
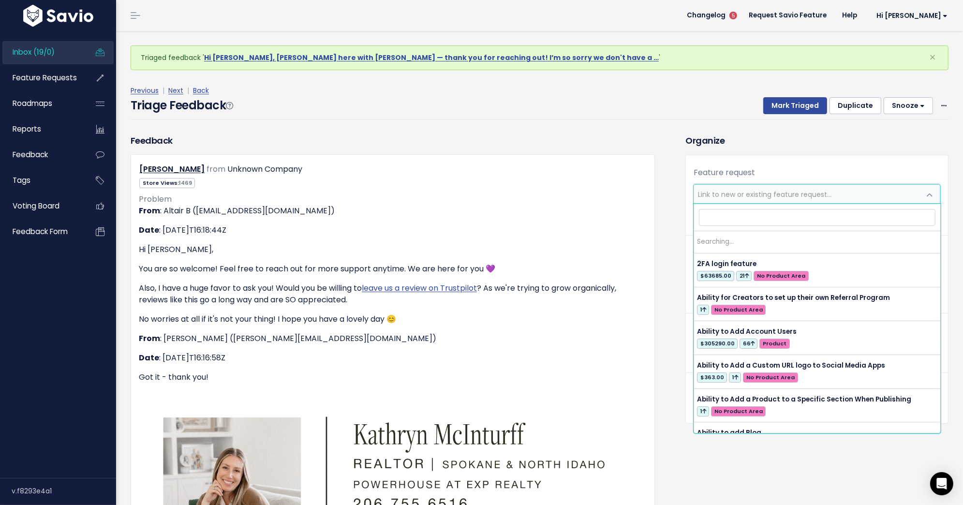
click at [724, 196] on span "Link to new or existing feature request..." at bounding box center [764, 195] width 133 height 10
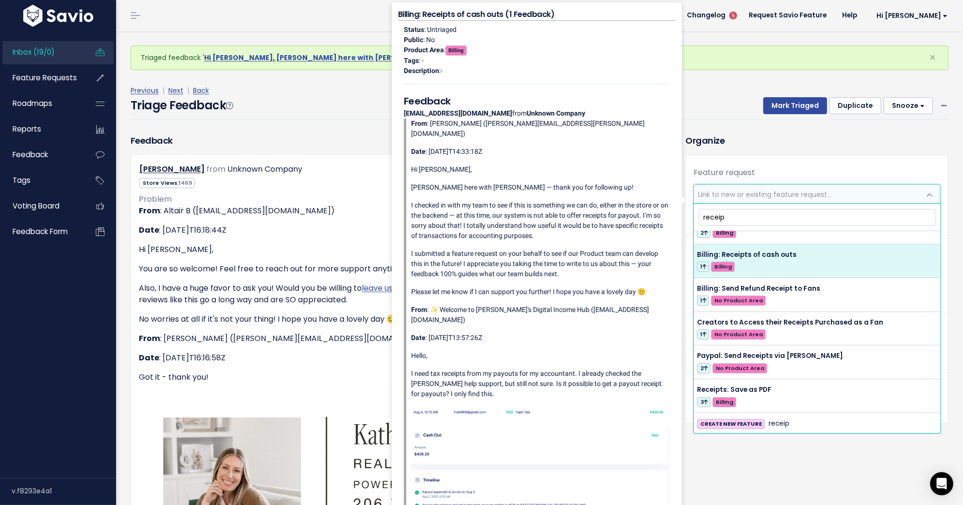
scroll to position [67, 0]
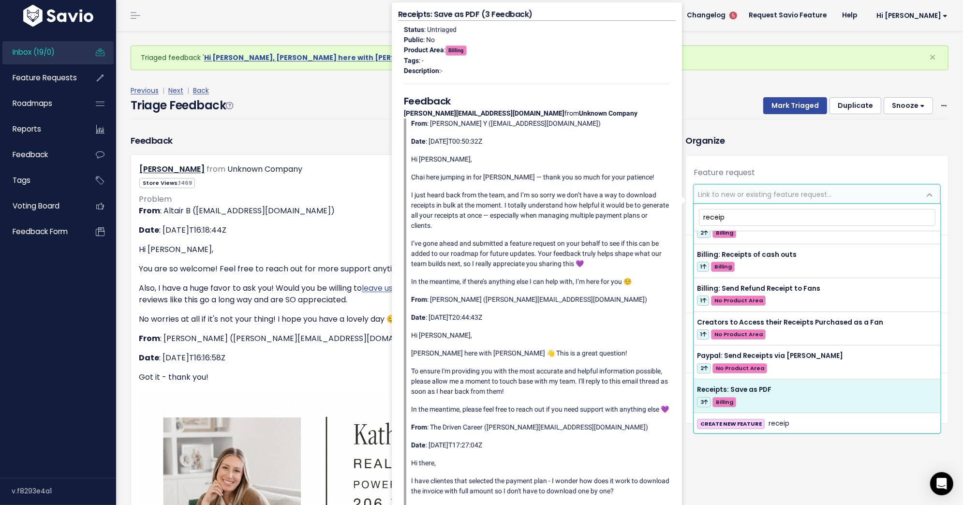
type input "receip"
select select "40793"
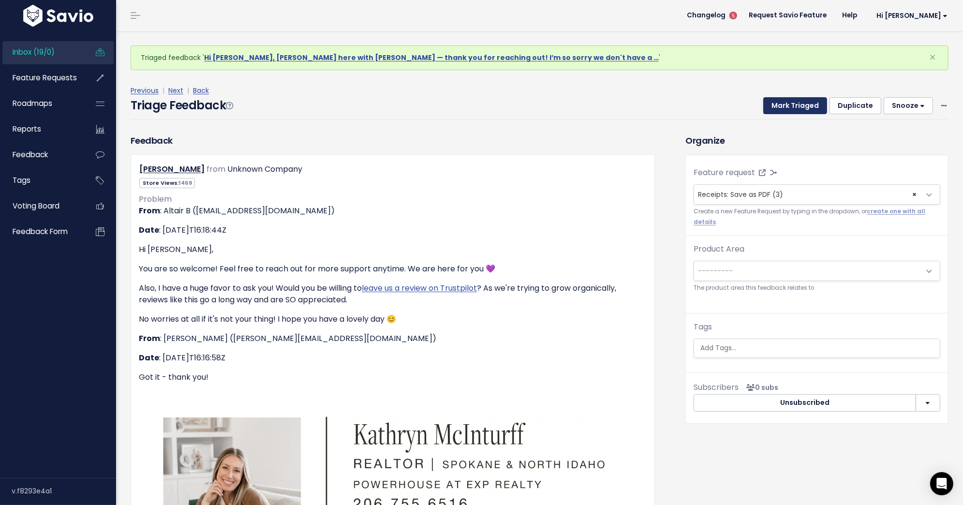
click at [810, 111] on button "Mark Triaged" at bounding box center [795, 105] width 64 height 17
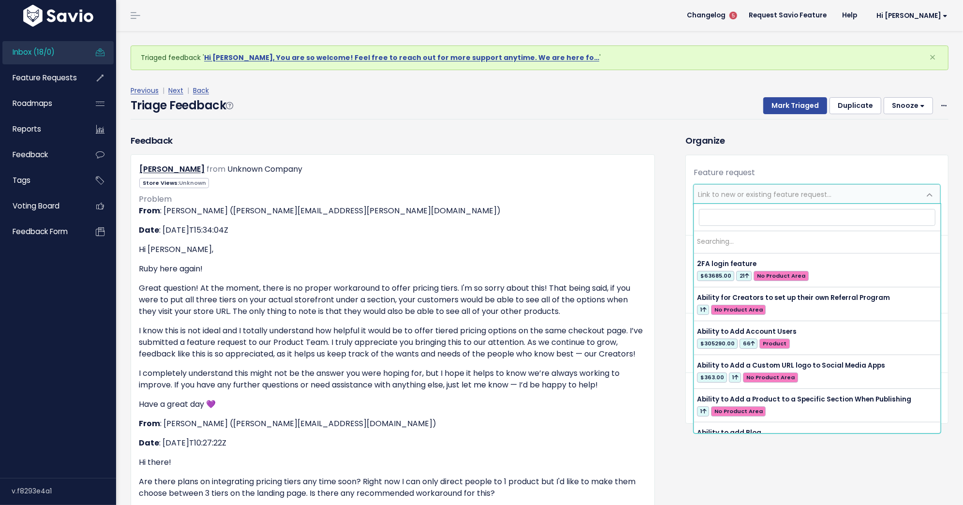
click at [800, 191] on span "Link to new or existing feature request..." at bounding box center [764, 195] width 133 height 10
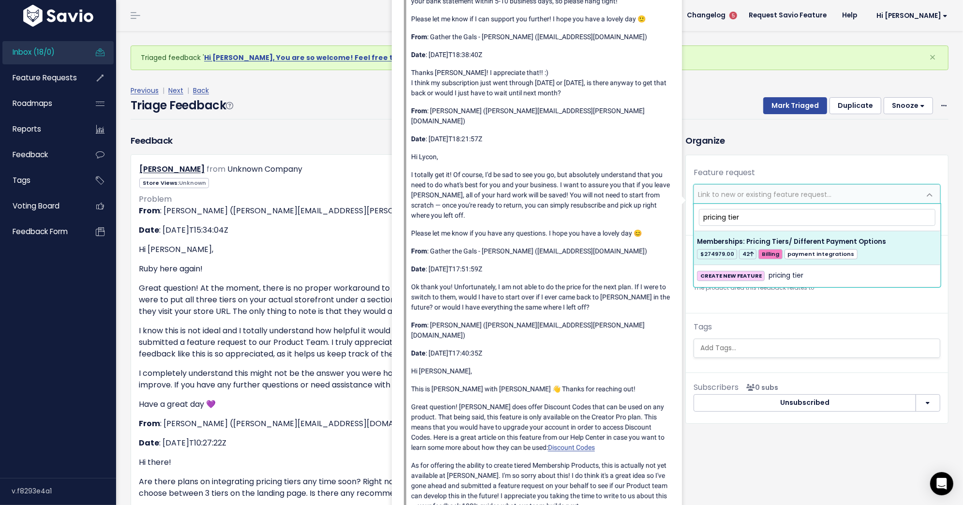
type input "pricing tier"
select select "28811"
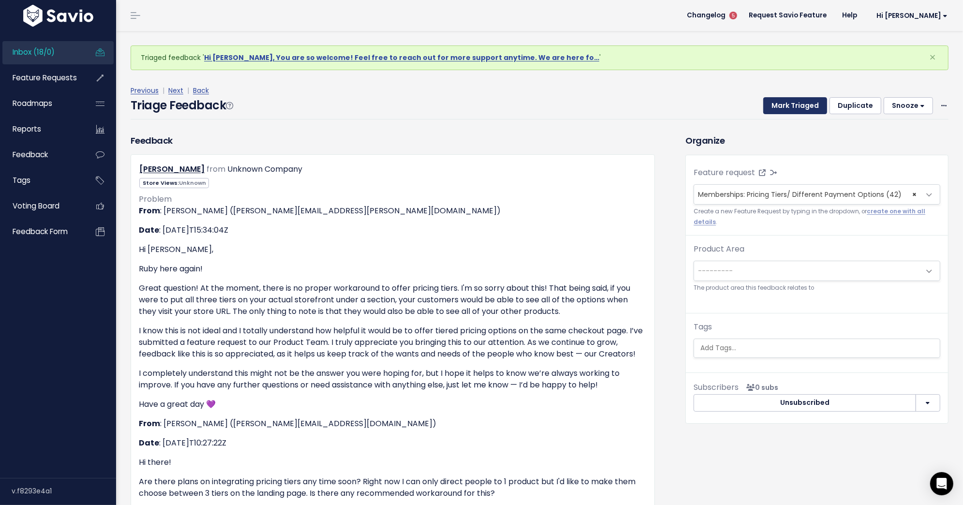
click at [792, 102] on button "Mark Triaged" at bounding box center [795, 105] width 64 height 17
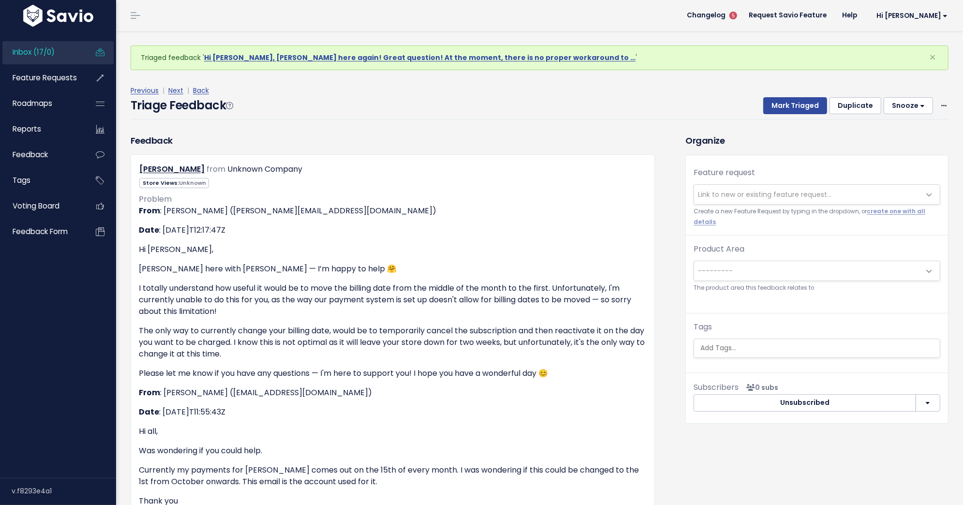
click at [783, 200] on span "Link to new or existing feature request..." at bounding box center [807, 194] width 226 height 19
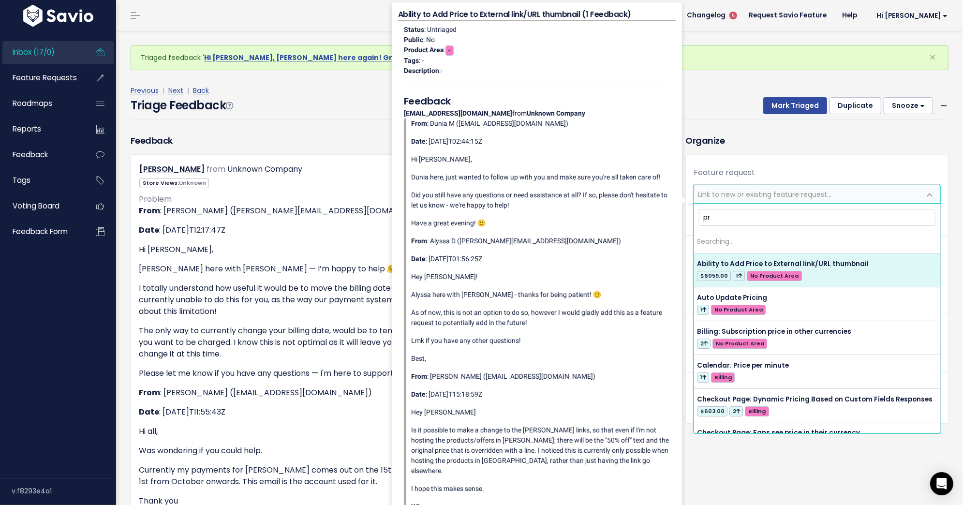
type input "p"
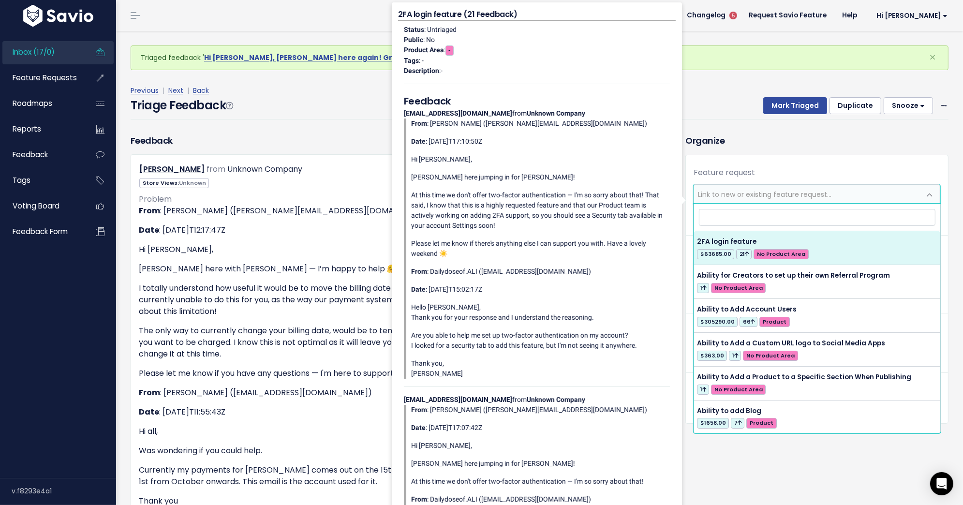
click at [832, 142] on h3 "Organize" at bounding box center [816, 140] width 263 height 13
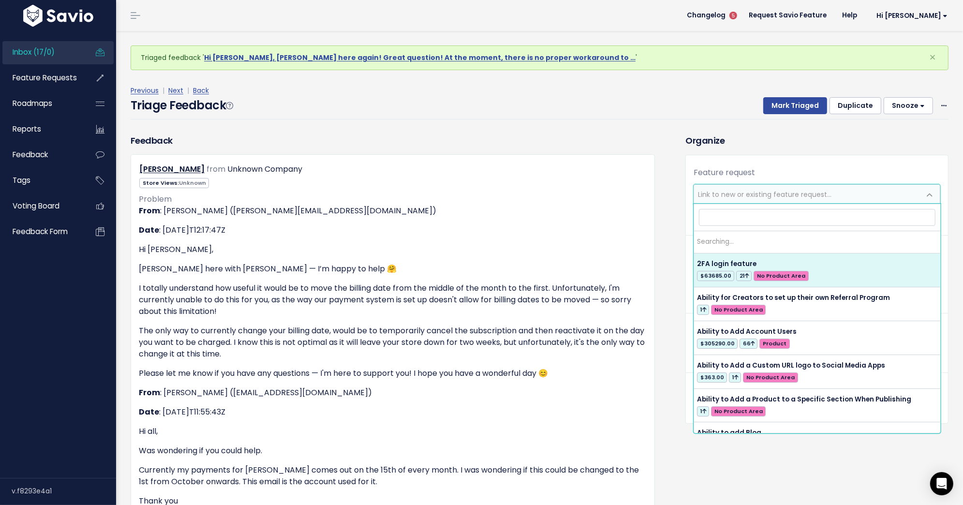
click at [821, 194] on span "Link to new or existing feature request..." at bounding box center [764, 195] width 133 height 10
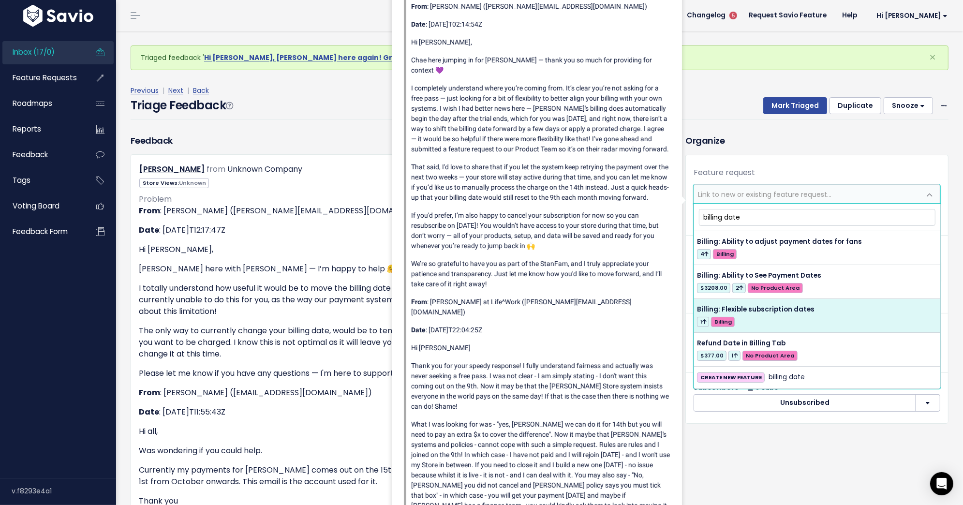
type input "billing date"
select select "62477"
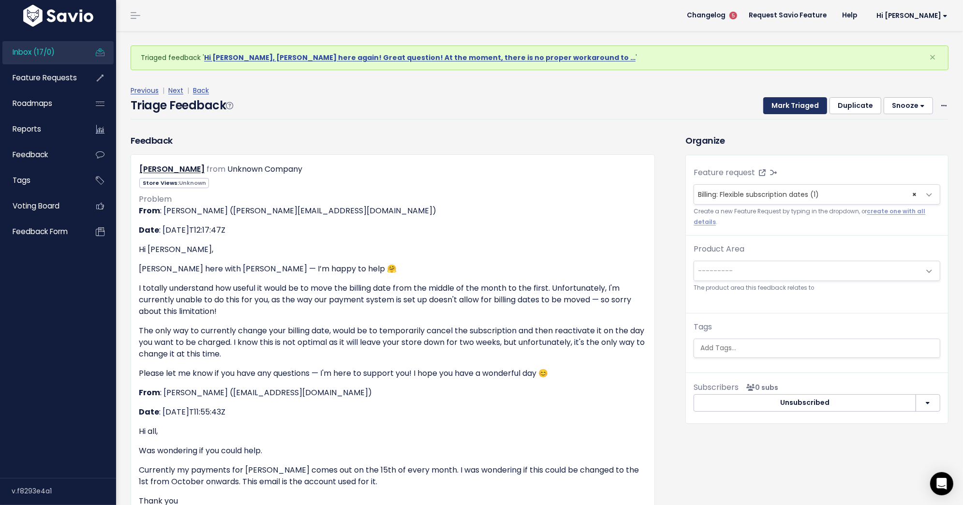
click at [803, 103] on button "Mark Triaged" at bounding box center [795, 105] width 64 height 17
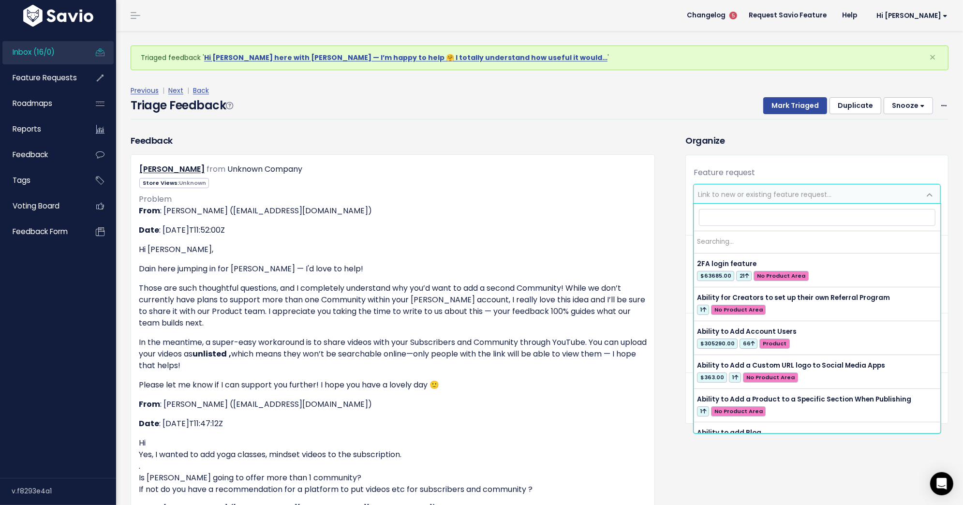
click at [808, 188] on span "Link to new or existing feature request..." at bounding box center [807, 194] width 226 height 19
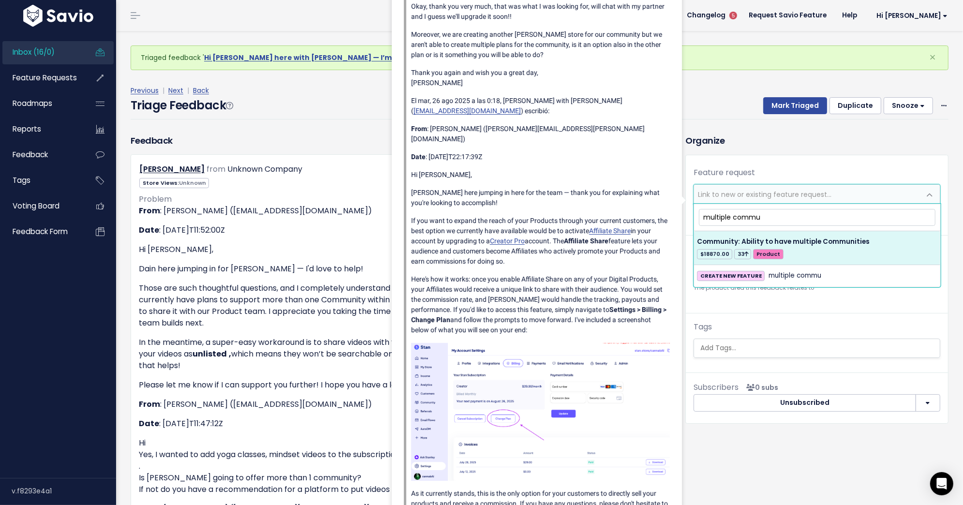
type input "multiple commu"
select select "54132"
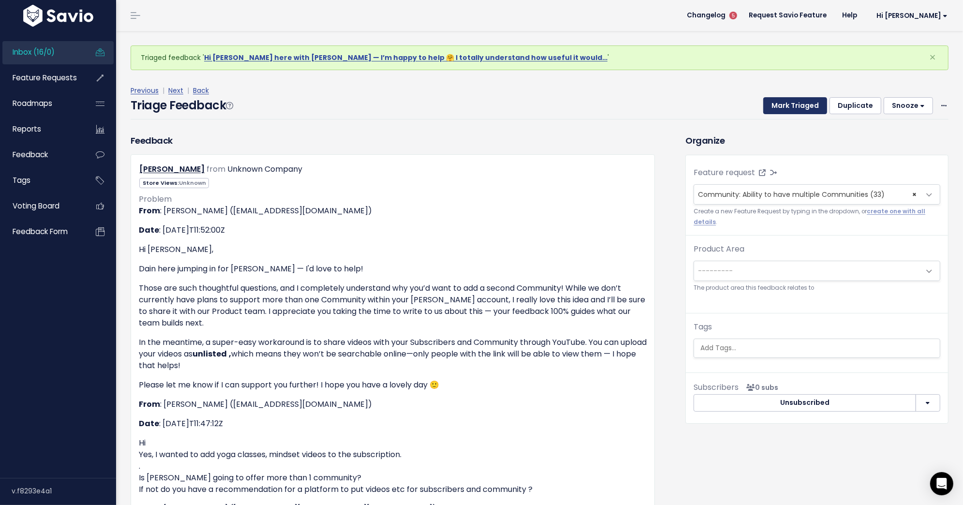
click at [807, 108] on button "Mark Triaged" at bounding box center [795, 105] width 64 height 17
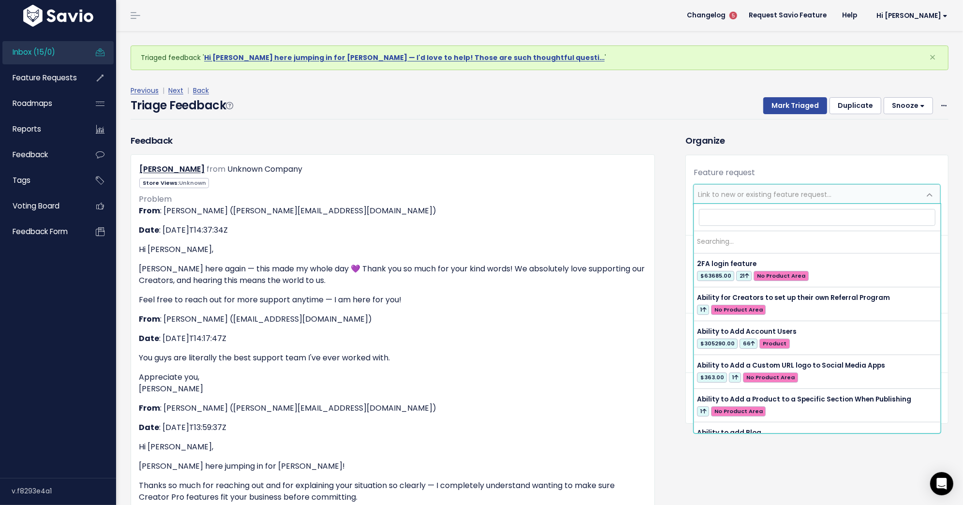
click at [736, 193] on span "Link to new or existing feature request..." at bounding box center [764, 195] width 133 height 10
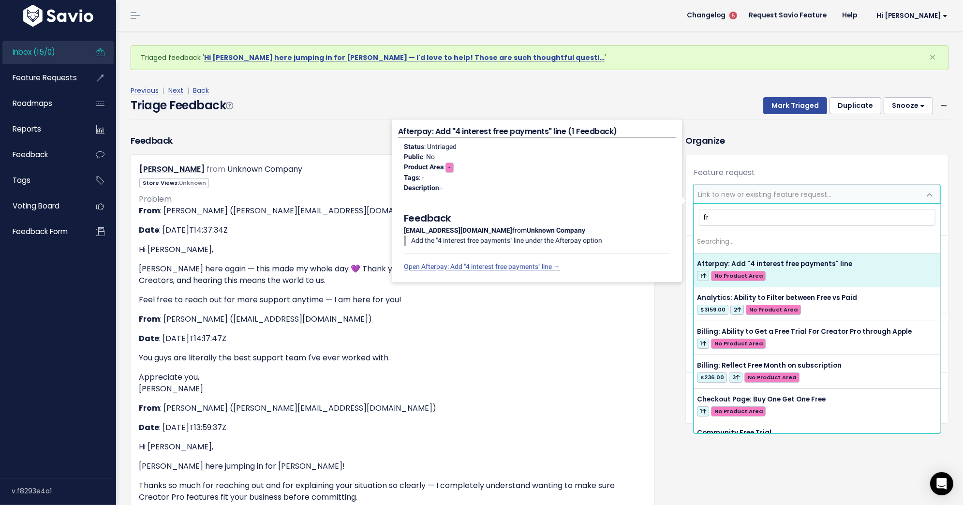
type input "f"
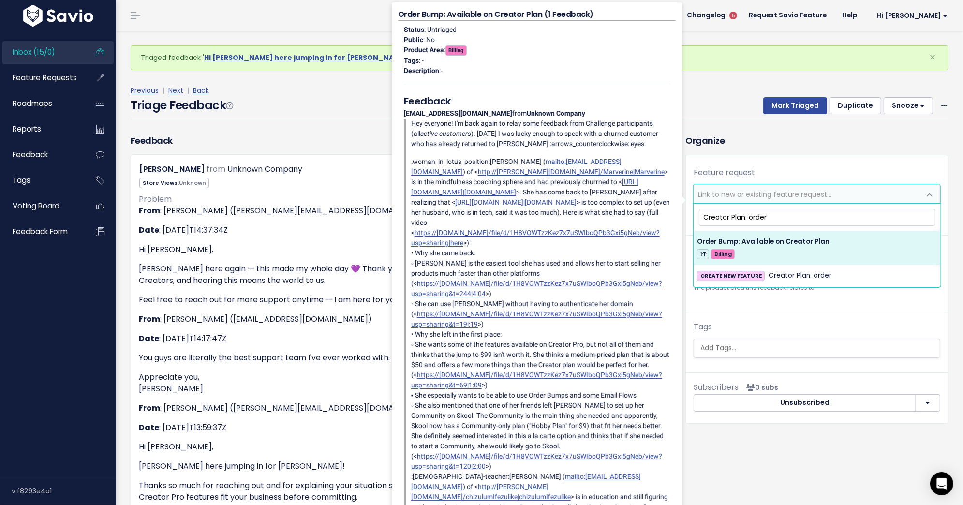
type input "Creator Plan: order"
select select "63209"
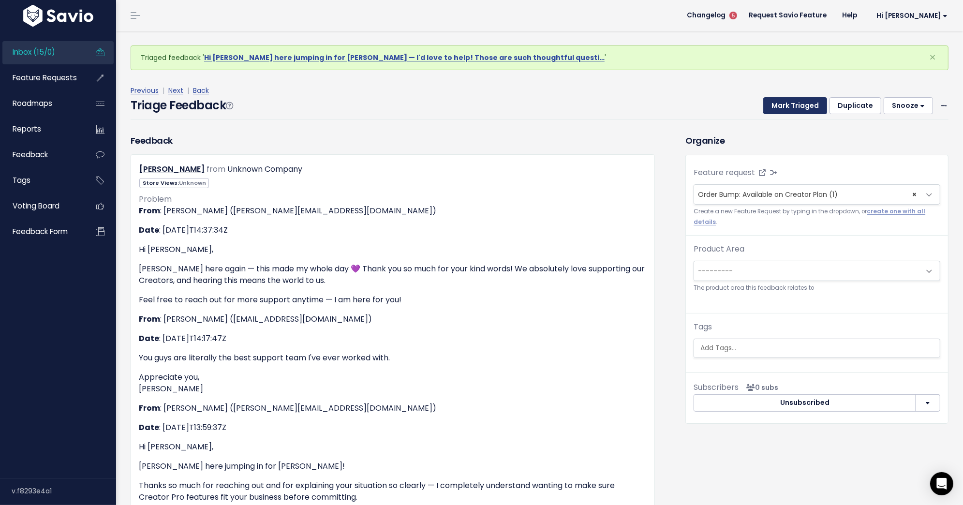
click at [786, 108] on button "Mark Triaged" at bounding box center [795, 105] width 64 height 17
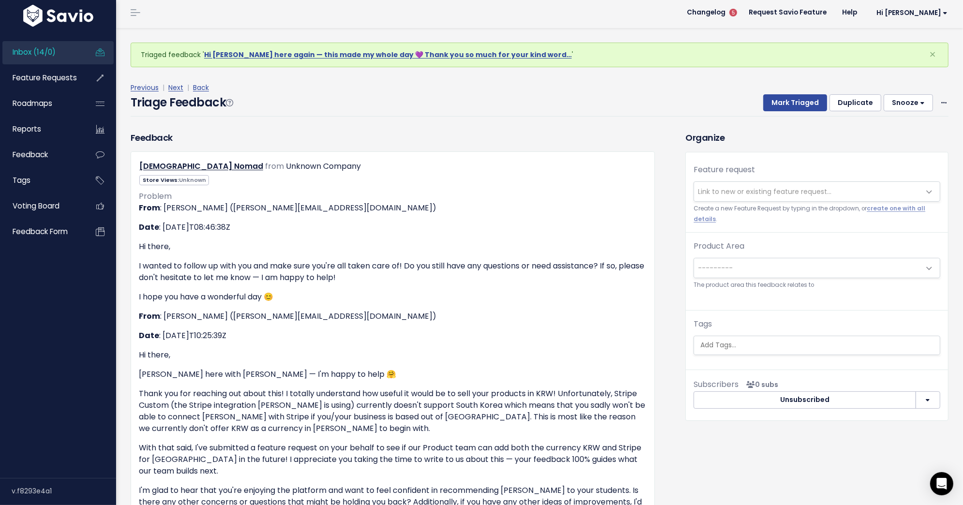
scroll to position [3, 0]
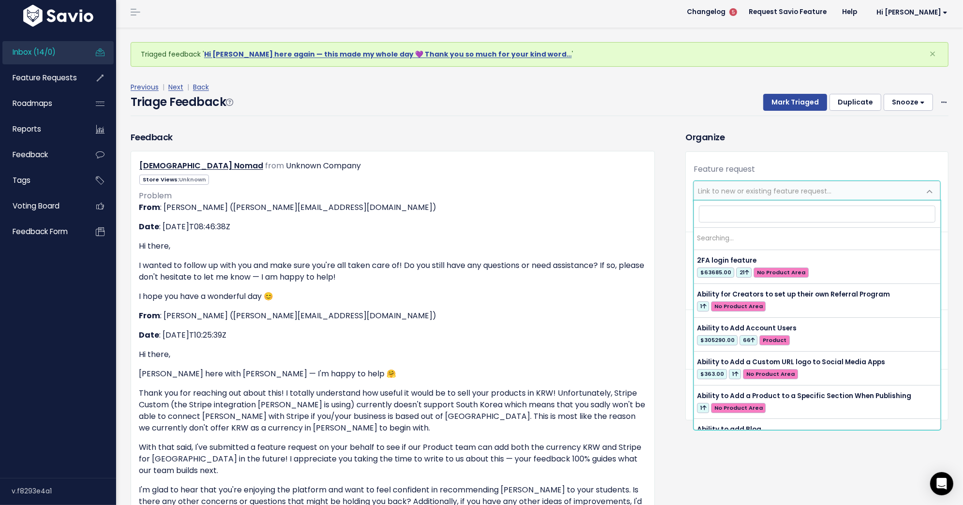
click at [899, 184] on span "Link to new or existing feature request..." at bounding box center [807, 190] width 226 height 19
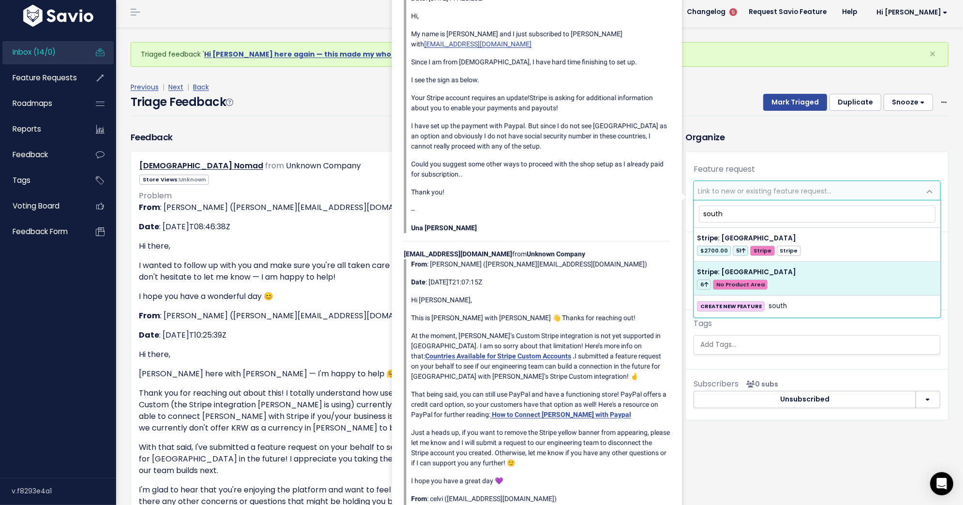
type input "south"
select select "42486"
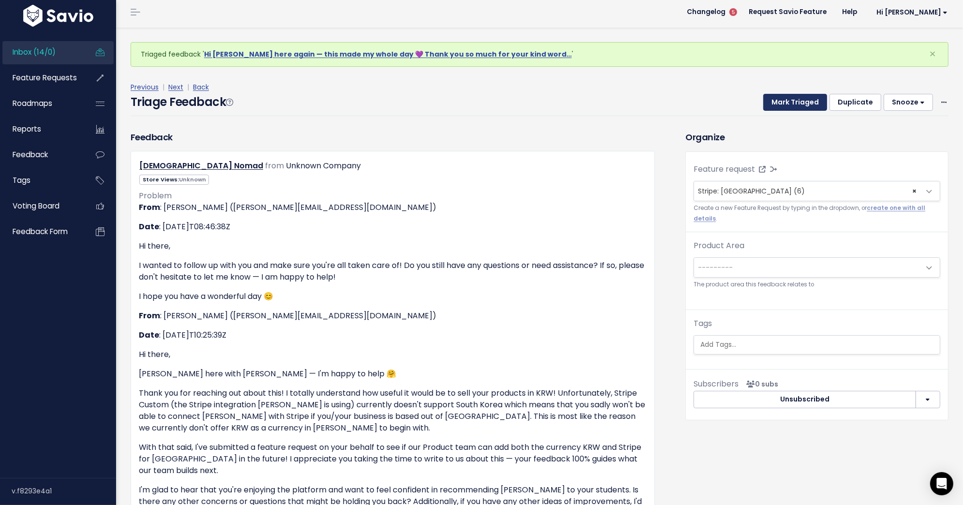
click at [799, 108] on button "Mark Triaged" at bounding box center [795, 102] width 64 height 17
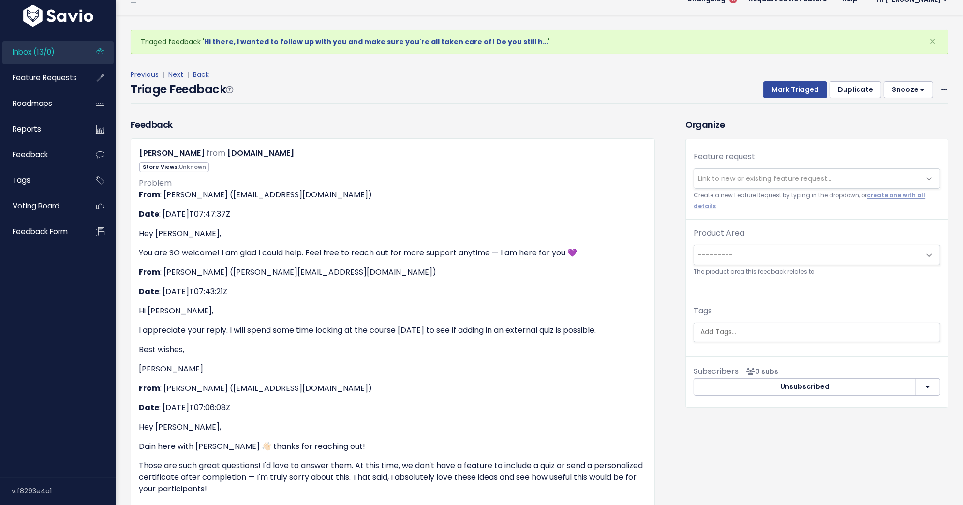
scroll to position [17, 0]
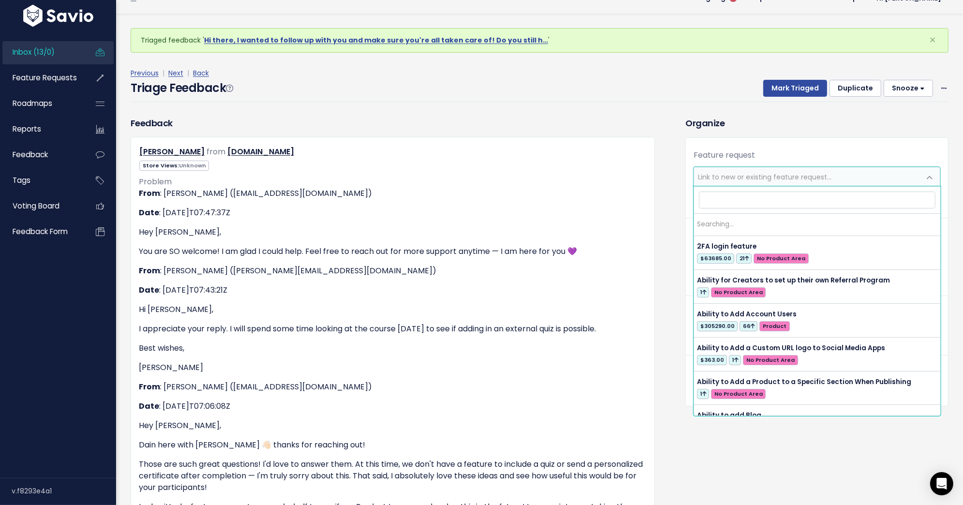
click at [746, 176] on span "Link to new or existing feature request..." at bounding box center [764, 177] width 133 height 10
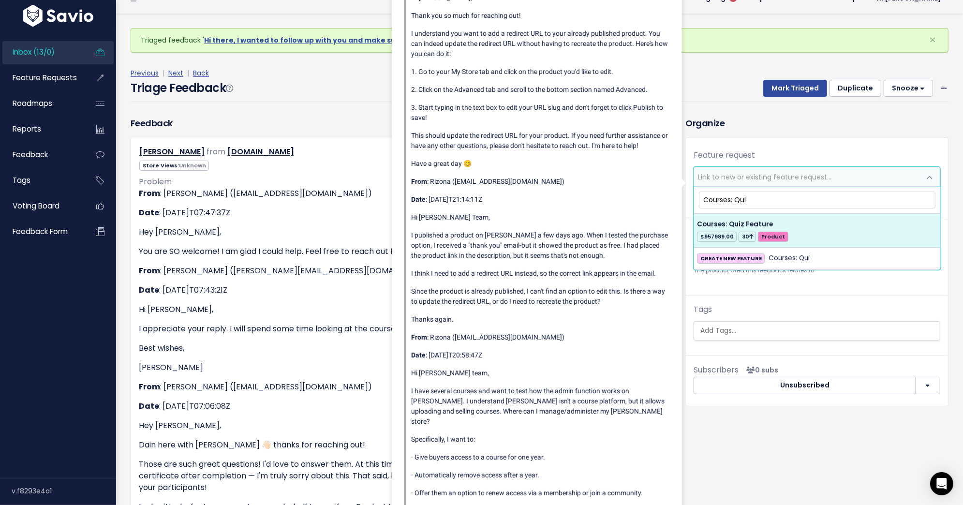
type input "Courses: Qui"
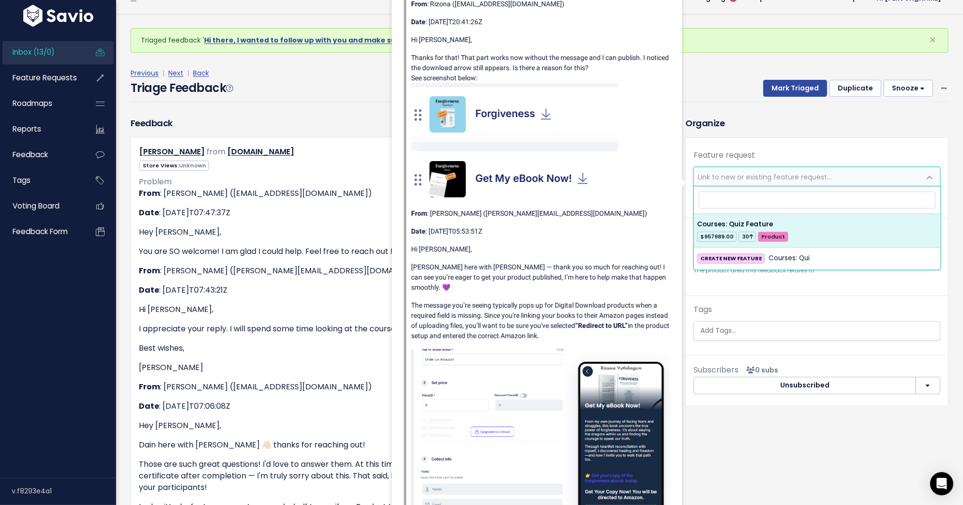
select select "31736"
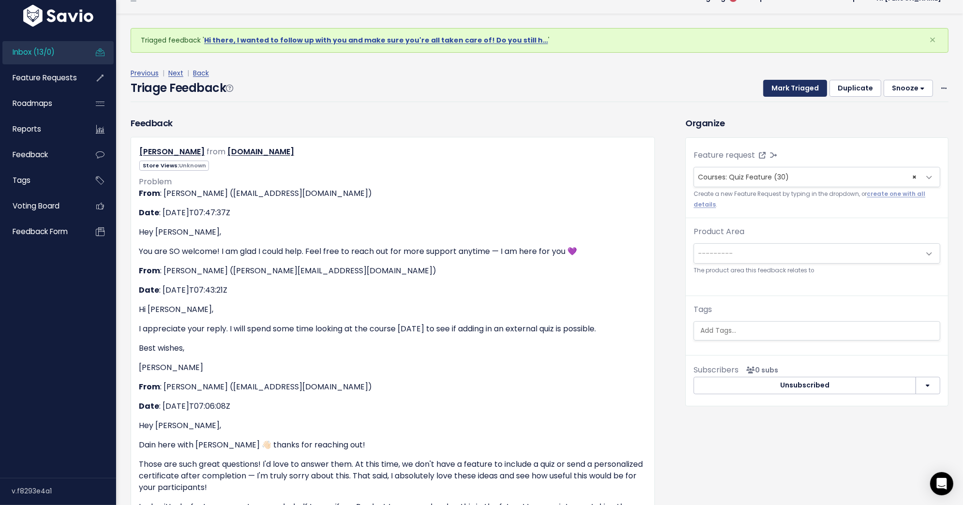
click at [810, 87] on button "Mark Triaged" at bounding box center [795, 88] width 64 height 17
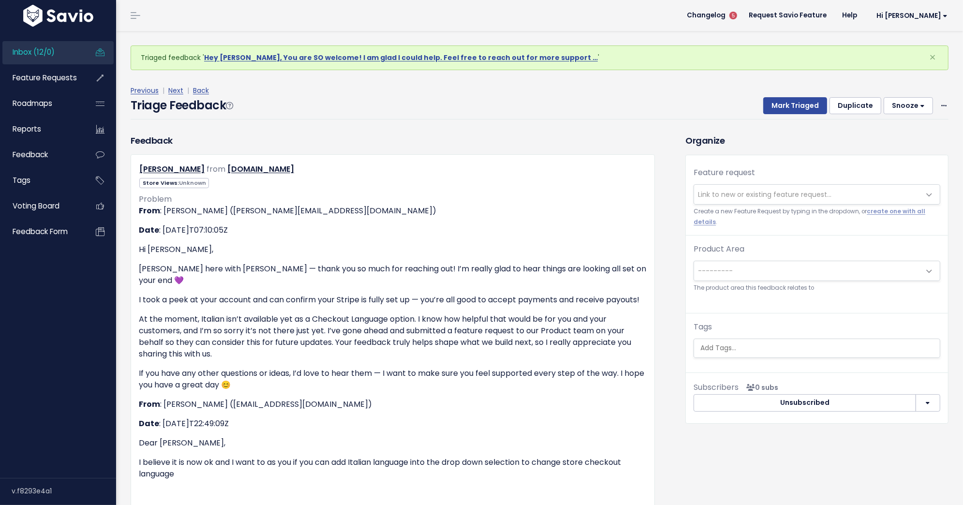
click at [804, 197] on span "Link to new or existing feature request..." at bounding box center [764, 195] width 133 height 10
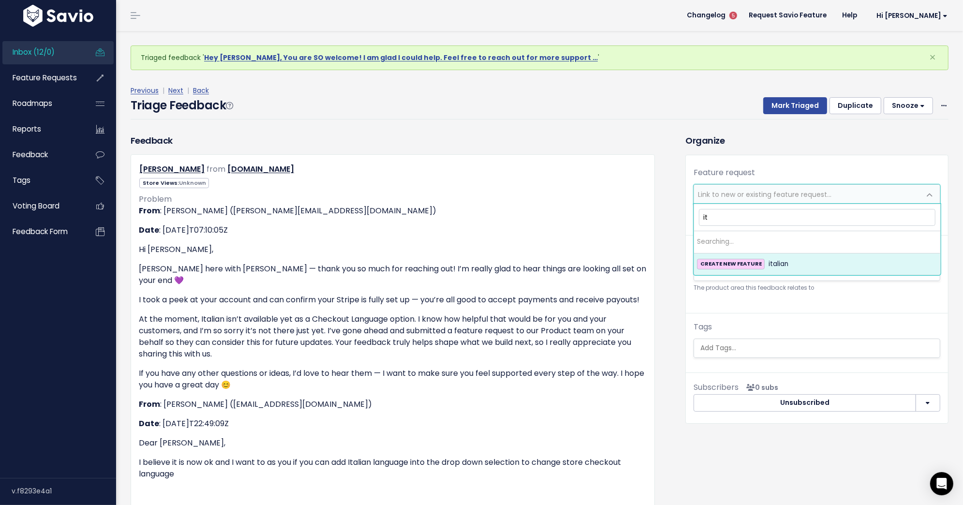
type input "i"
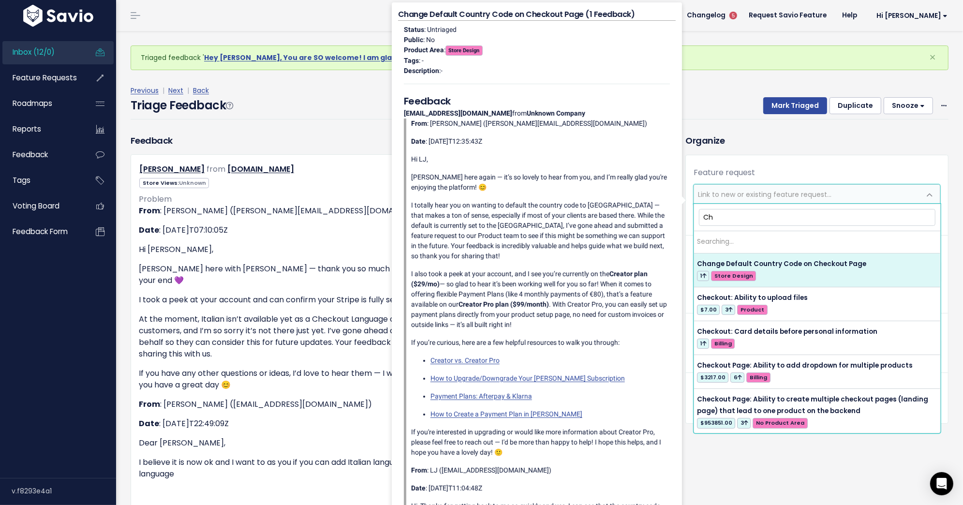
type input "C"
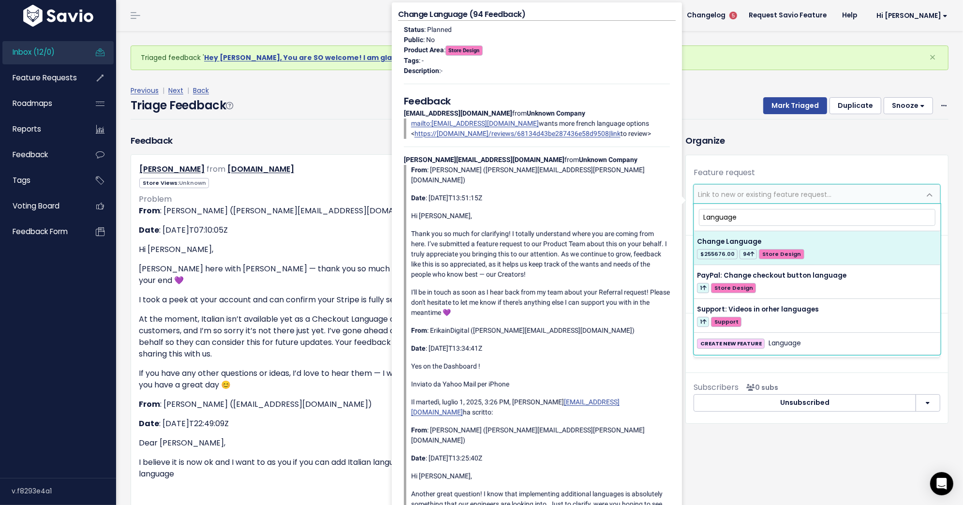
click at [729, 218] on input "Language" at bounding box center [817, 217] width 236 height 17
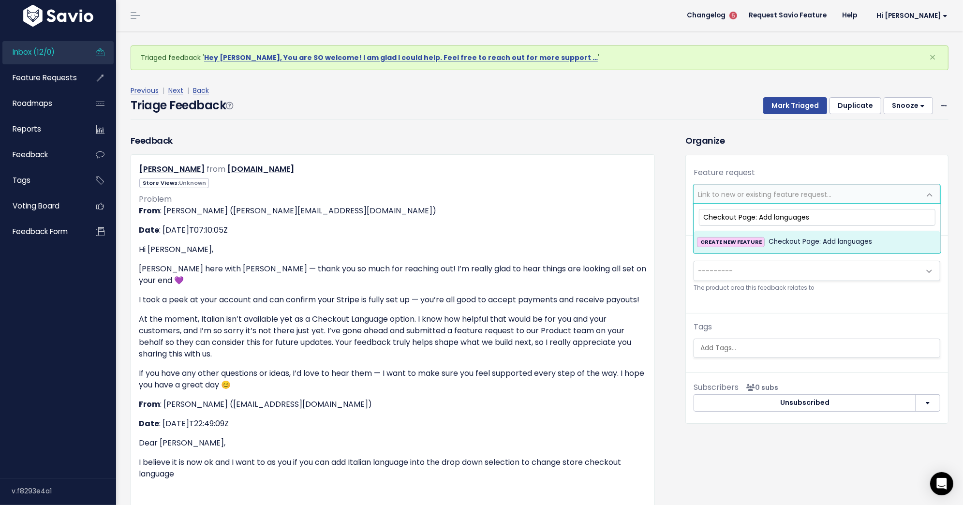
type input "Checkout Page: Add languages"
click at [781, 242] on span "Checkout Page: Add languages" at bounding box center [819, 242] width 103 height 12
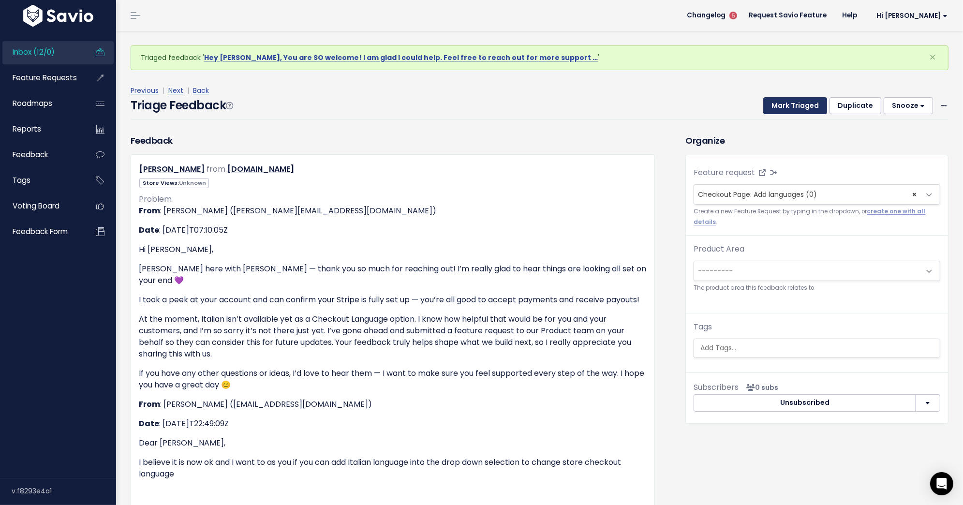
click at [782, 109] on button "Mark Triaged" at bounding box center [795, 105] width 64 height 17
click at [942, 105] on icon at bounding box center [943, 106] width 5 height 6
click at [913, 151] on link "Delete" at bounding box center [905, 151] width 70 height 19
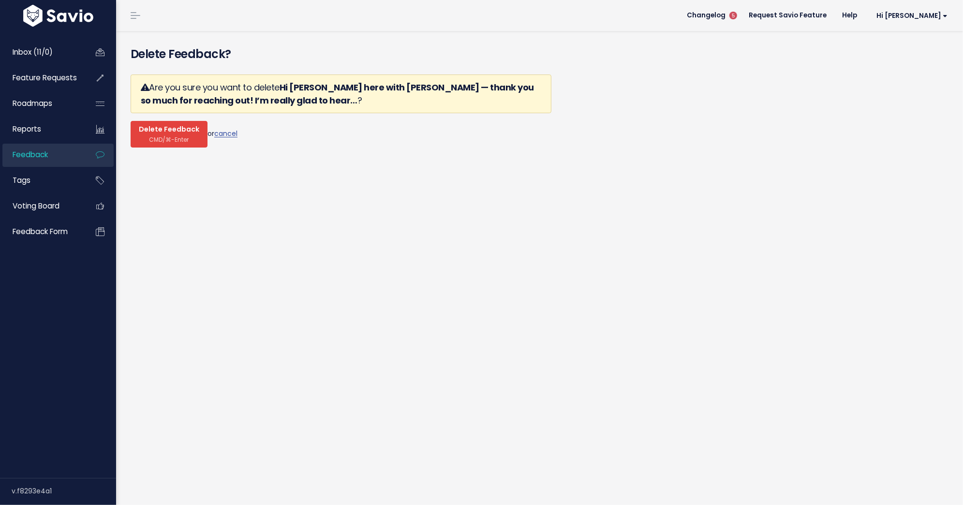
click at [171, 136] on span "CMD/⌘-Enter" at bounding box center [169, 139] width 40 height 7
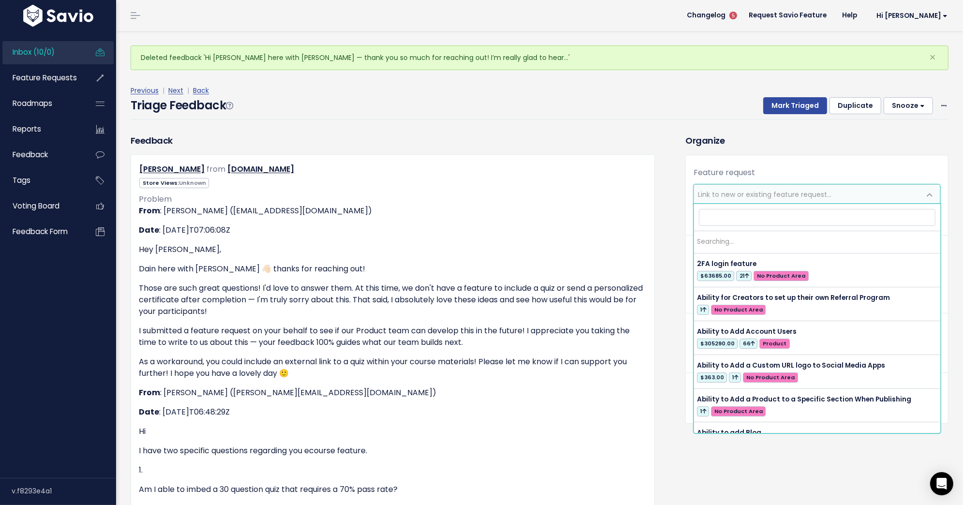
click at [855, 190] on span "Link to new or existing feature request..." at bounding box center [807, 194] width 226 height 19
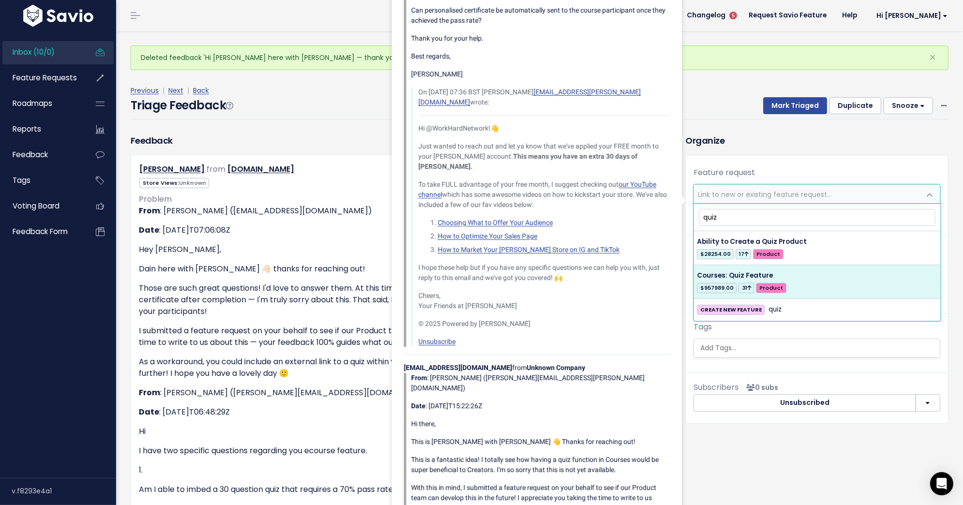
type input "quiz"
select select "31736"
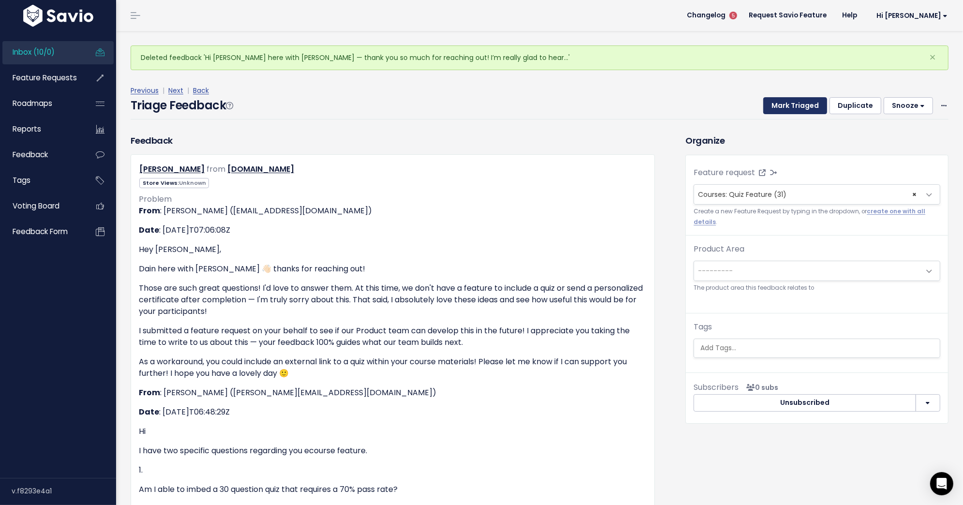
click at [789, 98] on button "Mark Triaged" at bounding box center [795, 105] width 64 height 17
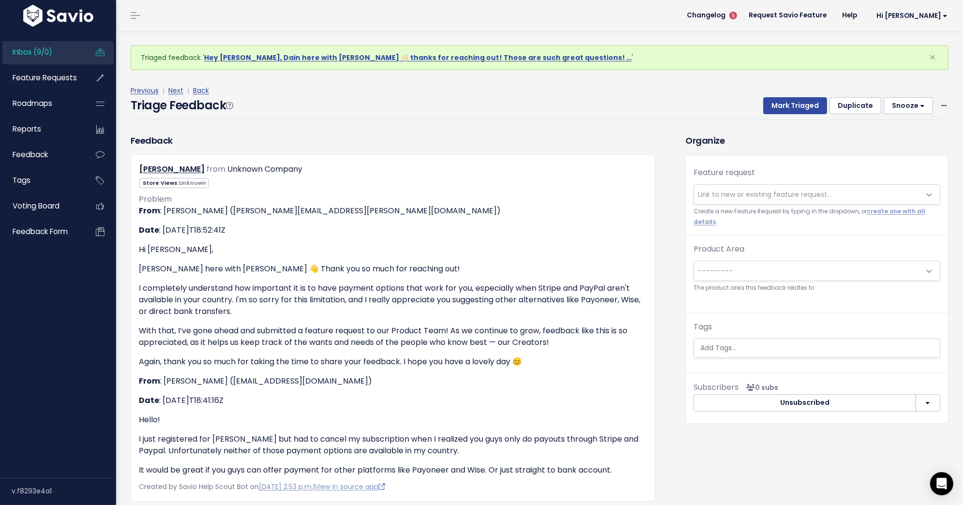
click at [773, 196] on span "Link to new or existing feature request..." at bounding box center [764, 195] width 133 height 10
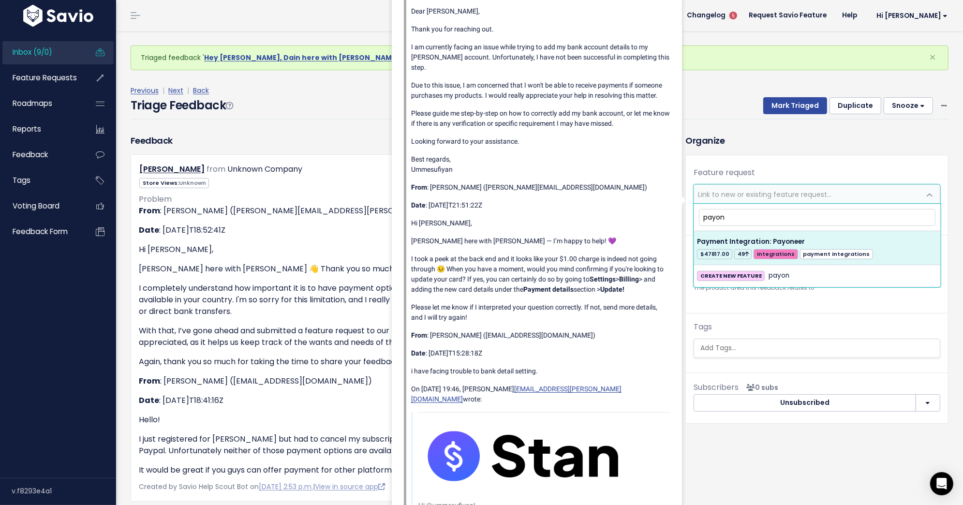
type input "payon"
select select "31711"
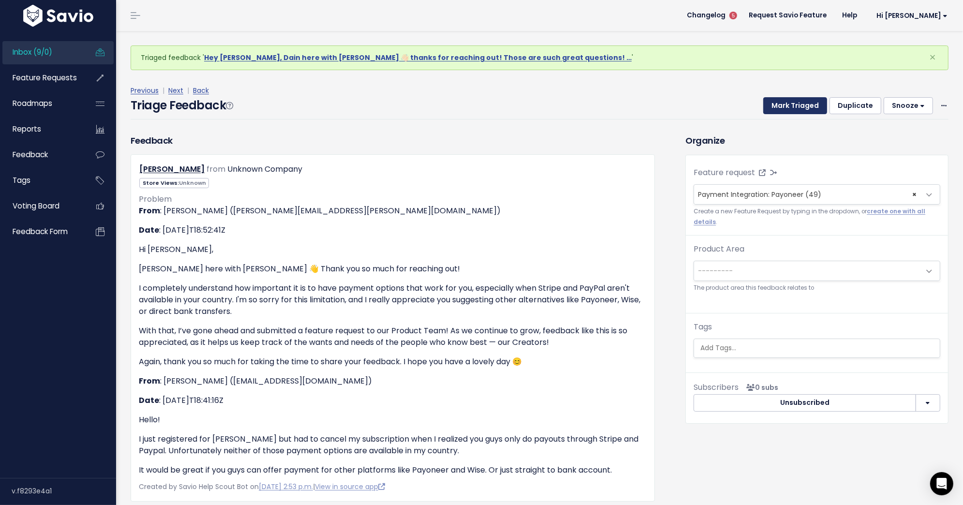
click at [815, 104] on button "Mark Triaged" at bounding box center [795, 105] width 64 height 17
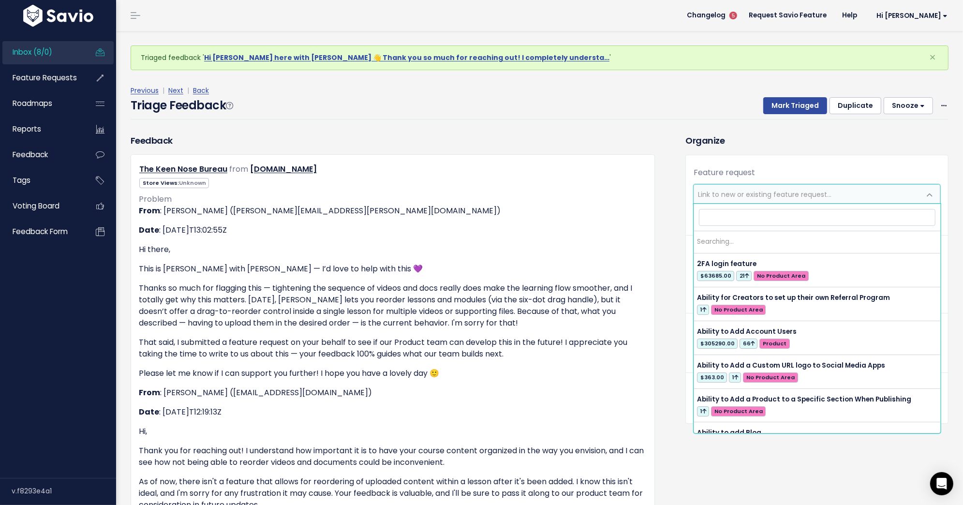
click at [851, 189] on span "Link to new or existing feature request..." at bounding box center [807, 194] width 226 height 19
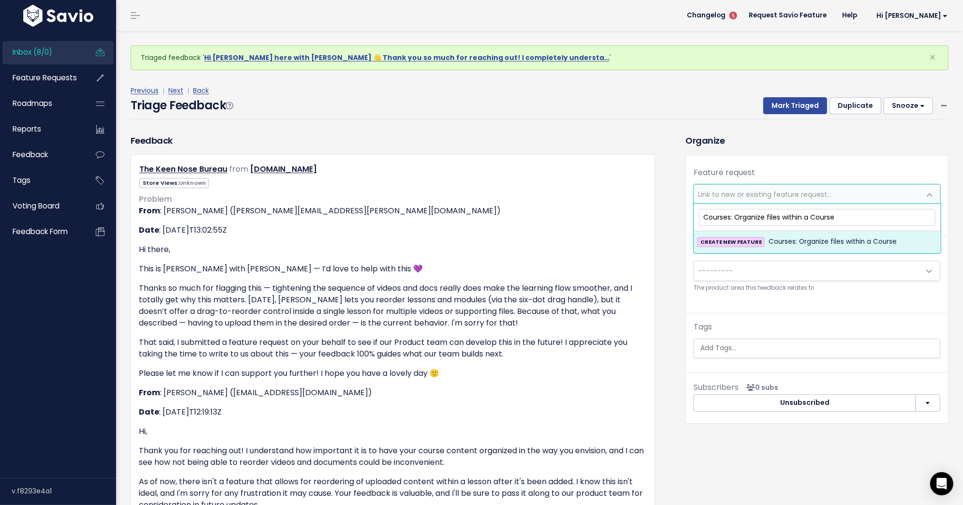
type input "Courses: Organize files within a Course"
click at [864, 248] on li "CREATE NEW FEATURE Courses: Organize files within a Course" at bounding box center [817, 241] width 246 height 21
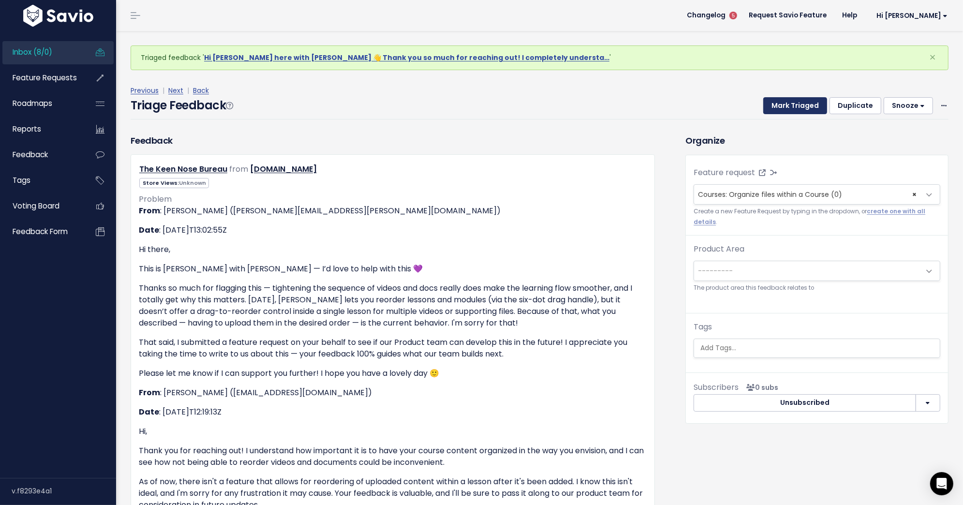
click at [799, 103] on button "Mark Triaged" at bounding box center [795, 105] width 64 height 17
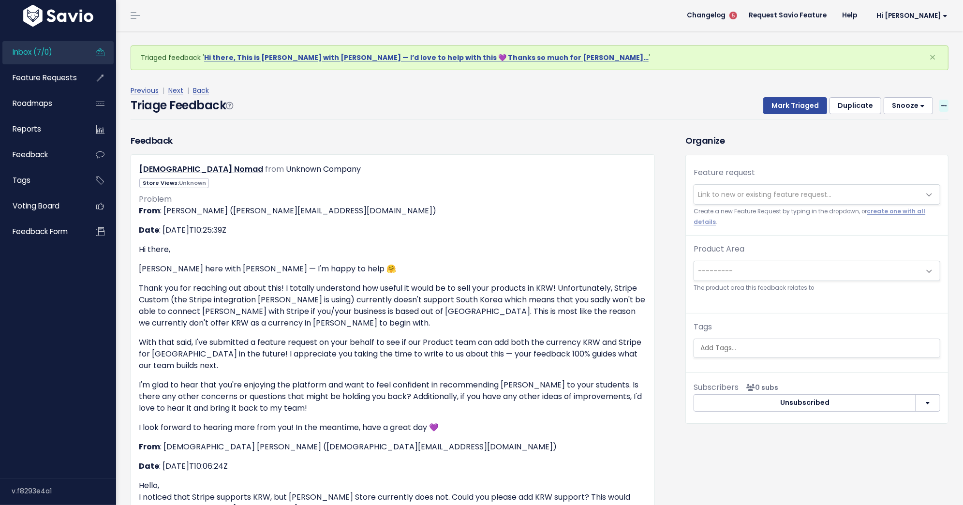
click at [941, 107] on icon at bounding box center [943, 106] width 5 height 6
click at [889, 150] on link "Delete" at bounding box center [905, 151] width 70 height 19
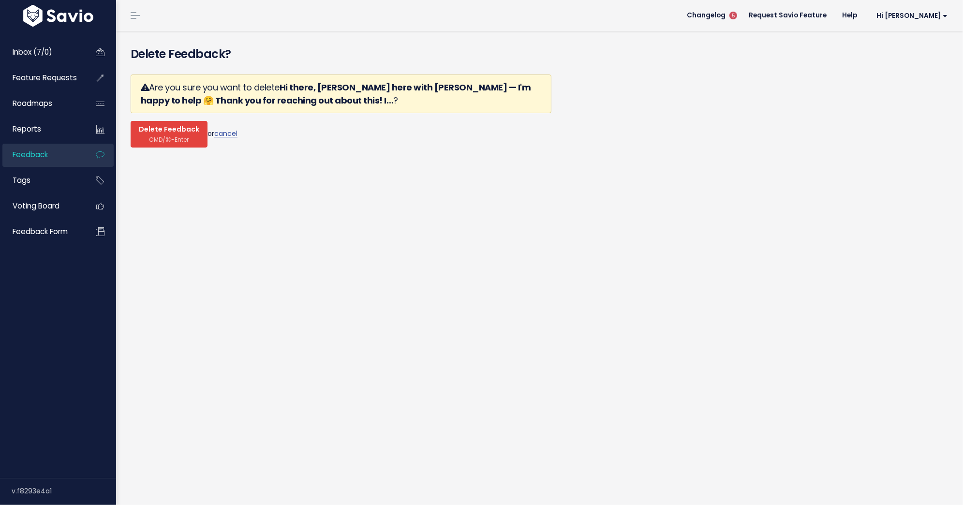
click at [166, 136] on span "CMD/⌘-Enter" at bounding box center [169, 139] width 40 height 7
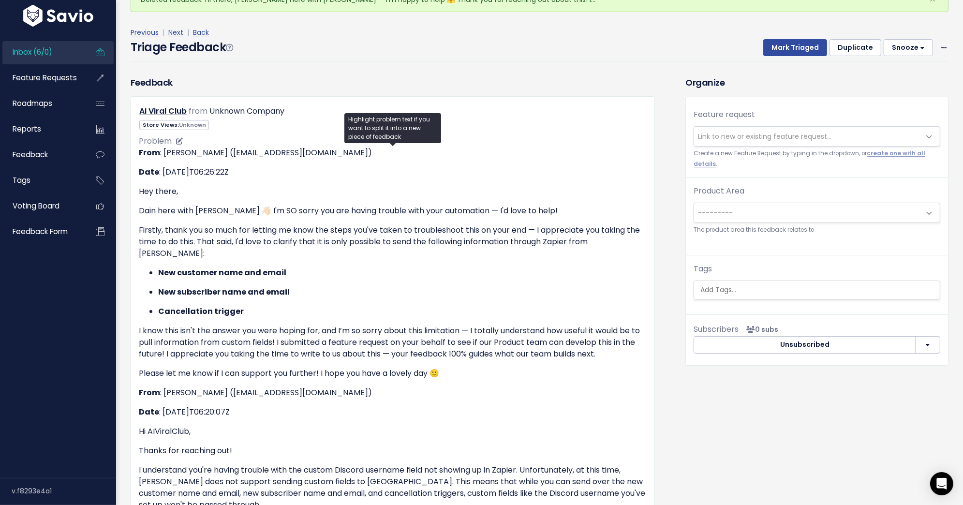
scroll to position [59, 0]
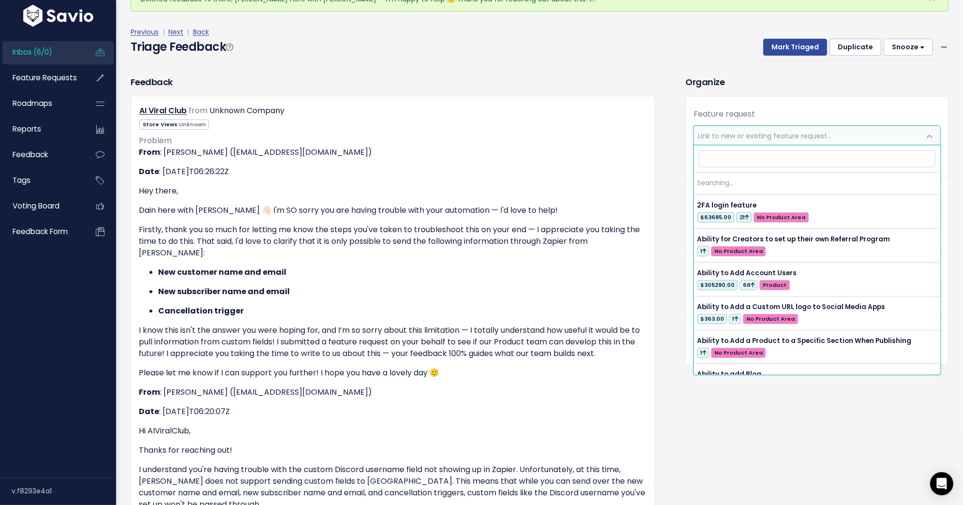
click at [738, 145] on span "Link to new or existing feature request..." at bounding box center [816, 136] width 247 height 20
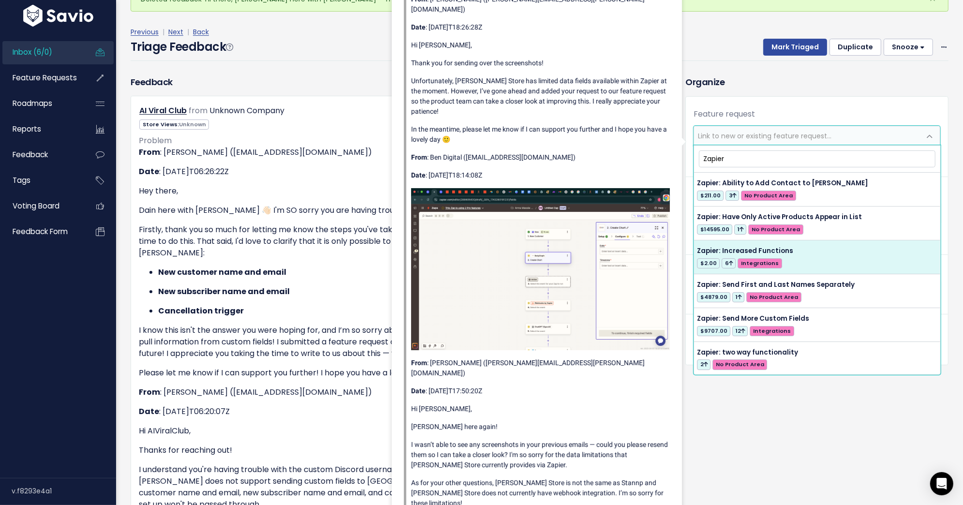
type input "Zapier"
select select "57214"
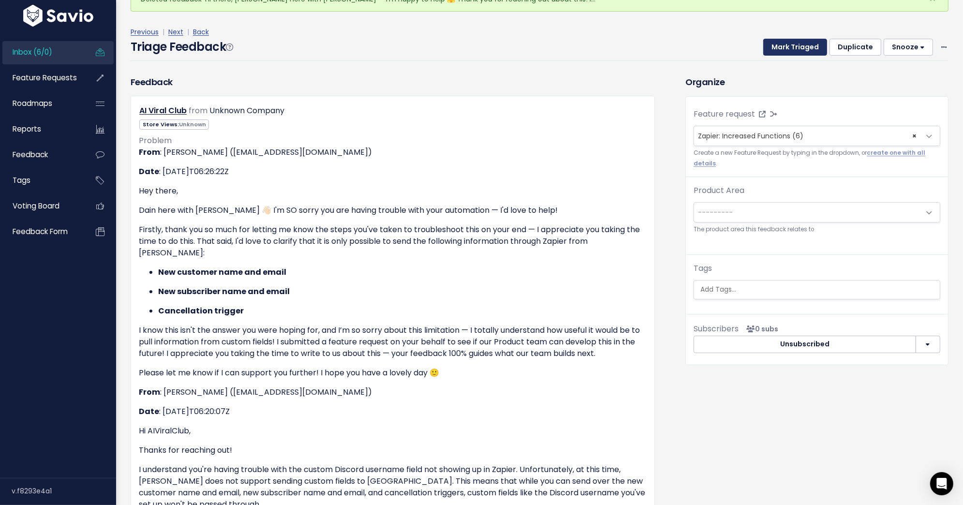
click at [803, 46] on button "Mark Triaged" at bounding box center [795, 47] width 64 height 17
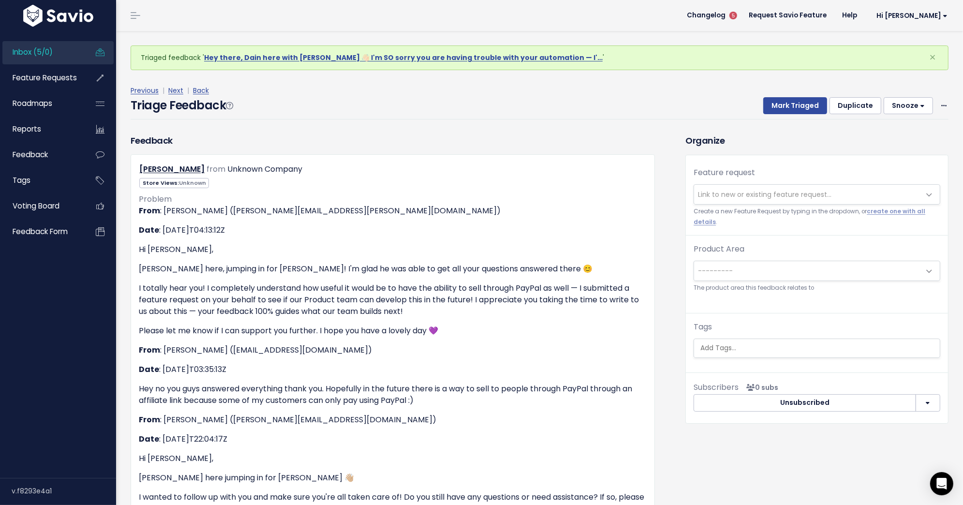
click at [787, 191] on span "Link to new or existing feature request..." at bounding box center [764, 195] width 133 height 10
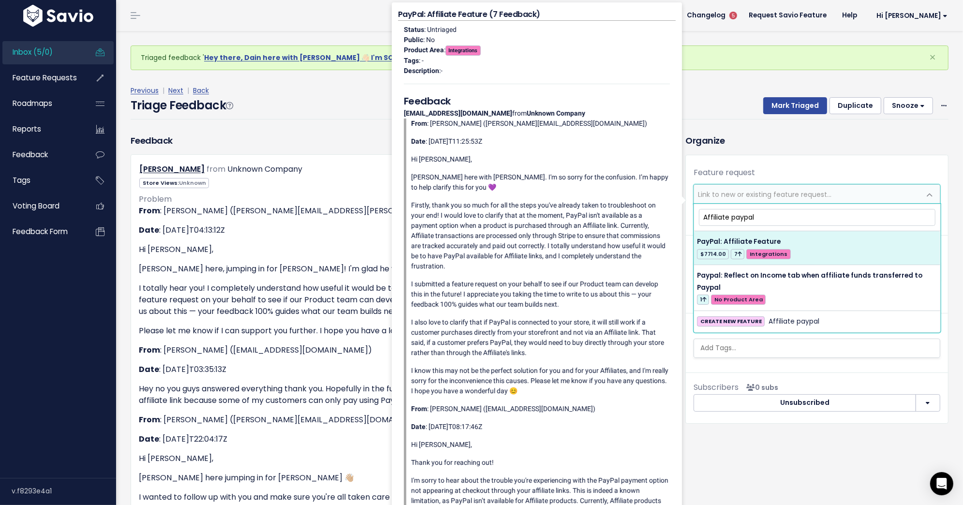
type input "Affiliate paypal"
select select "45158"
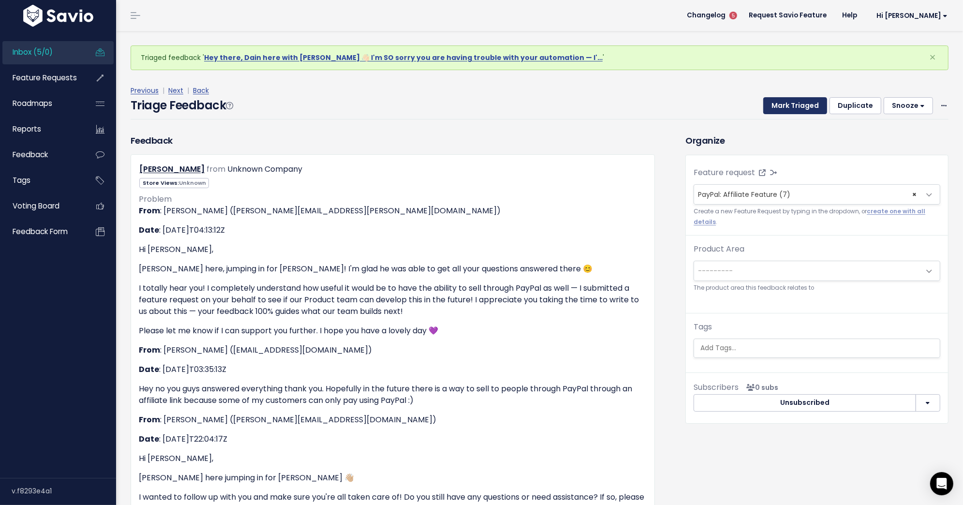
click at [799, 103] on button "Mark Triaged" at bounding box center [795, 105] width 64 height 17
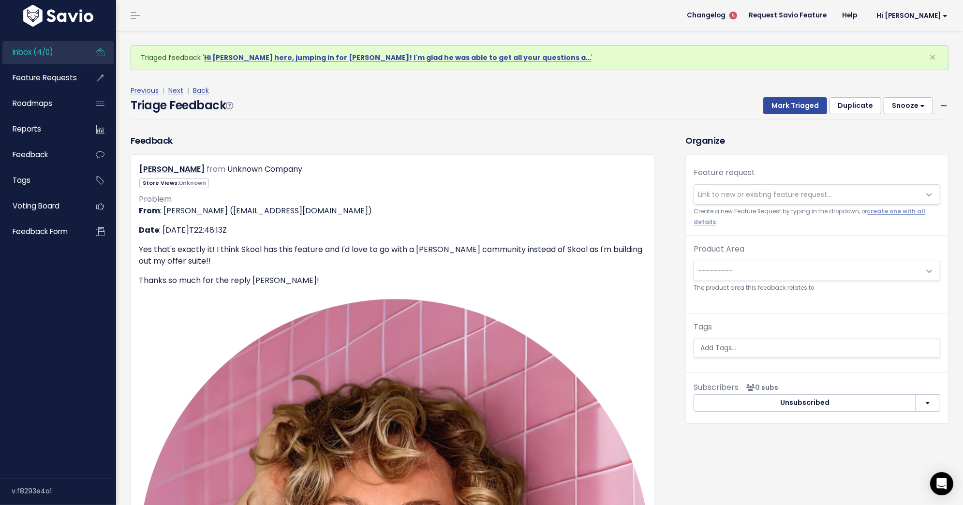
click at [715, 192] on span "Link to new or existing feature request..." at bounding box center [764, 195] width 133 height 10
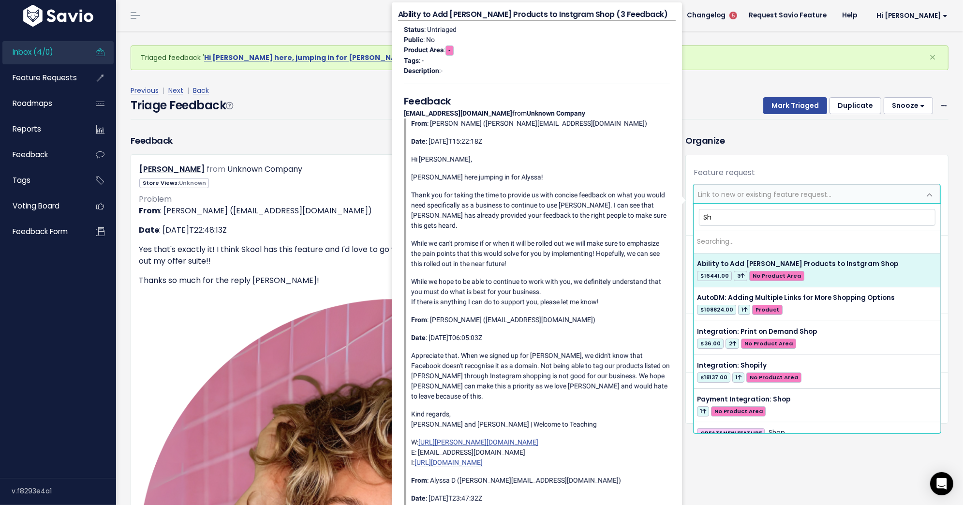
type input "S"
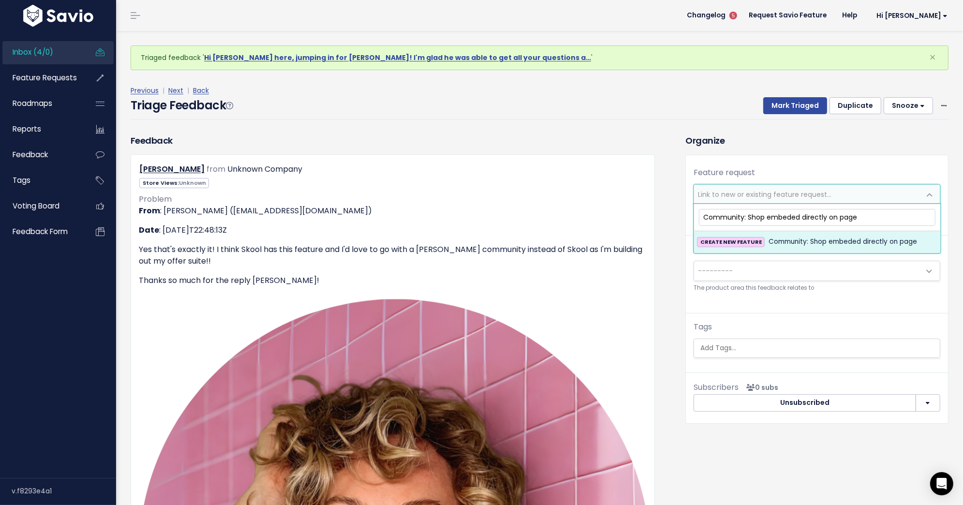
type input "Community: Shop embeded directly on page"
click at [785, 244] on span "Community: Shop embeded directly on page" at bounding box center [842, 242] width 148 height 12
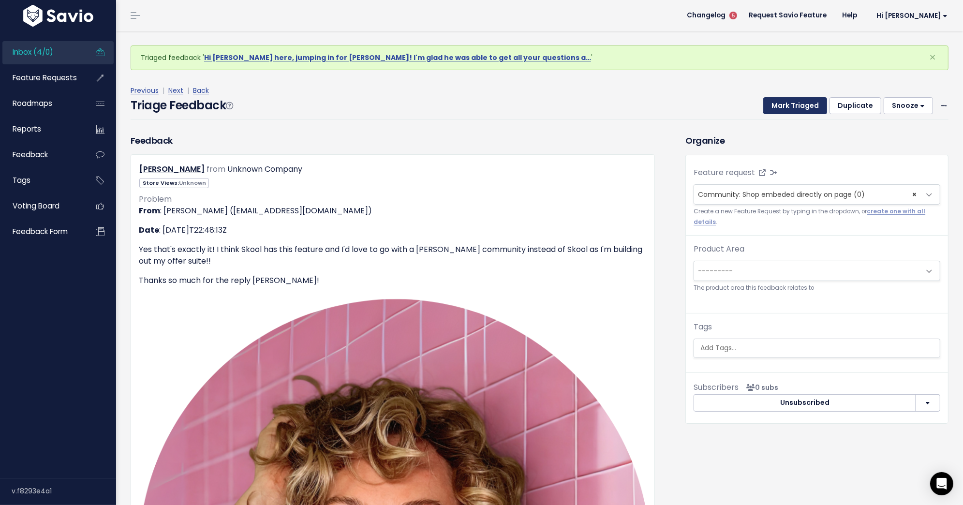
click at [787, 109] on button "Mark Triaged" at bounding box center [795, 105] width 64 height 17
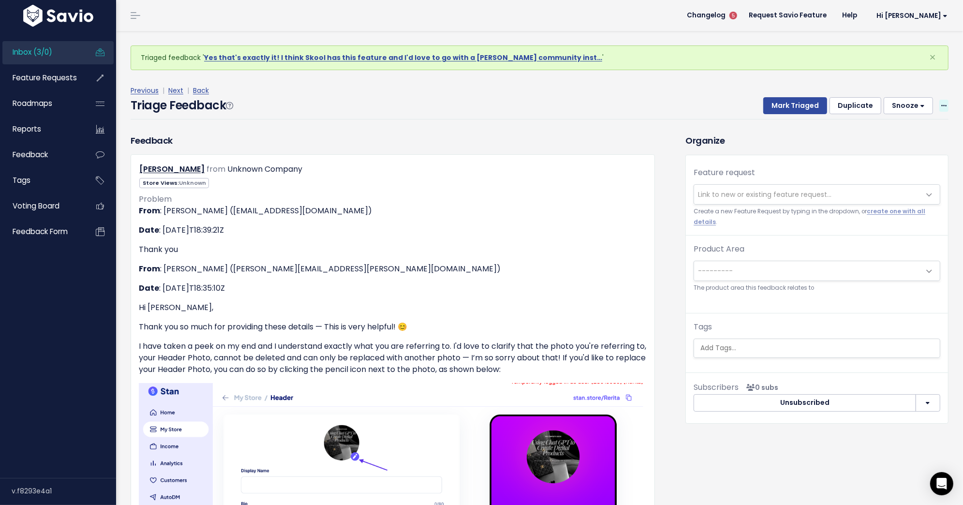
click at [942, 109] on span at bounding box center [943, 106] width 9 height 12
click at [881, 151] on link "Delete" at bounding box center [905, 151] width 70 height 19
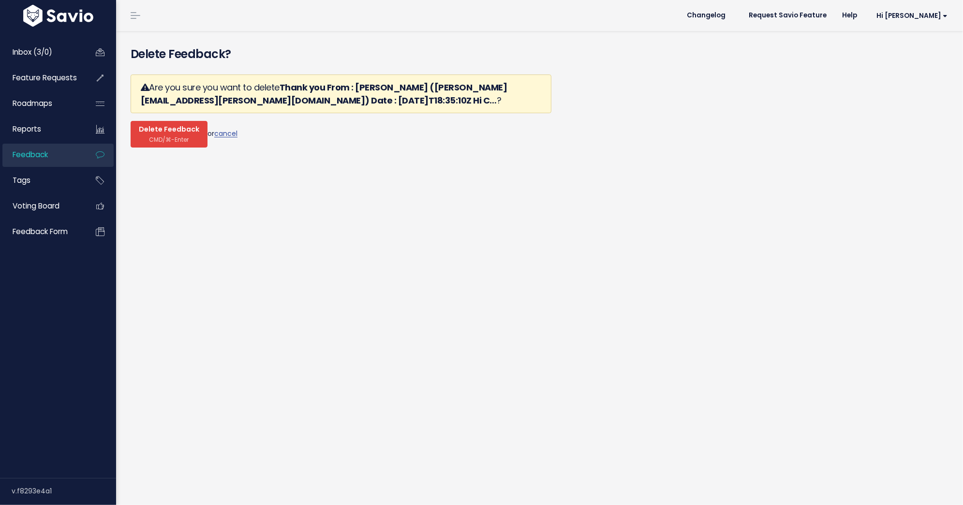
click at [171, 141] on span "CMD/⌘-Enter" at bounding box center [169, 139] width 40 height 7
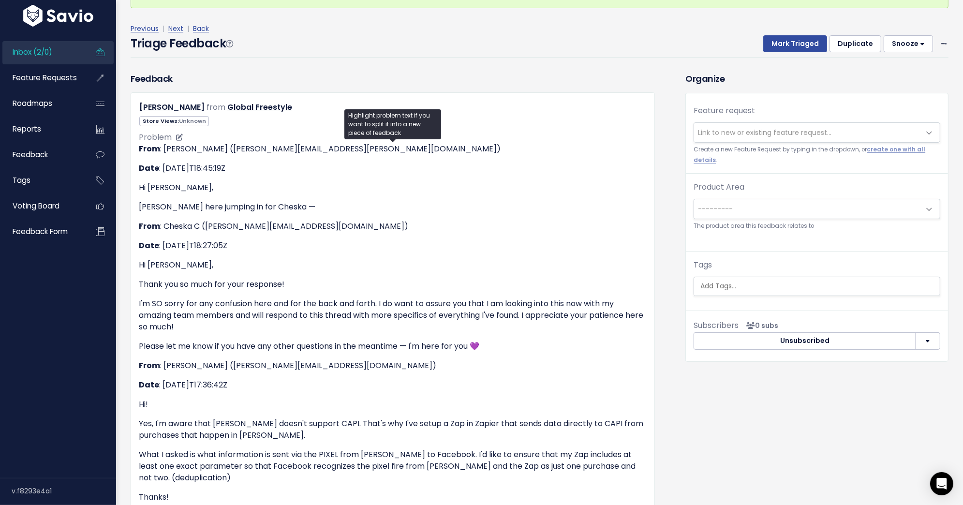
scroll to position [61, 0]
click at [737, 135] on span "Link to new or existing feature request..." at bounding box center [764, 134] width 133 height 10
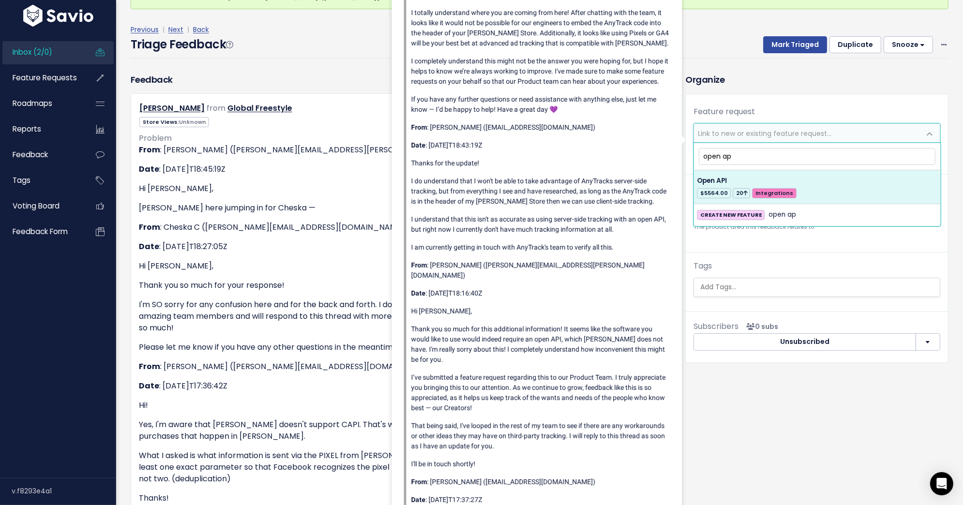
type input "open ap"
select select "27521"
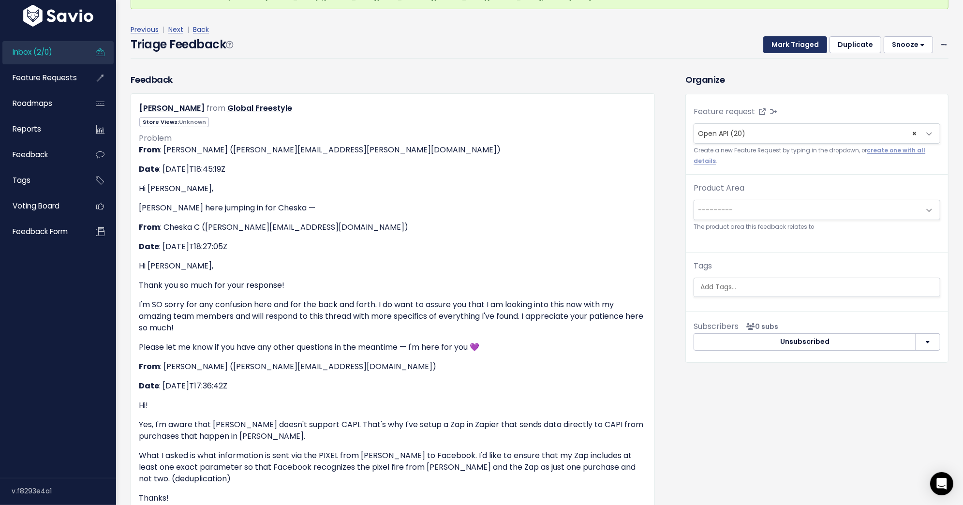
click at [800, 50] on button "Mark Triaged" at bounding box center [795, 44] width 64 height 17
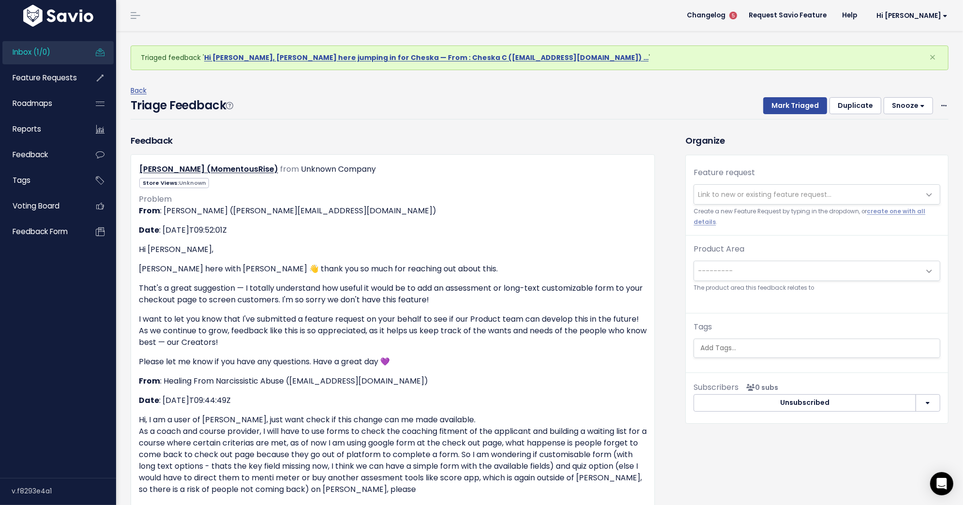
click at [775, 190] on span "Link to new or existing feature request..." at bounding box center [764, 195] width 133 height 10
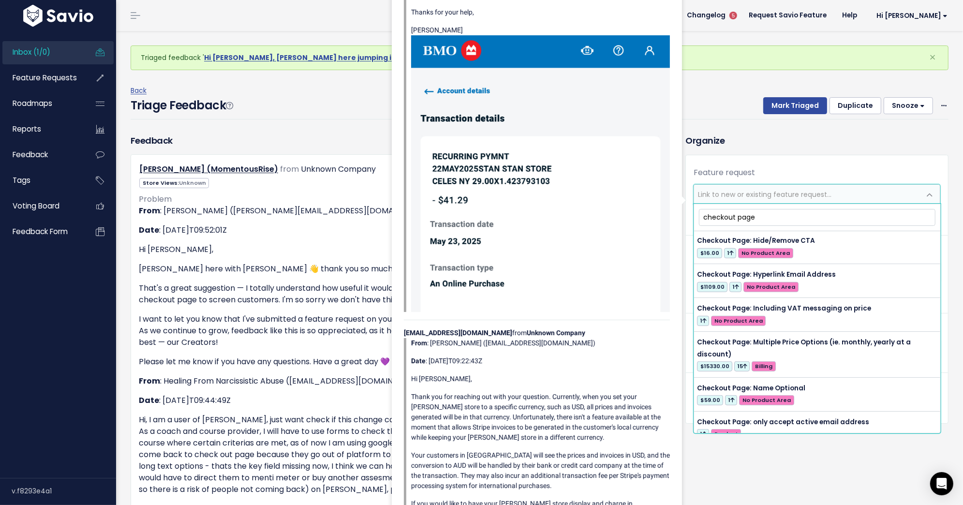
scroll to position [758, 0]
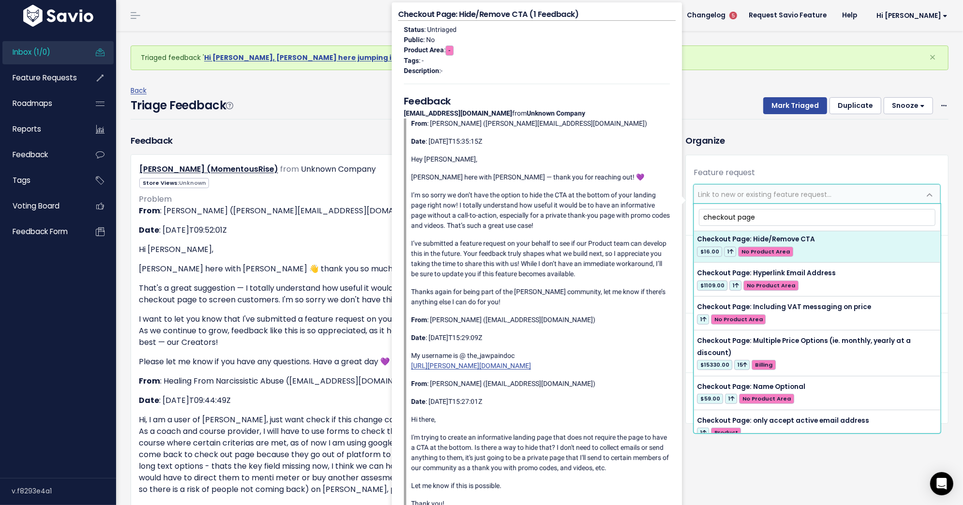
click at [739, 217] on input "checkout page" at bounding box center [817, 217] width 236 height 17
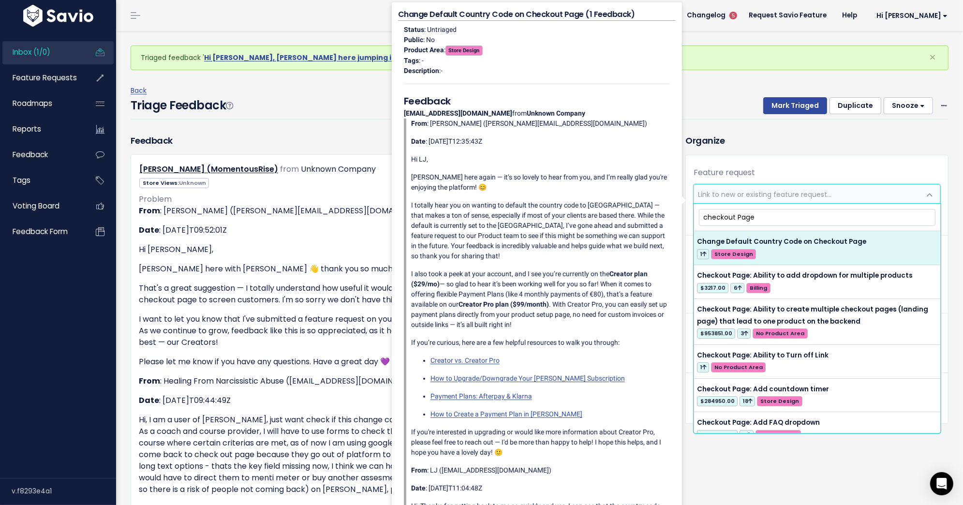
click at [706, 218] on input "checkout Page" at bounding box center [817, 217] width 236 height 17
click at [781, 218] on input "Checkout Page" at bounding box center [817, 217] width 236 height 17
type input "Checkout Page:"
click at [704, 126] on div "Back Triage Feedback Mark Triaged Duplicate Snooze 1 day 3 days 7 days 14 days …" at bounding box center [543, 102] width 825 height 64
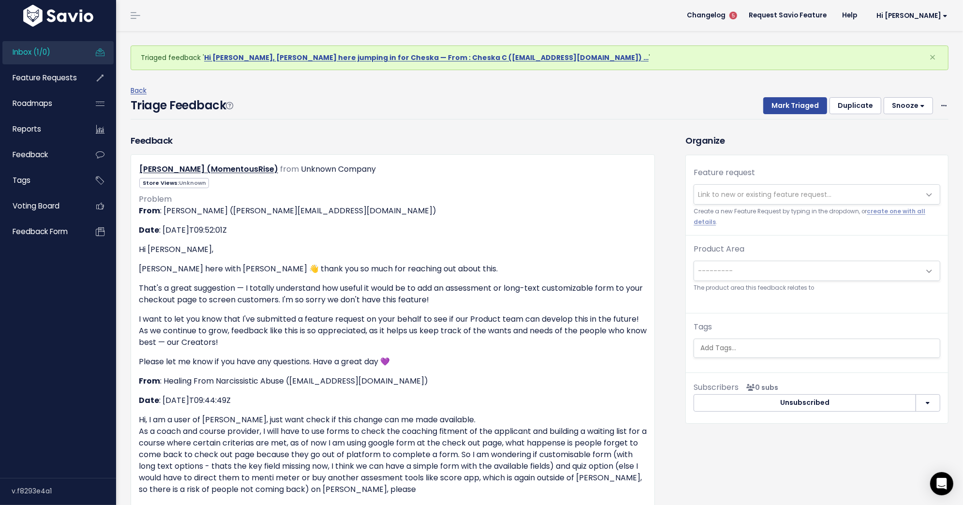
click at [715, 196] on span "Link to new or existing feature request..." at bounding box center [764, 195] width 133 height 10
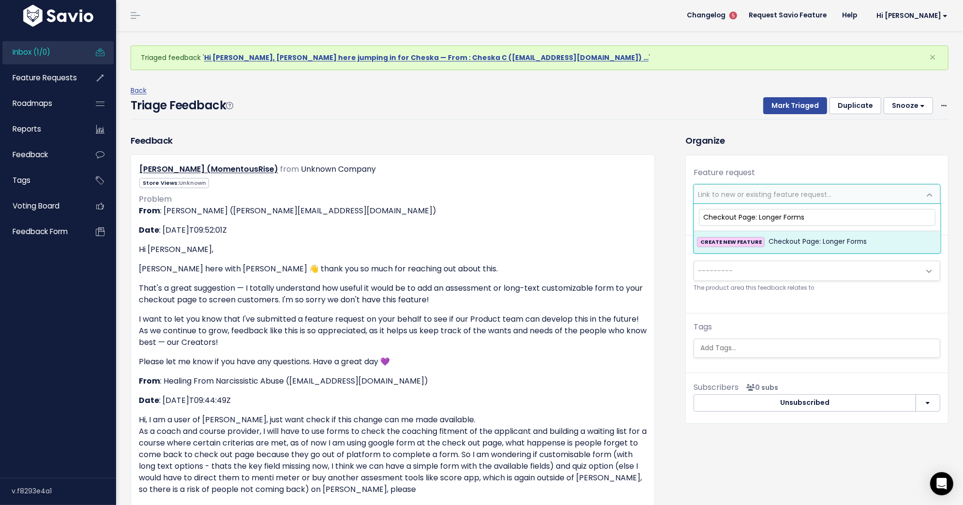
type input "Checkout Page: Longer Forms"
click at [770, 232] on li "CREATE NEW FEATURE Checkout Page: Longer Forms" at bounding box center [817, 241] width 246 height 21
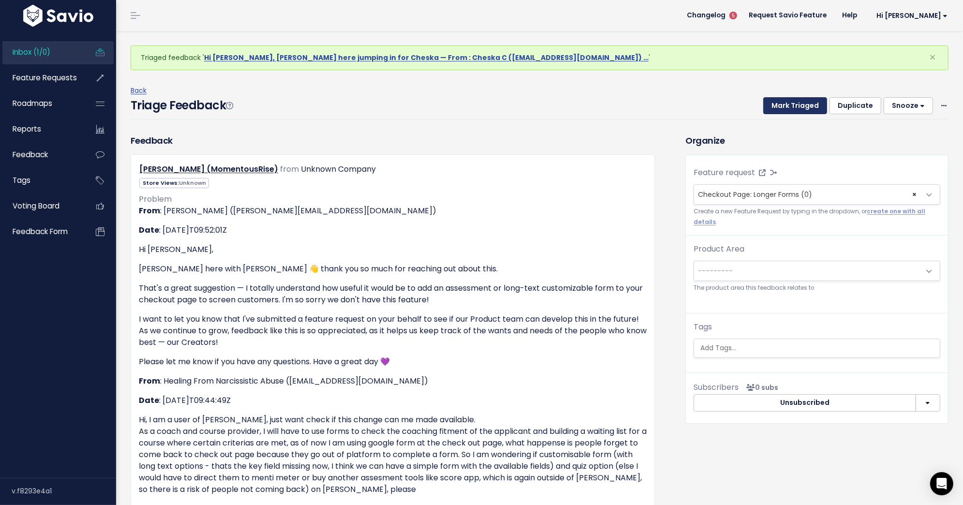
click at [795, 101] on button "Mark Triaged" at bounding box center [795, 105] width 64 height 17
